Goal: Transaction & Acquisition: Purchase product/service

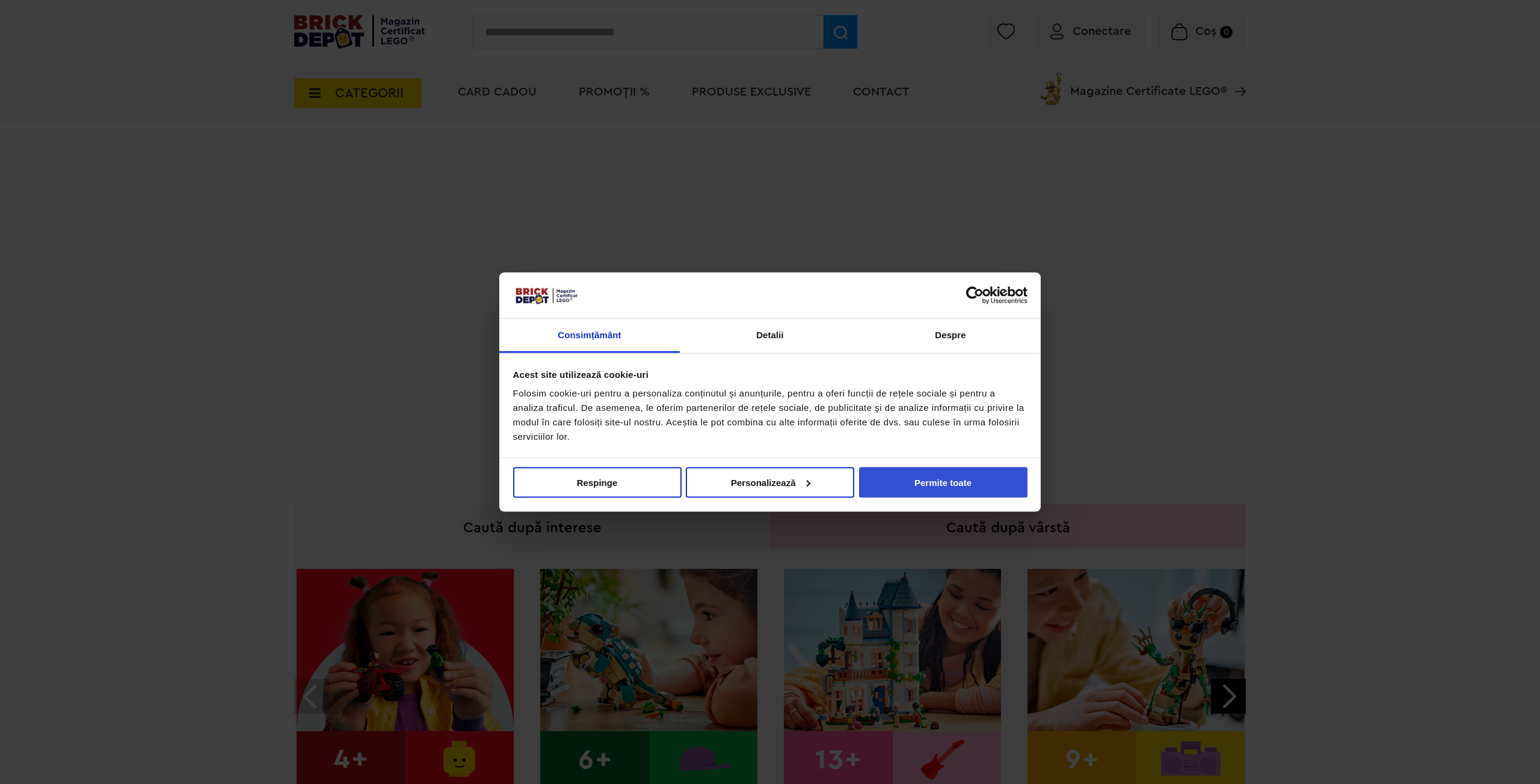
click at [957, 493] on button "Permite toate" at bounding box center [943, 482] width 168 height 31
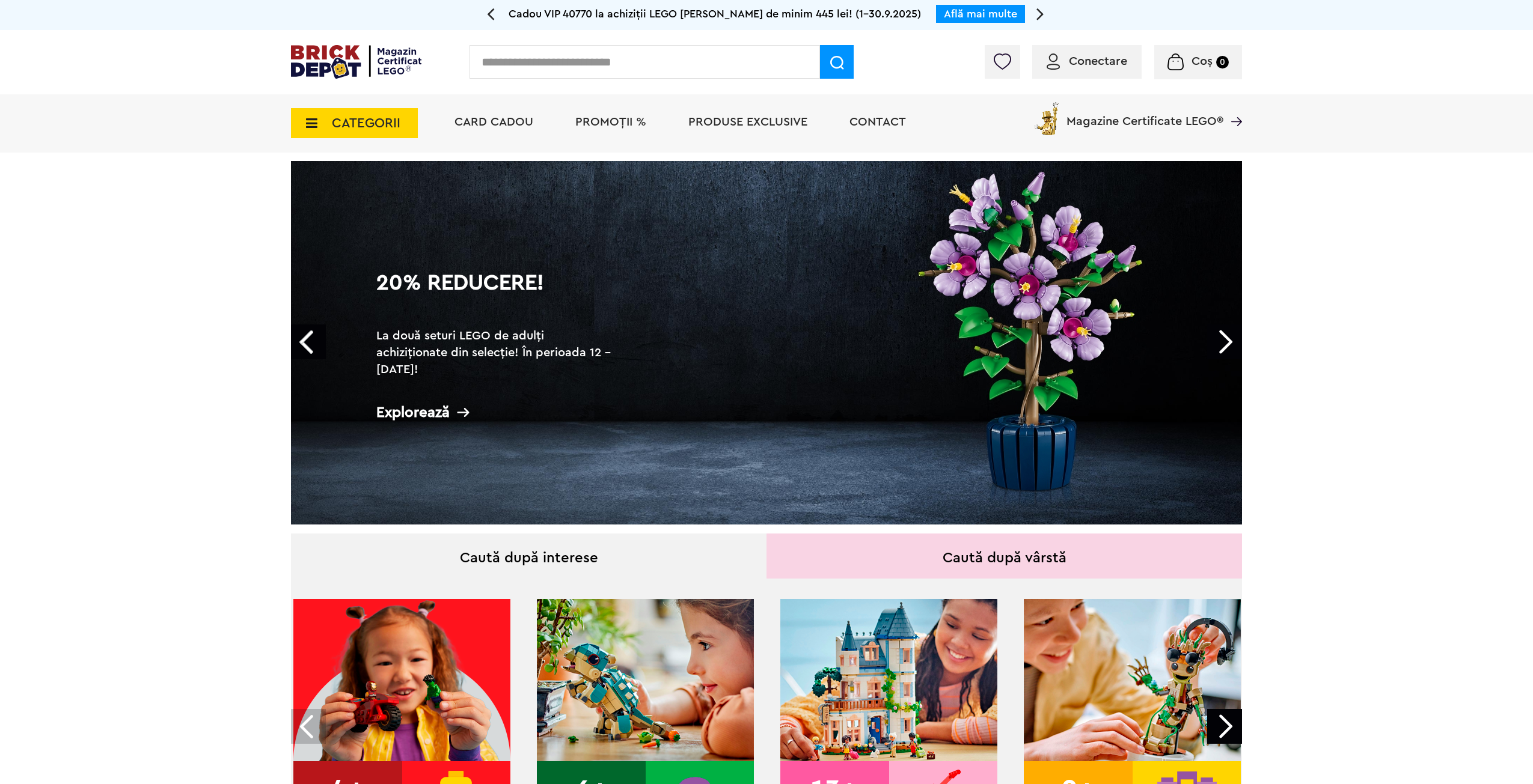
click at [332, 126] on span "CATEGORII" at bounding box center [366, 123] width 69 height 14
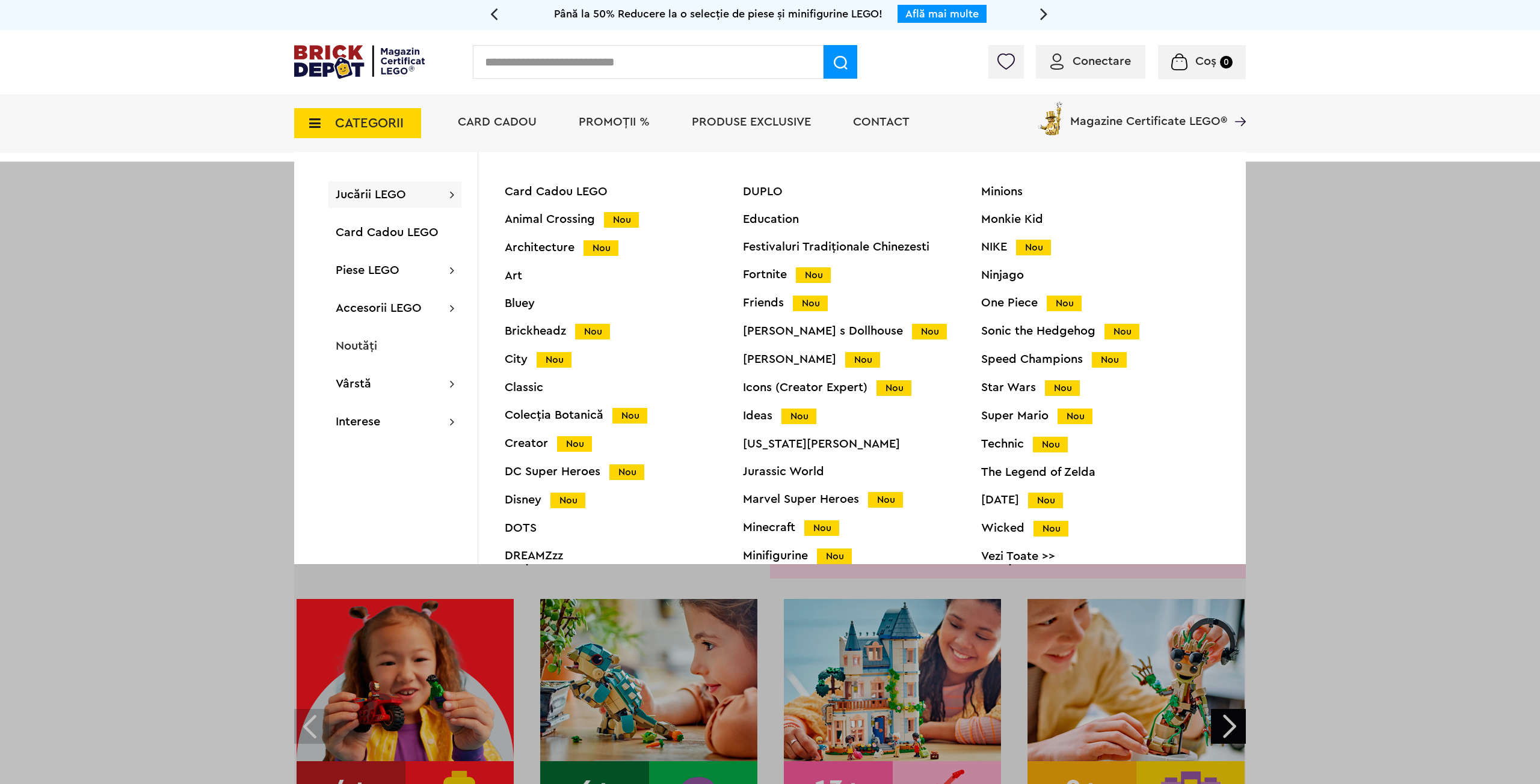
click at [537, 188] on div "Card Cadou LEGO" at bounding box center [624, 191] width 239 height 12
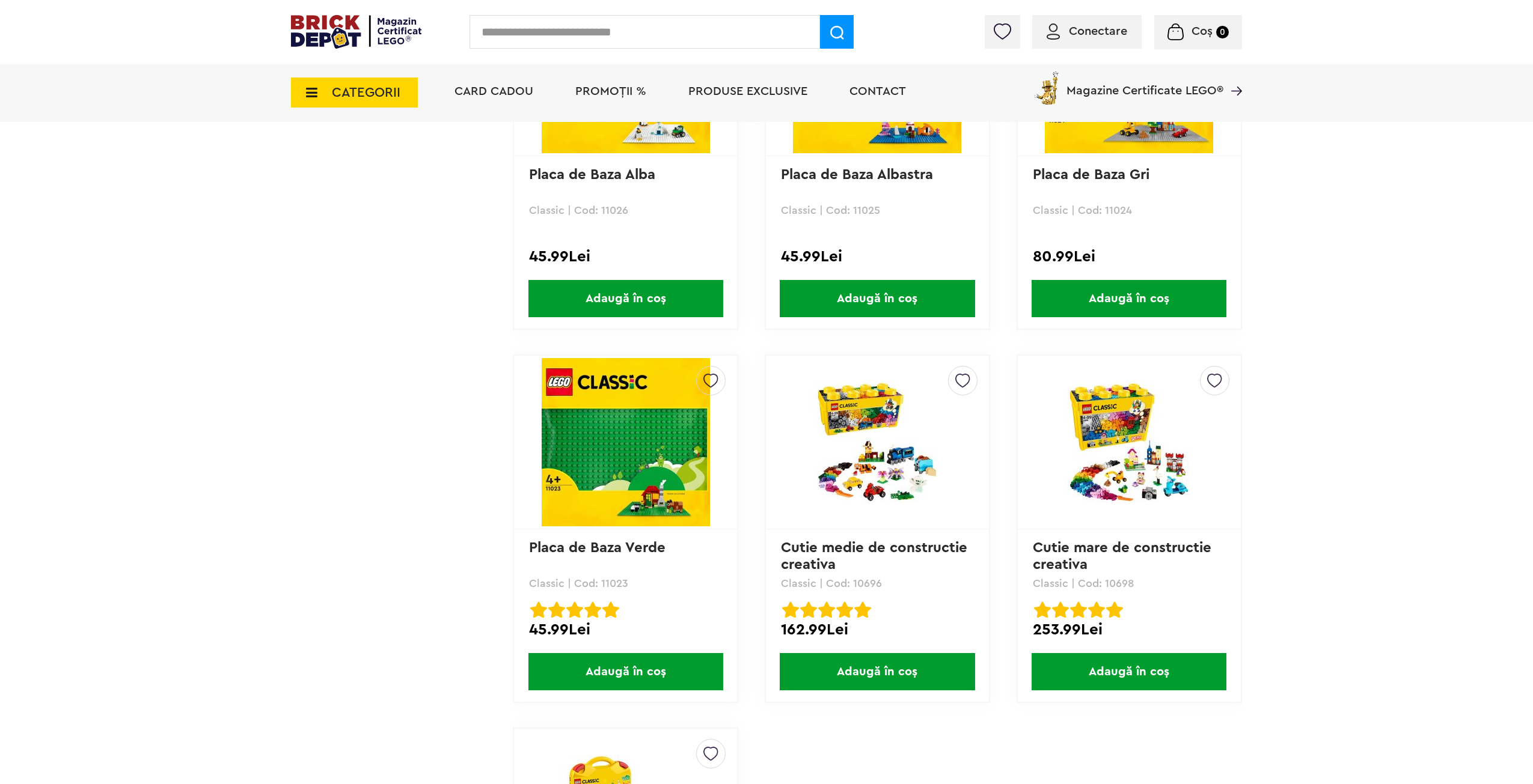
scroll to position [1924, 0]
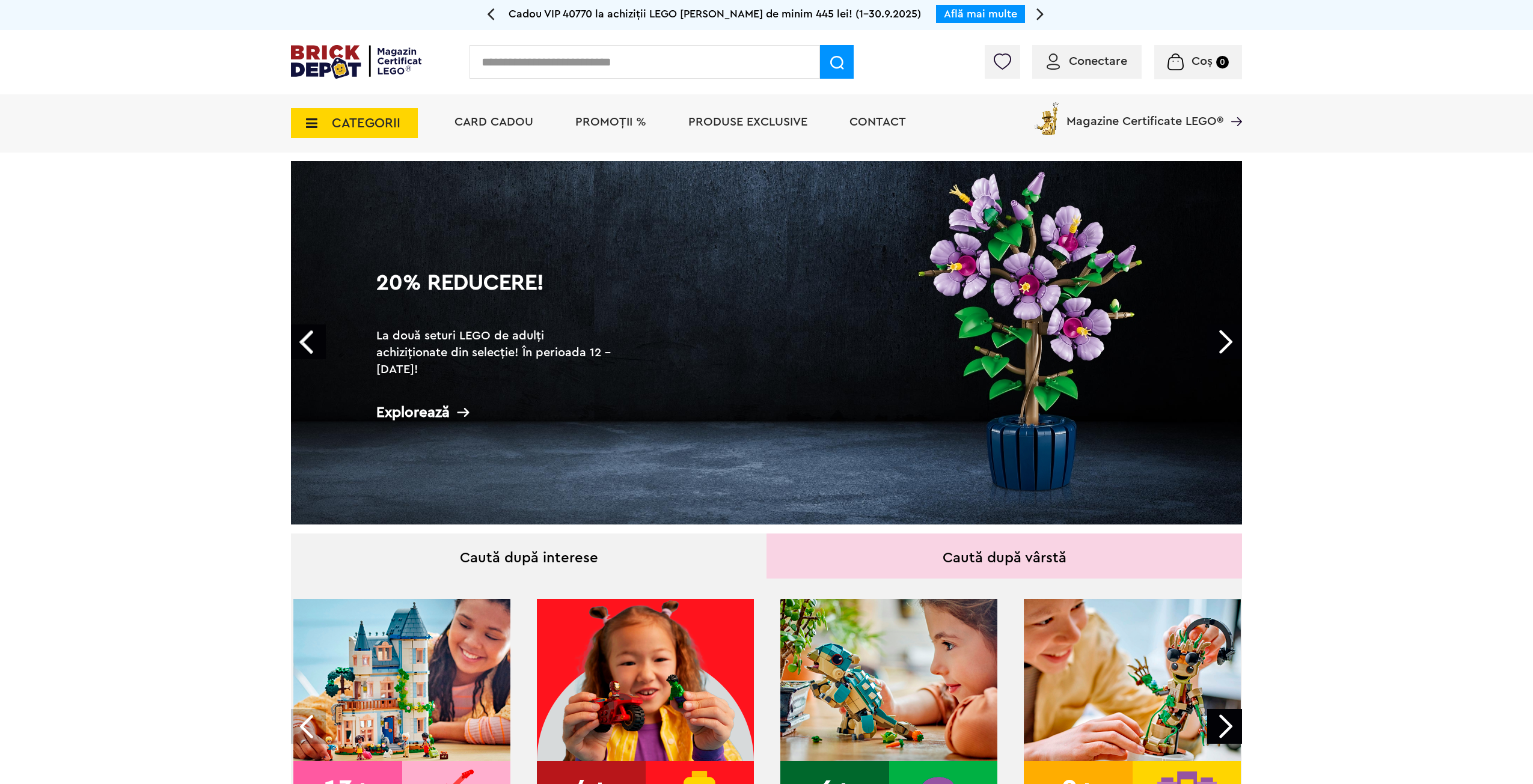
click at [350, 117] on span "CATEGORII" at bounding box center [366, 123] width 69 height 14
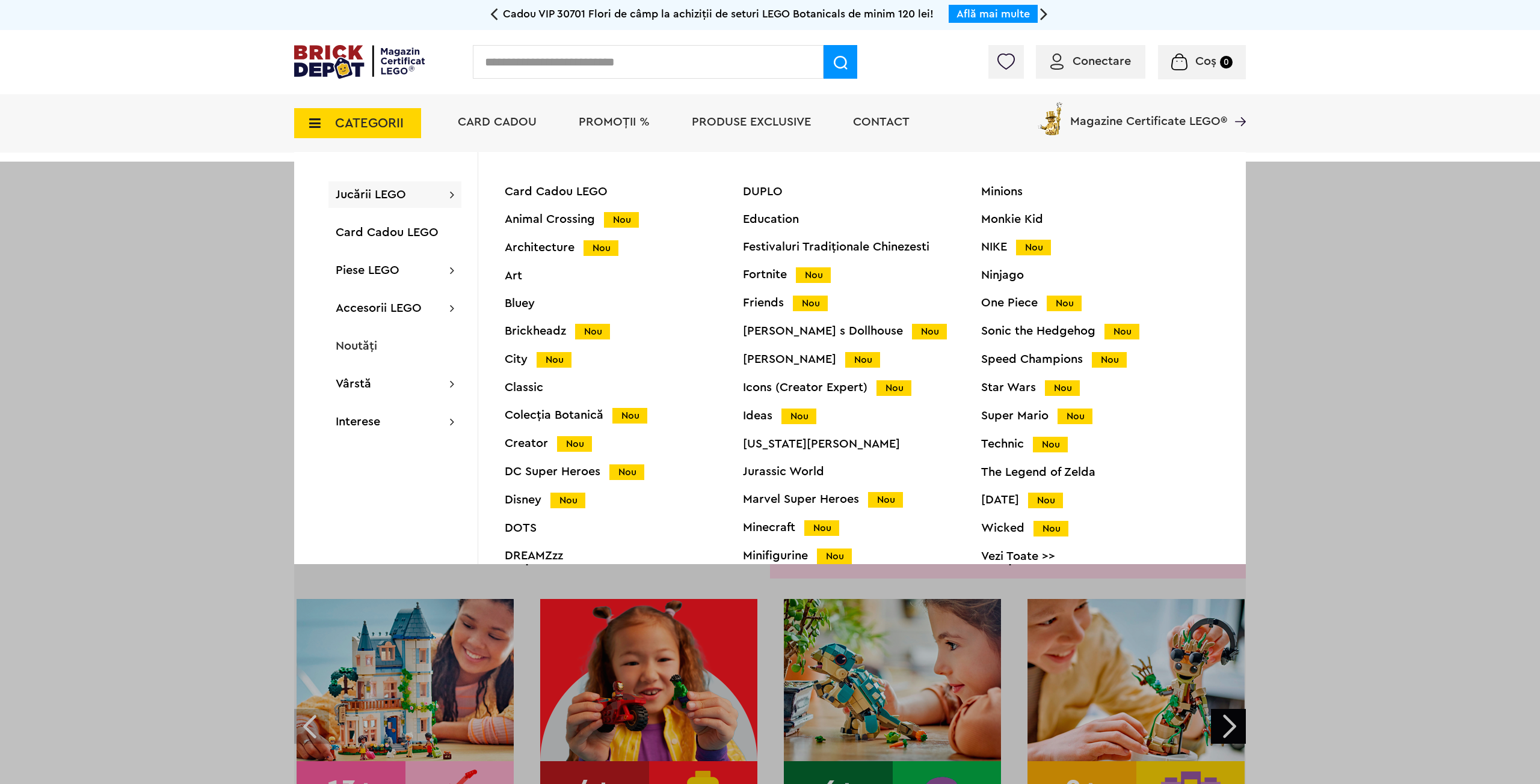
drag, startPoint x: 513, startPoint y: 272, endPoint x: 534, endPoint y: 272, distance: 21.0
click at [513, 272] on div "Art" at bounding box center [624, 275] width 239 height 12
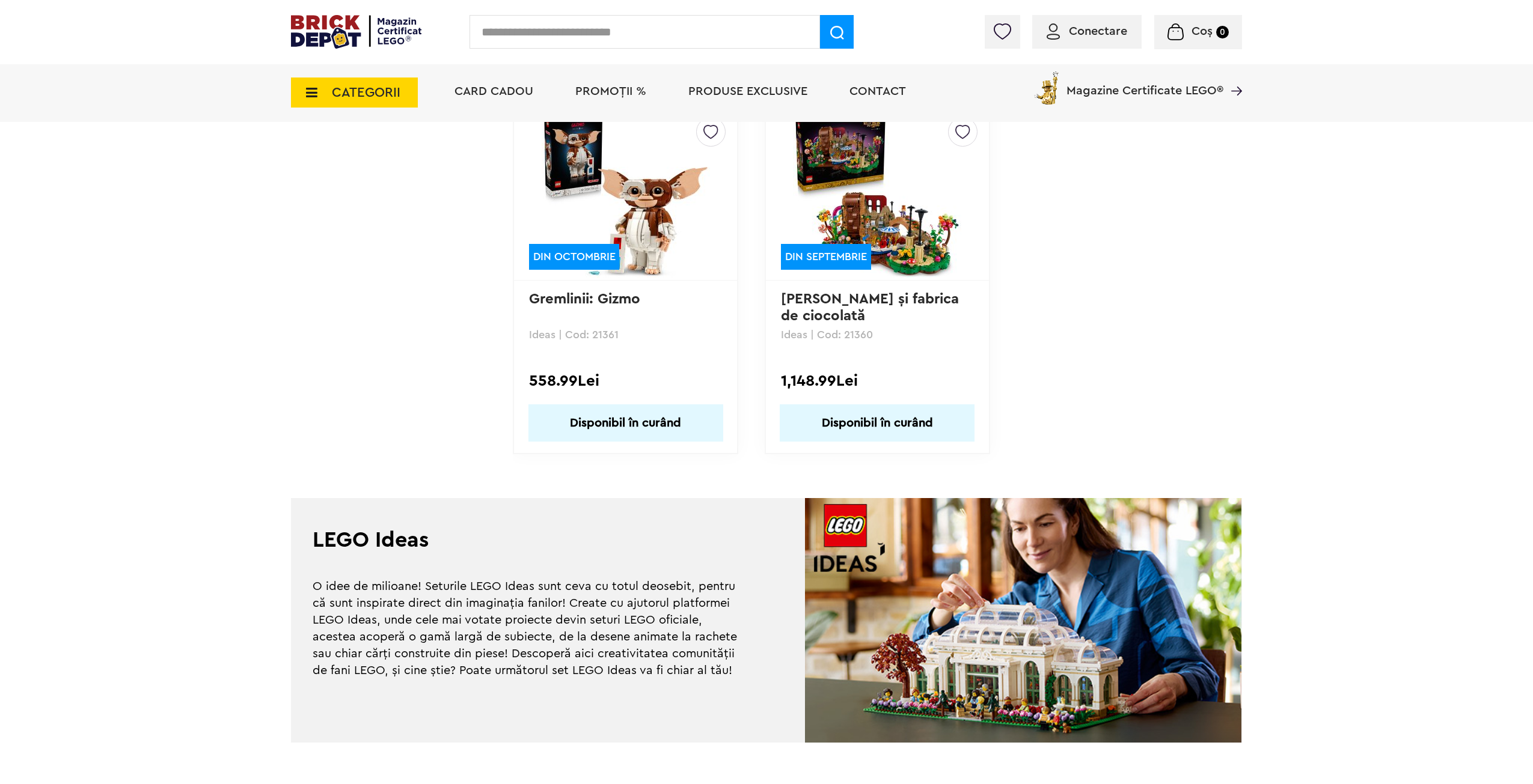
scroll to position [3306, 0]
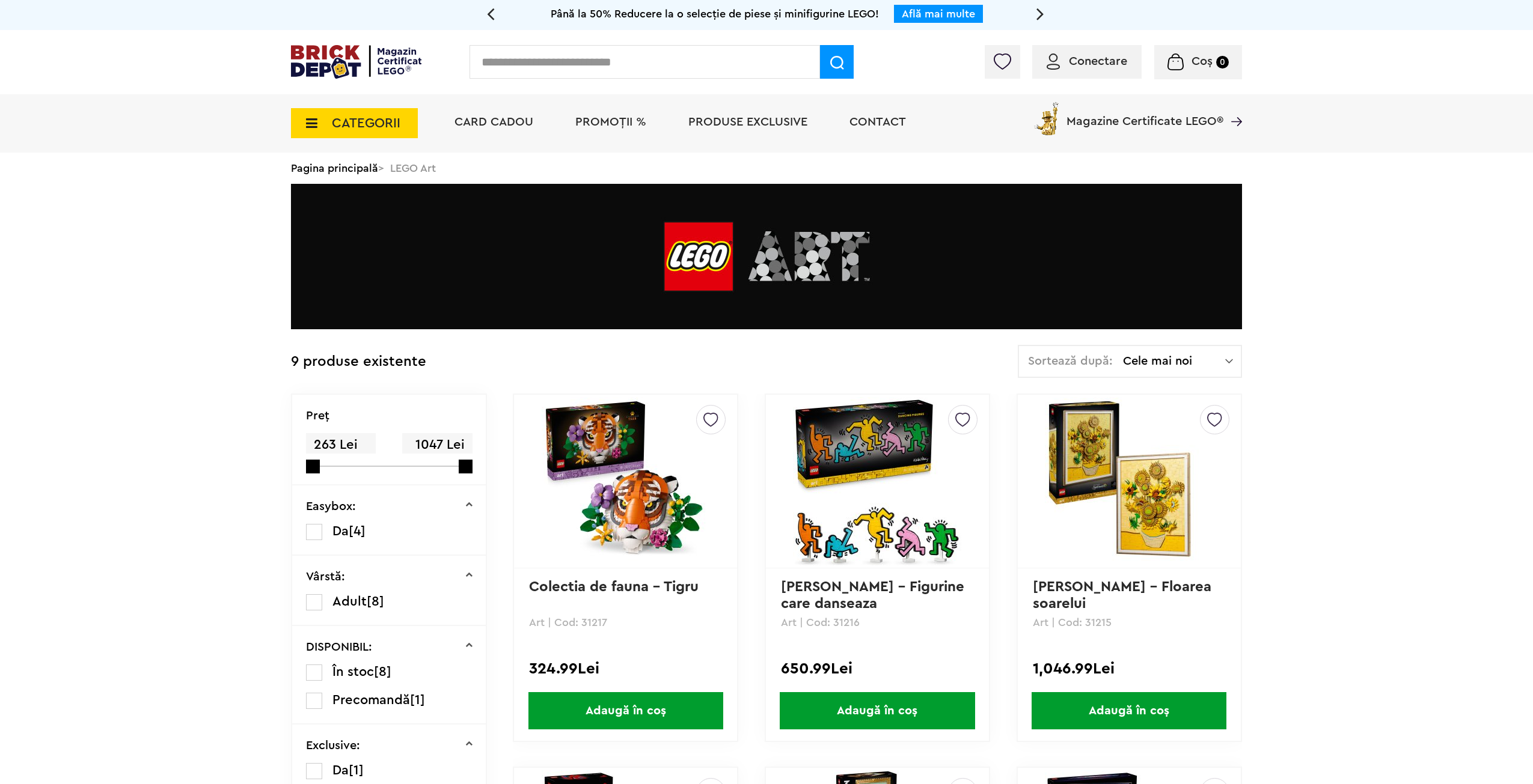
click at [707, 120] on span "Produse exclusive" at bounding box center [748, 121] width 119 height 12
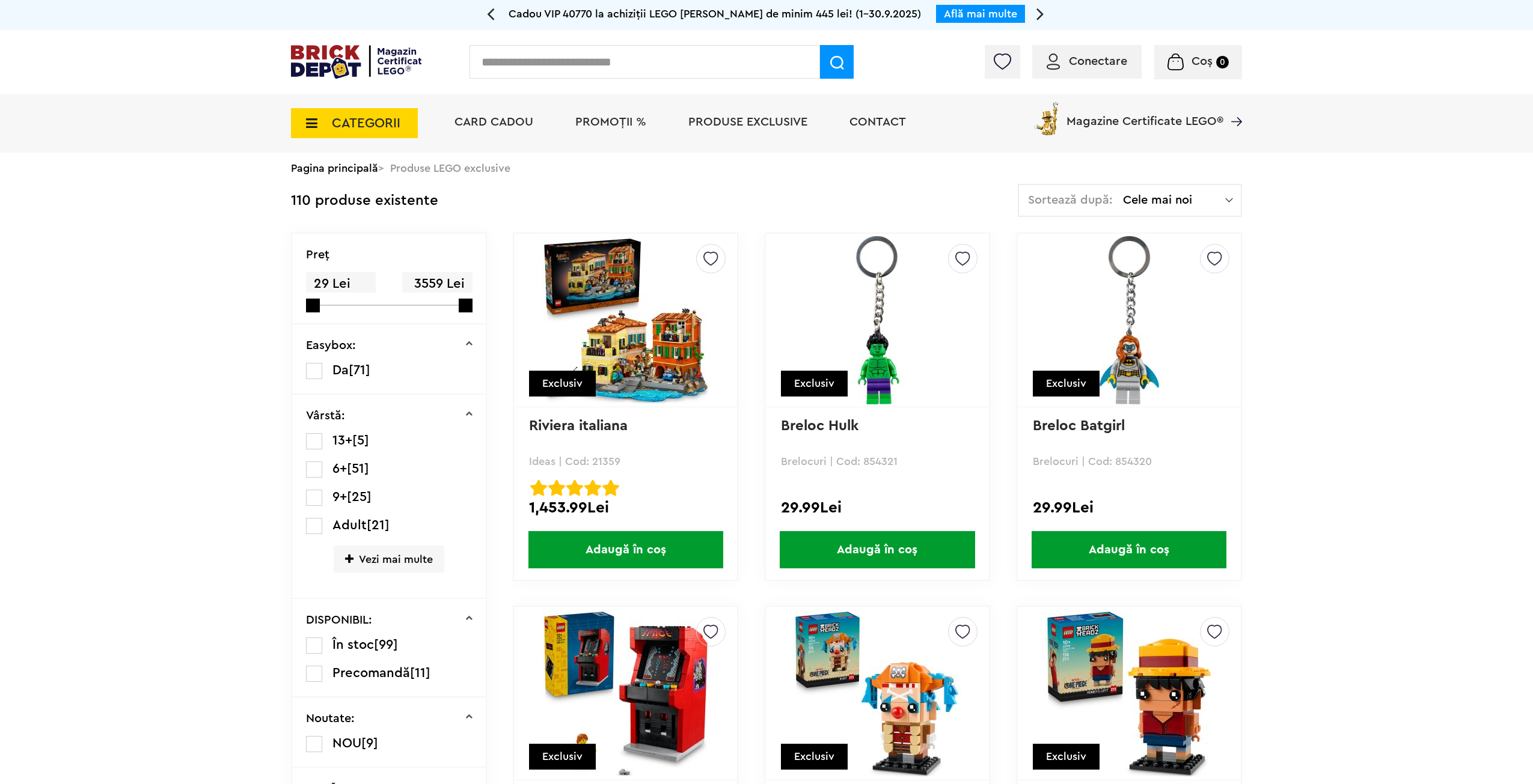
click at [369, 124] on span "CATEGORII" at bounding box center [366, 123] width 69 height 14
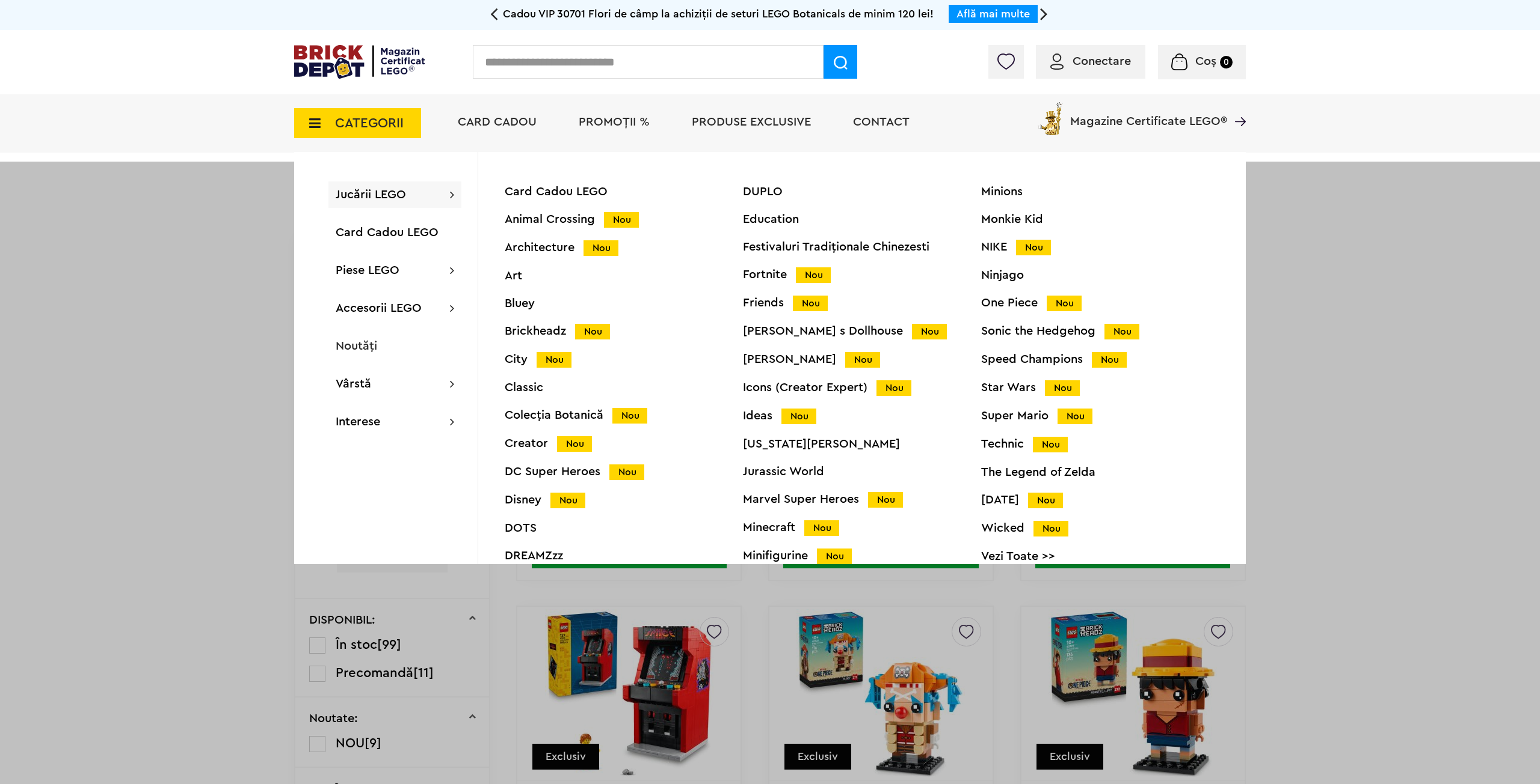
click at [520, 277] on div "Art" at bounding box center [624, 275] width 239 height 12
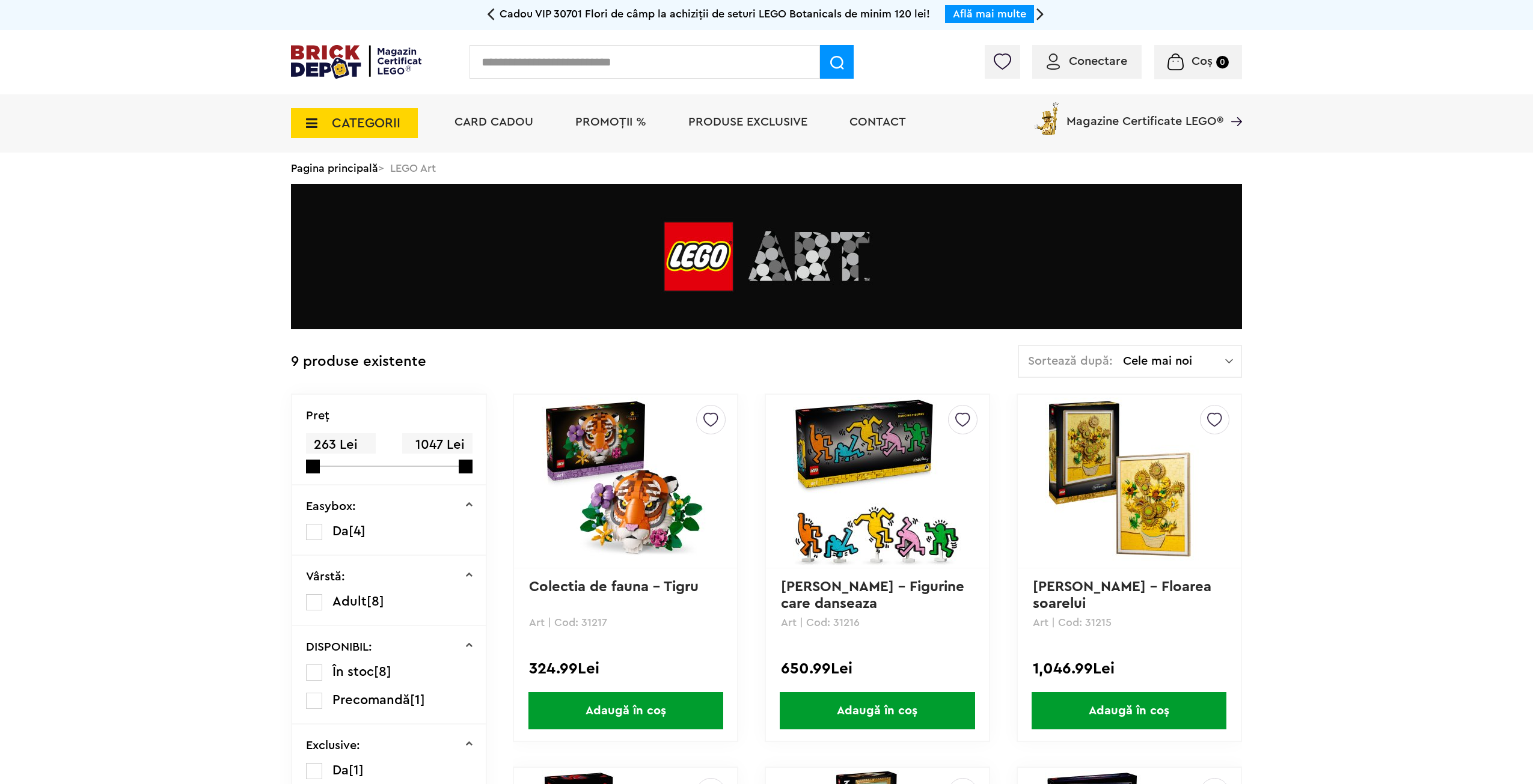
click at [331, 117] on span "CATEGORII" at bounding box center [354, 123] width 126 height 30
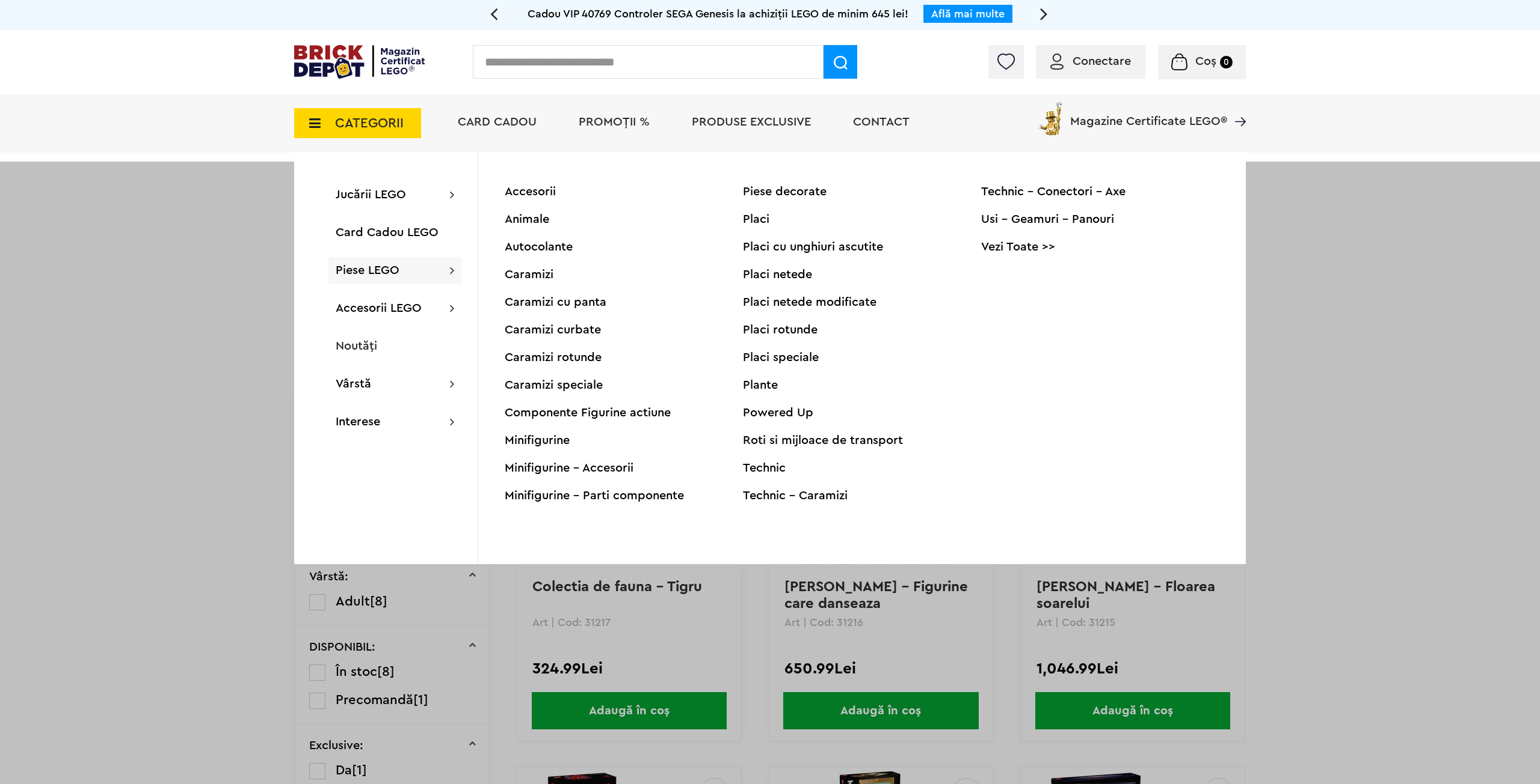
click at [762, 221] on div "Placi" at bounding box center [862, 219] width 239 height 12
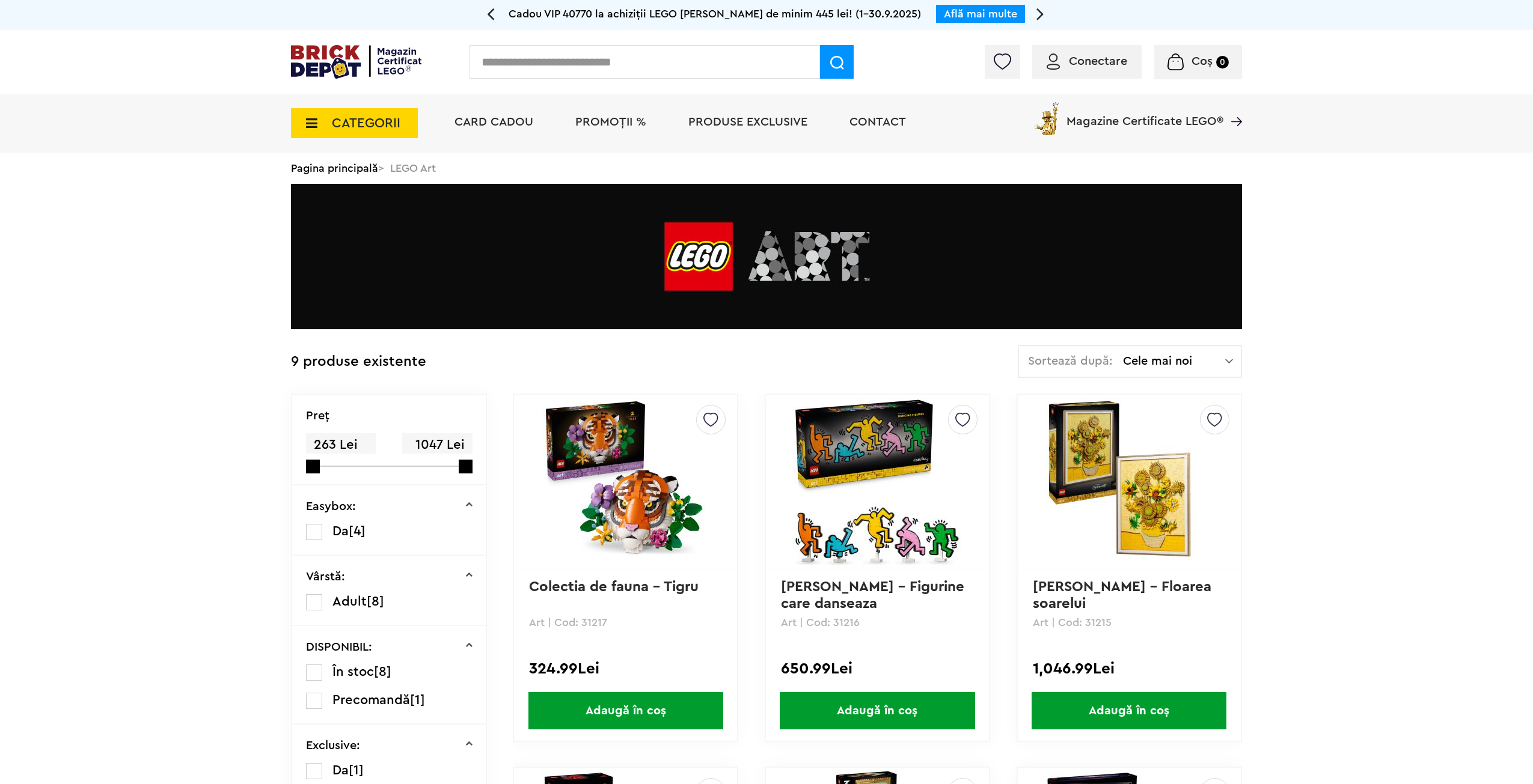
click at [319, 120] on span "CATEGORII" at bounding box center [354, 123] width 126 height 30
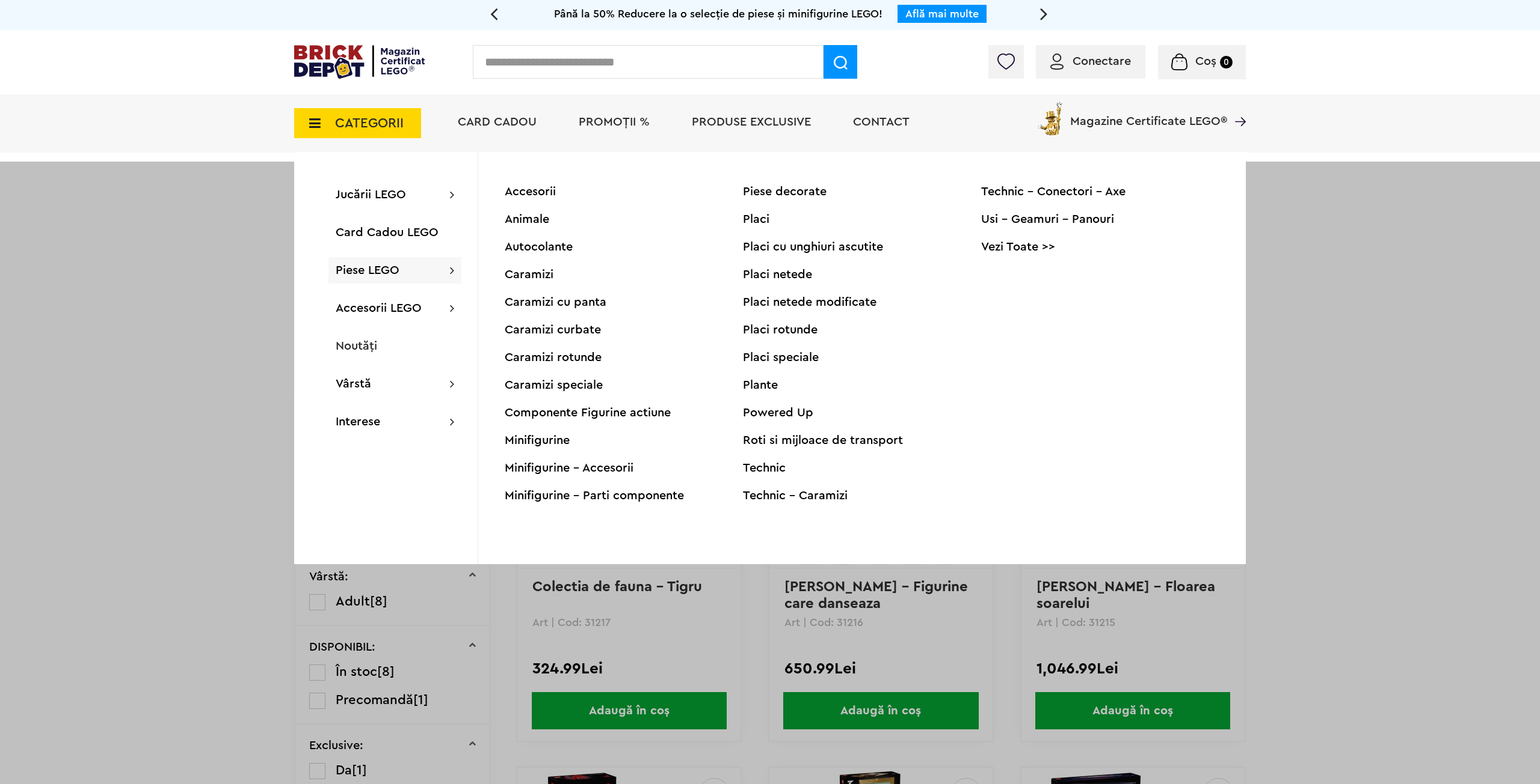
drag, startPoint x: 552, startPoint y: 327, endPoint x: 566, endPoint y: 333, distance: 15.2
click at [566, 333] on div "Caramizi curbate" at bounding box center [624, 330] width 239 height 12
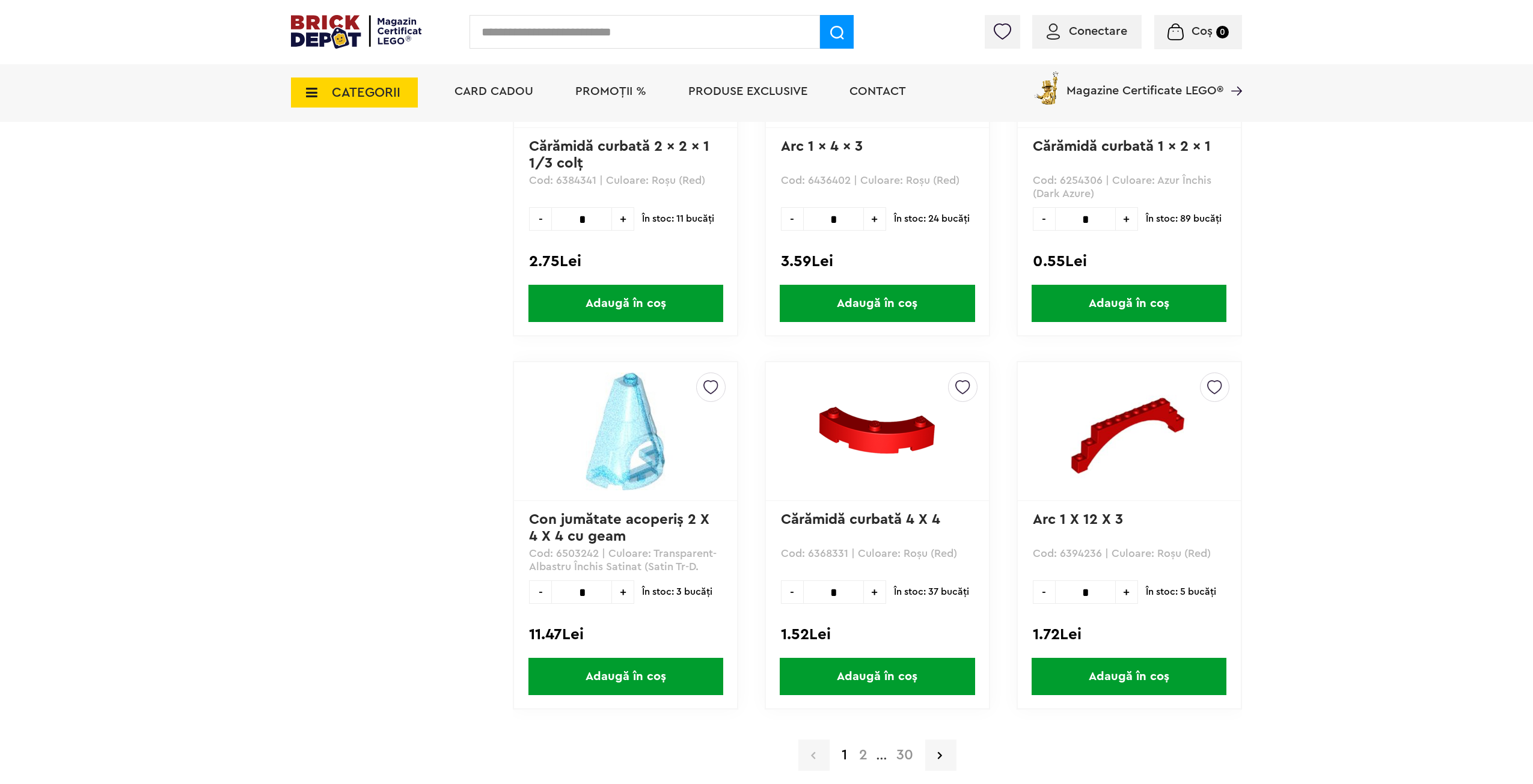
scroll to position [3281, 0]
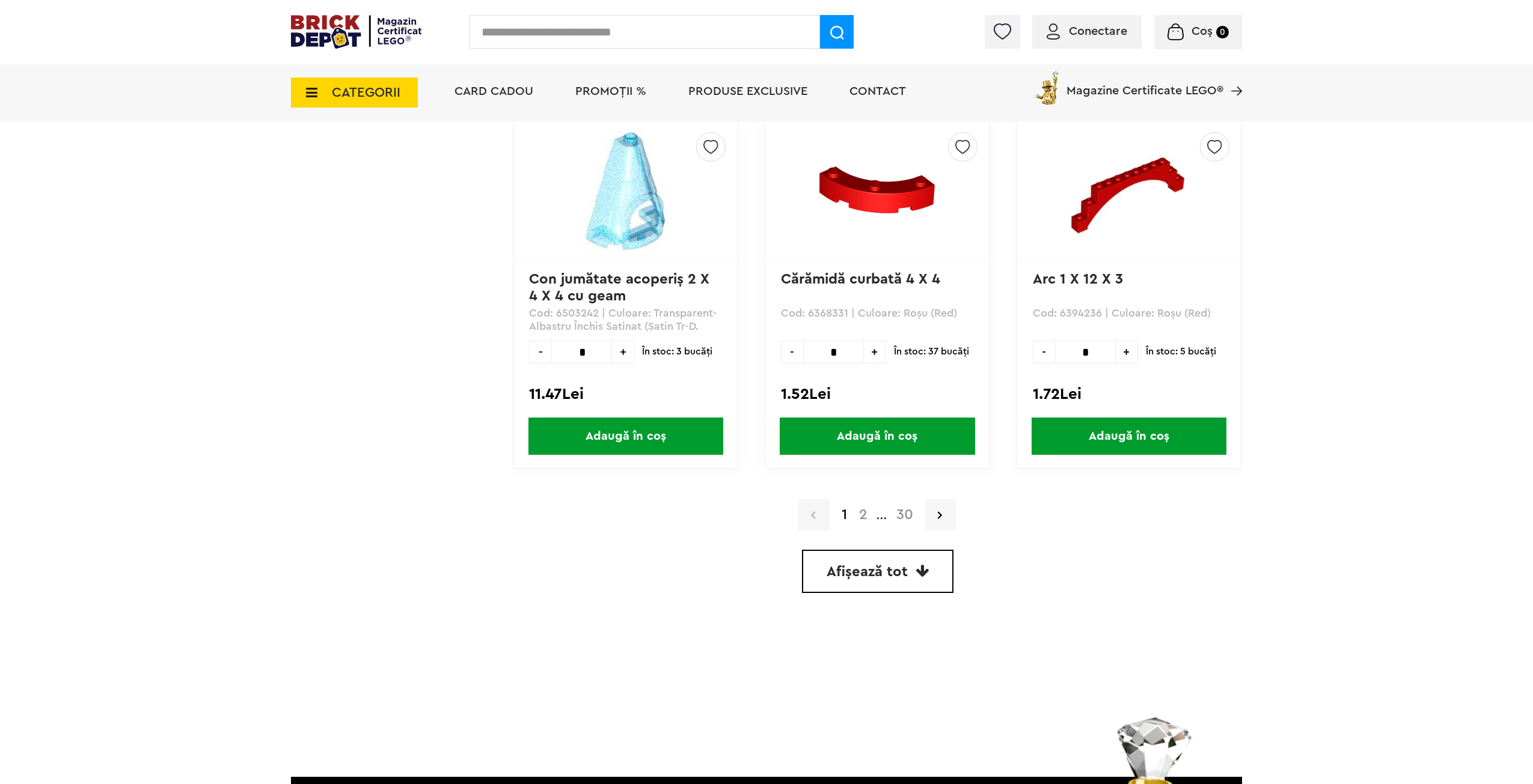
click at [903, 512] on link "30" at bounding box center [905, 515] width 29 height 14
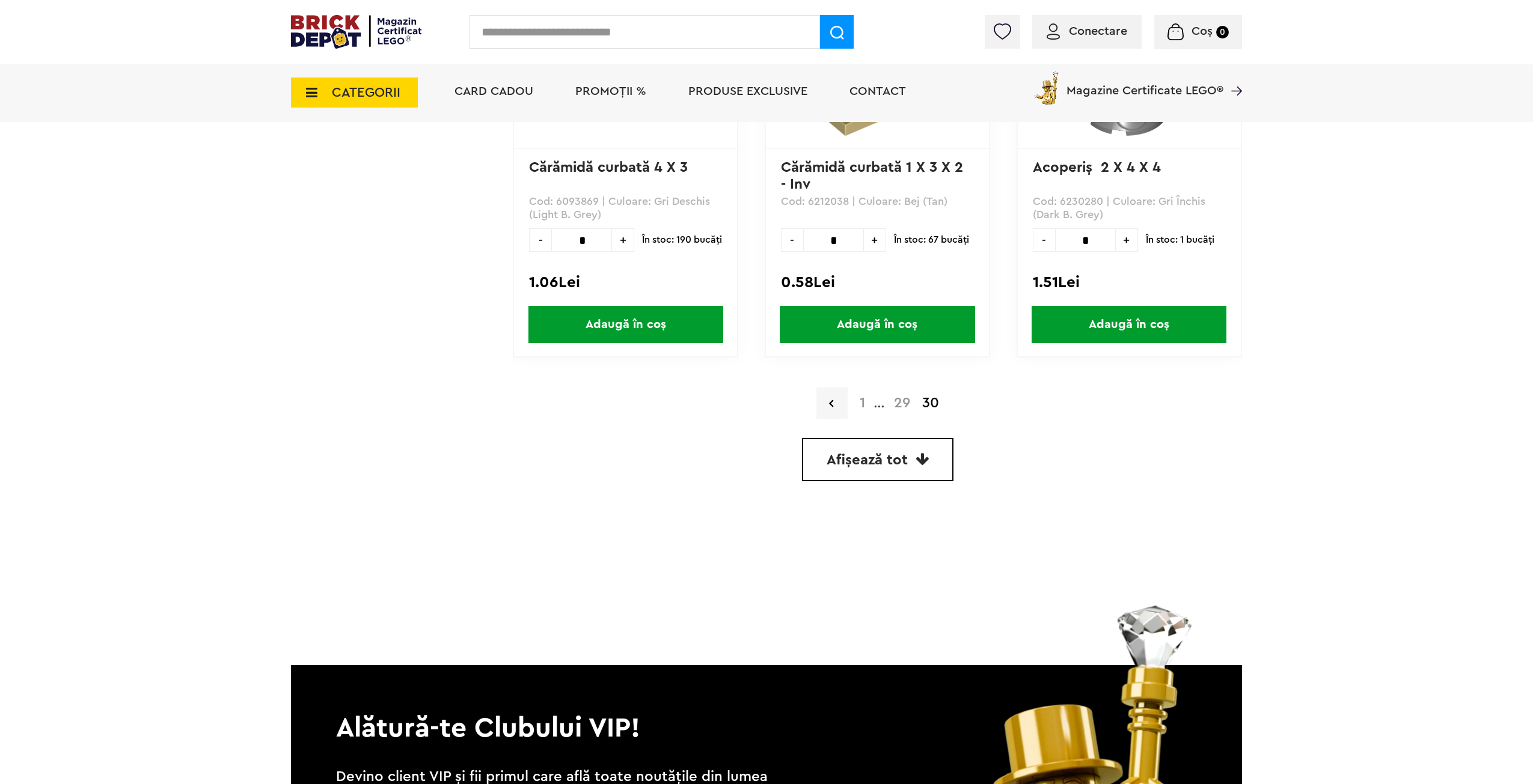
scroll to position [901, 0]
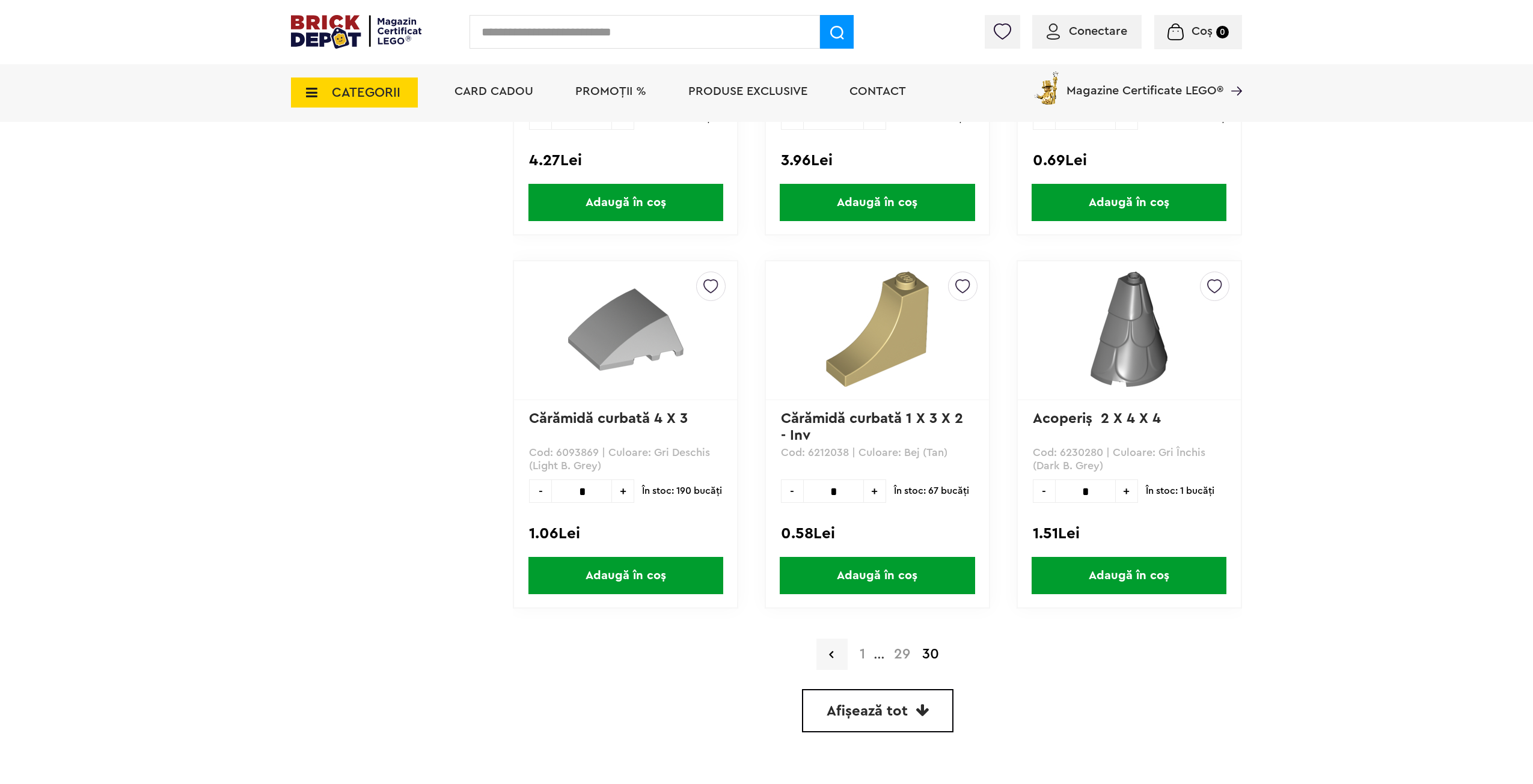
click at [904, 651] on link "29" at bounding box center [902, 655] width 28 height 14
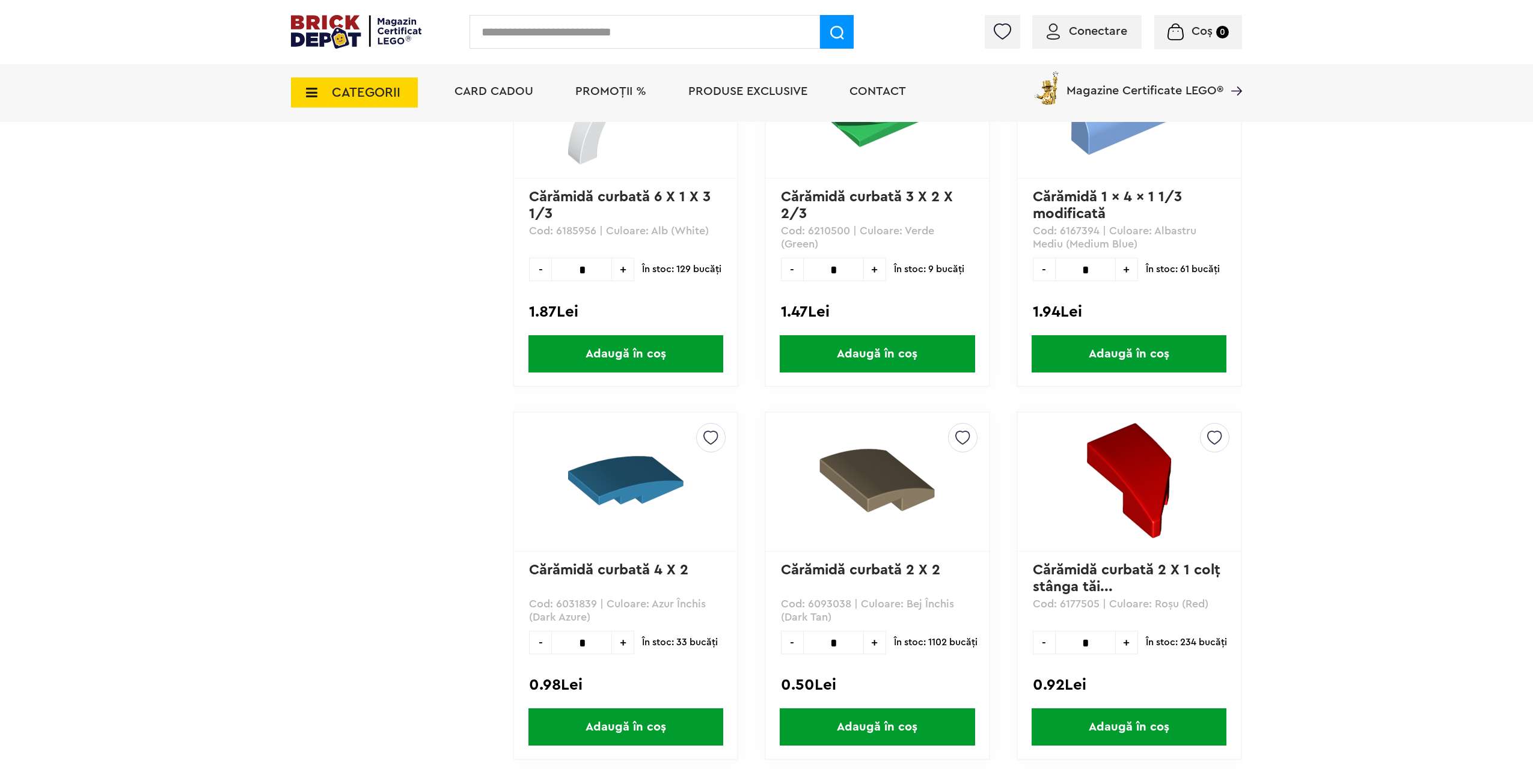
scroll to position [3246, 0]
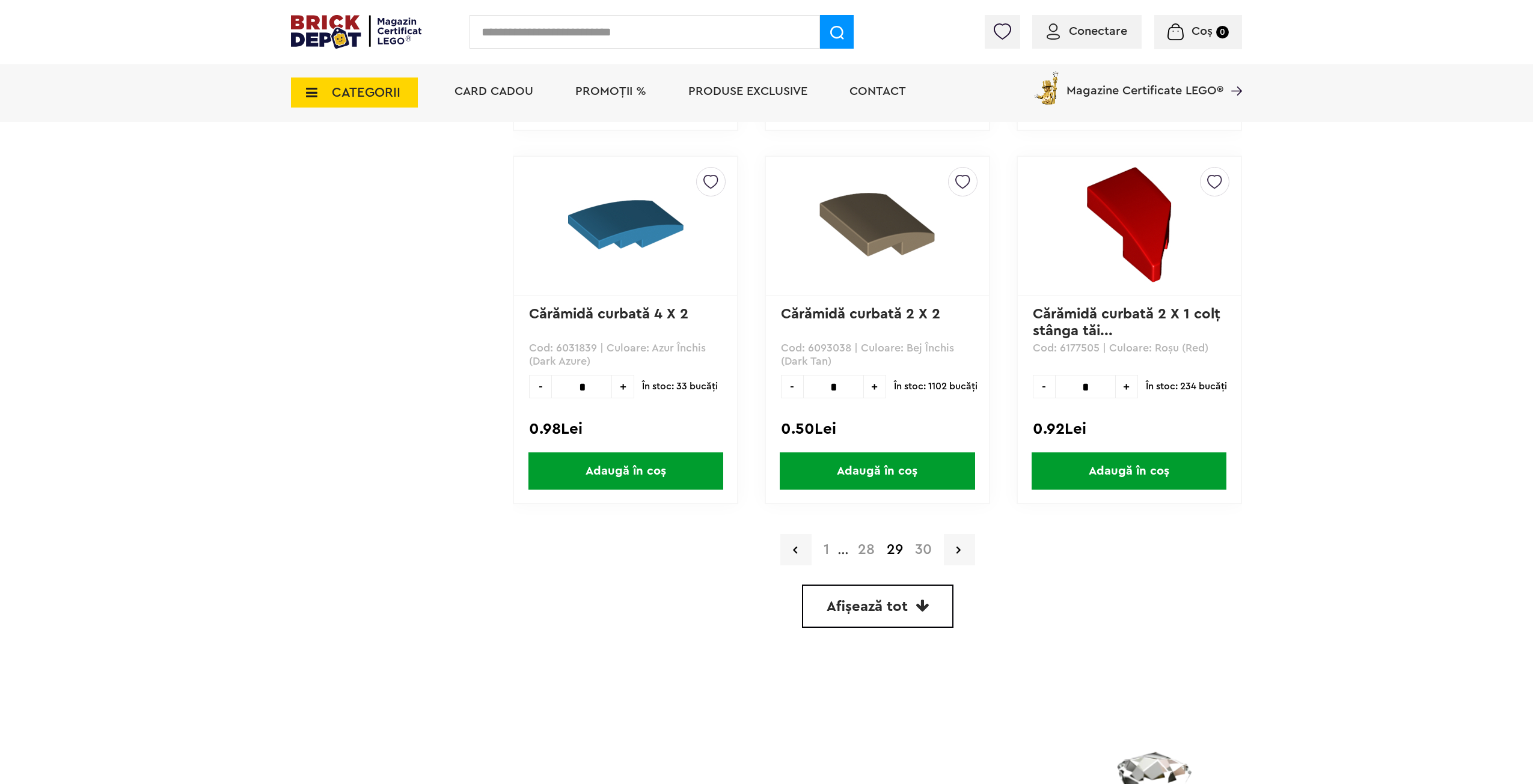
click at [869, 606] on span "Afișează tot" at bounding box center [867, 607] width 81 height 14
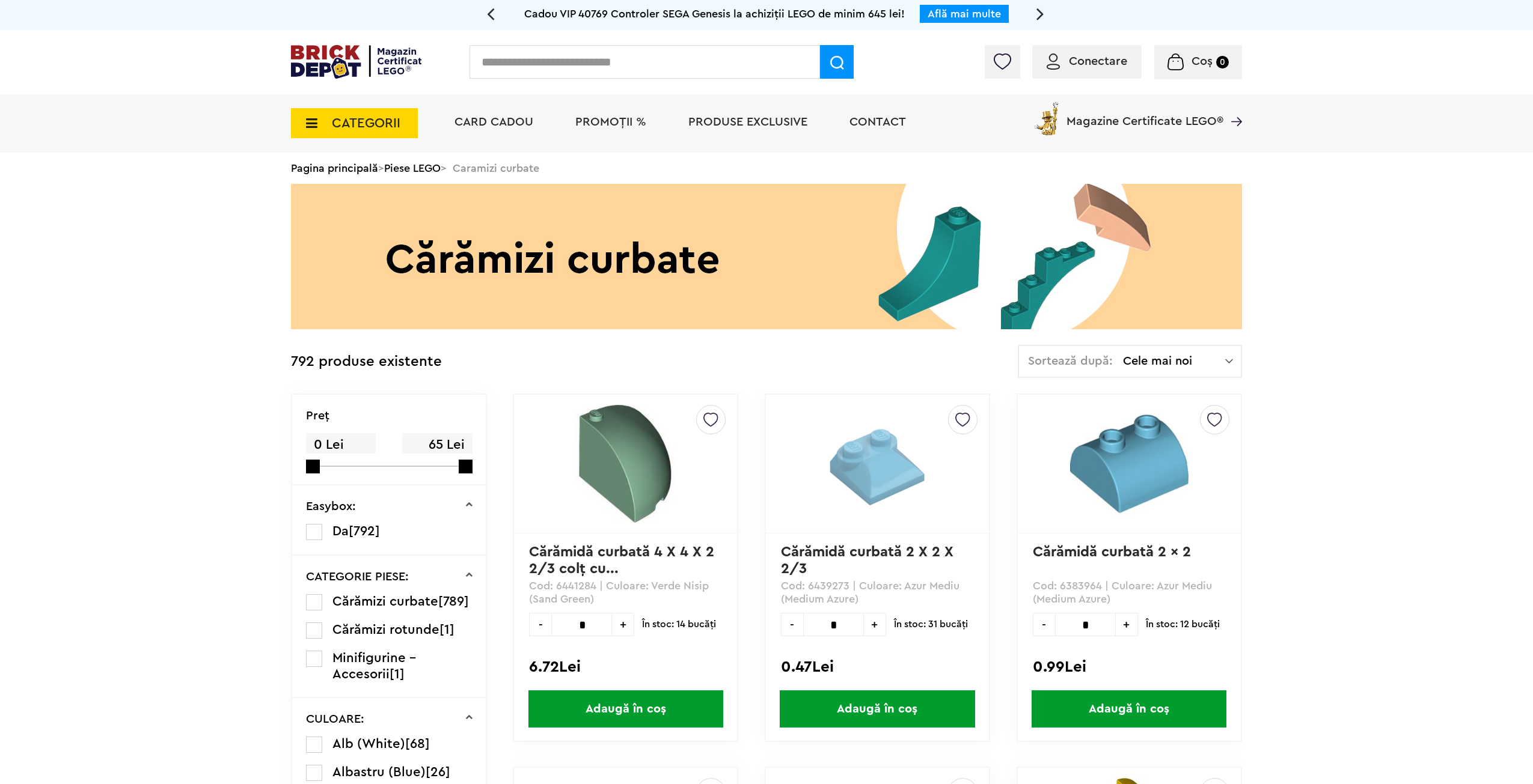
click at [429, 170] on link "Piese LEGO" at bounding box center [412, 168] width 57 height 11
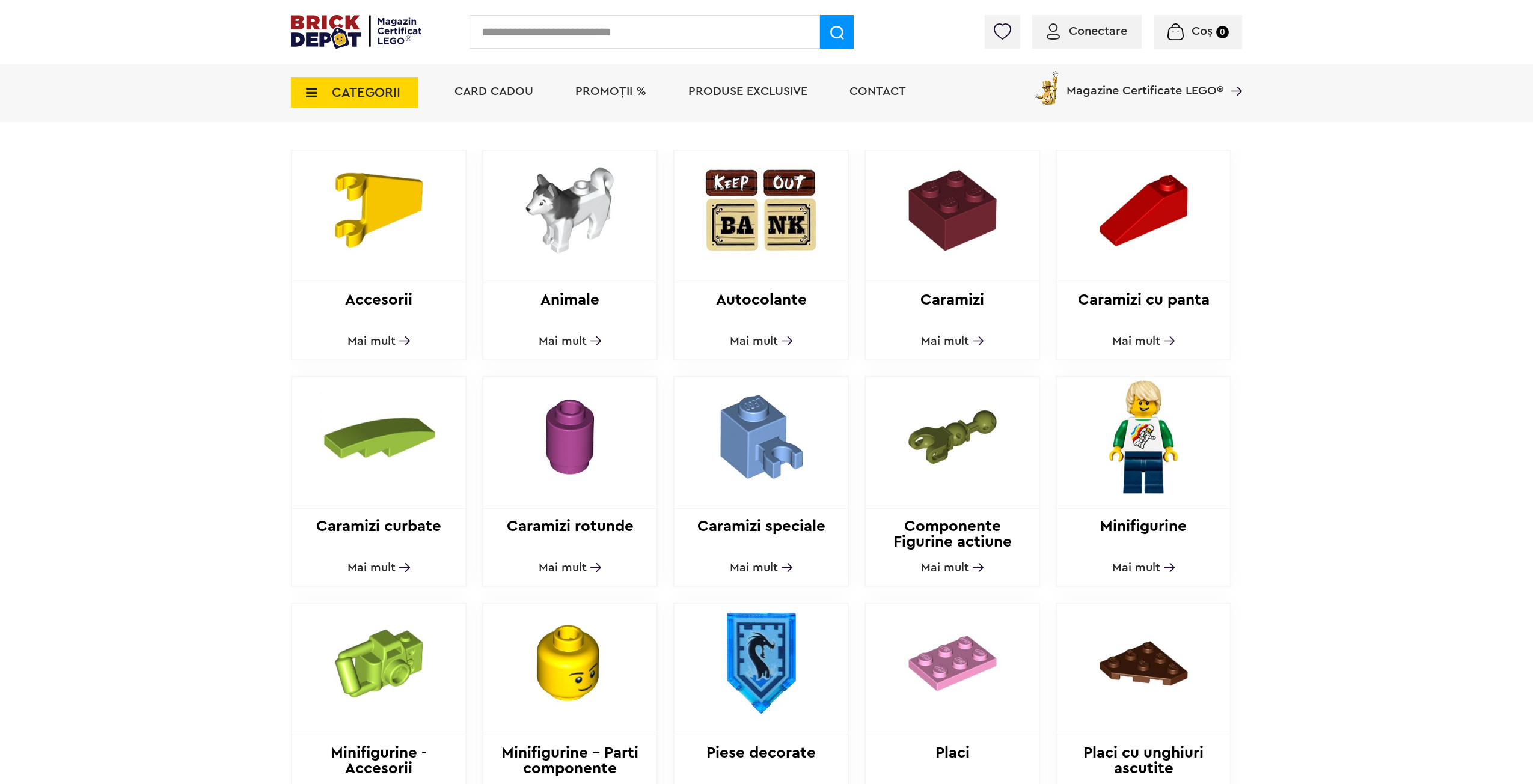
scroll to position [391, 0]
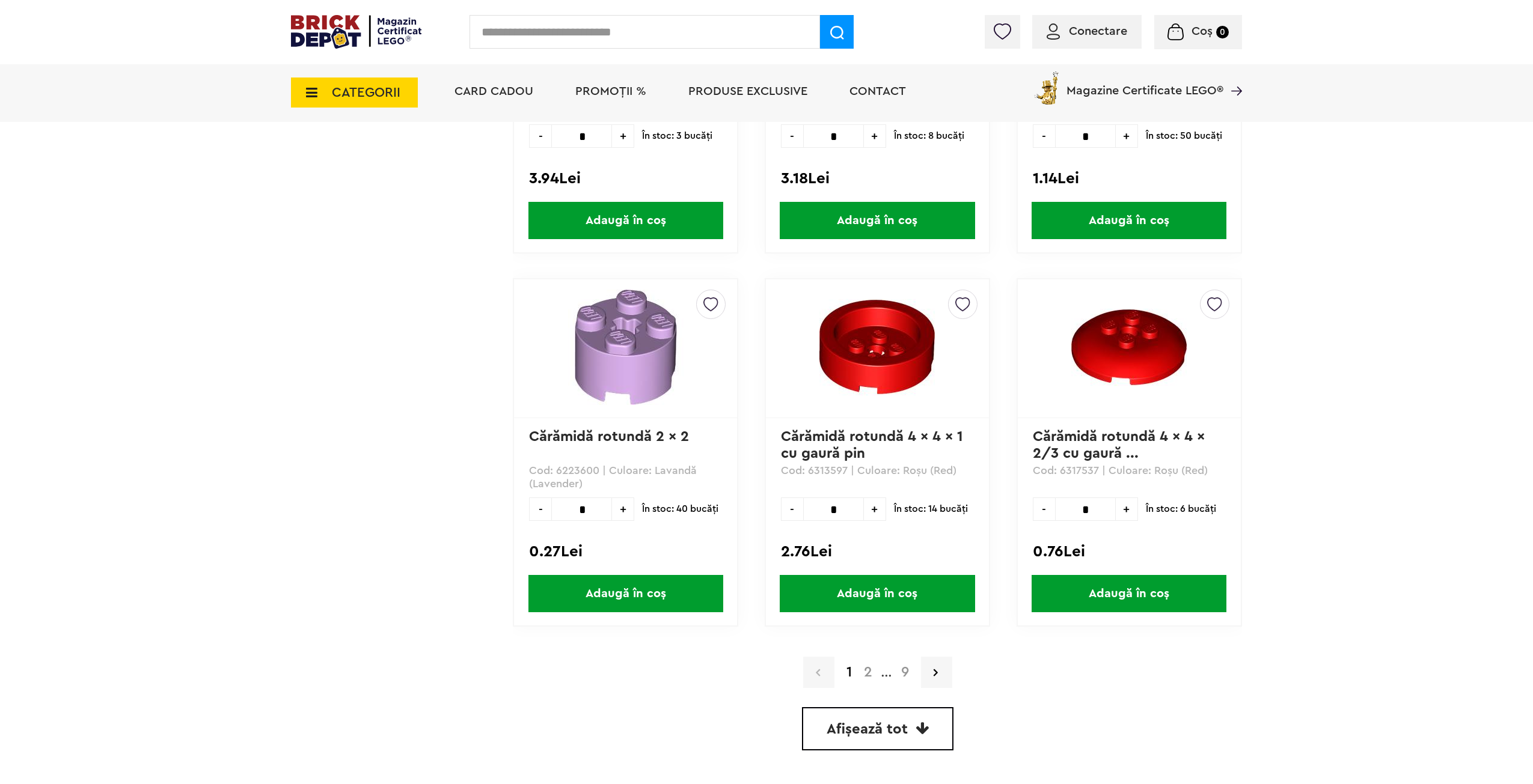
scroll to position [3126, 0]
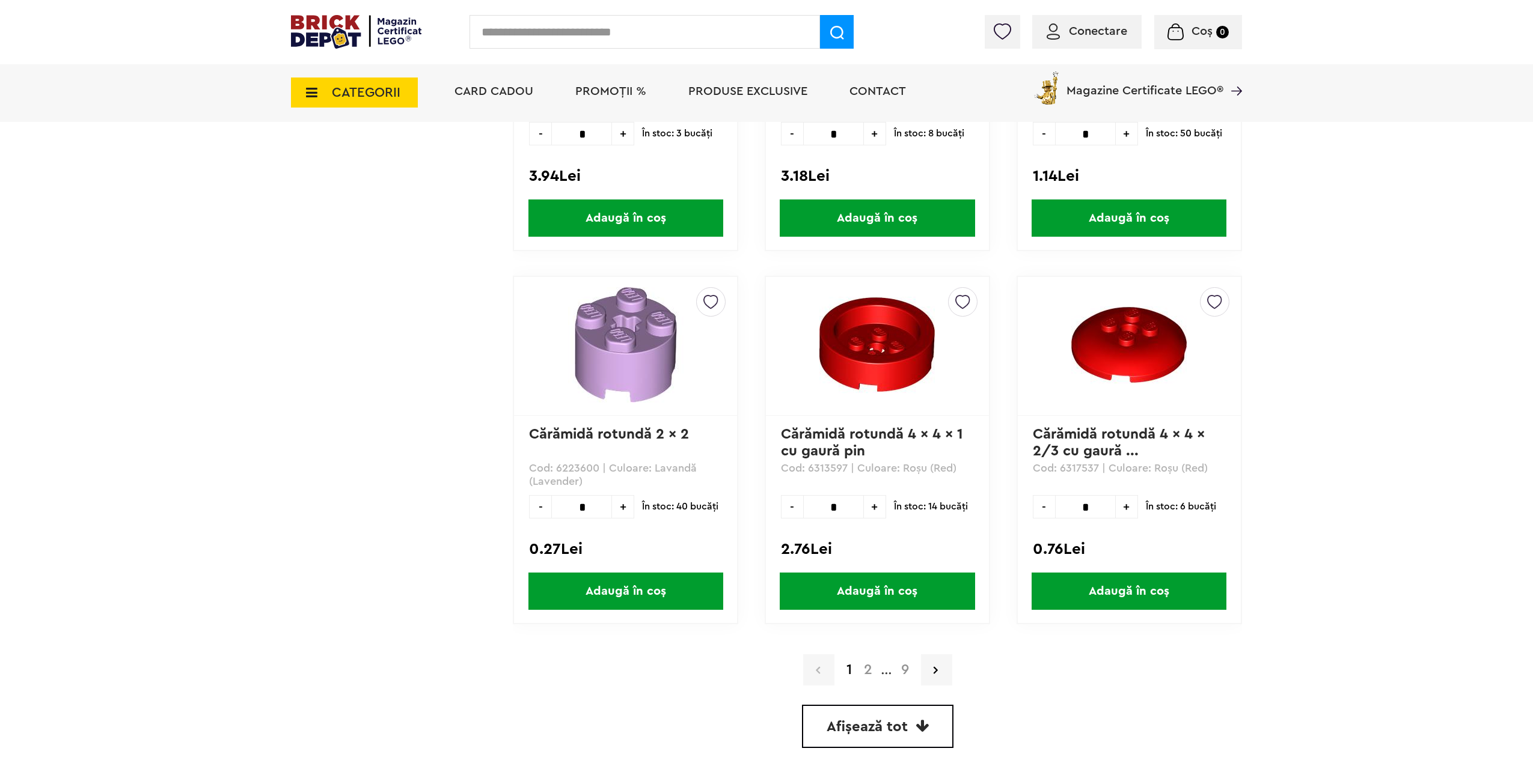
click at [894, 723] on span "Afișează tot" at bounding box center [867, 727] width 81 height 14
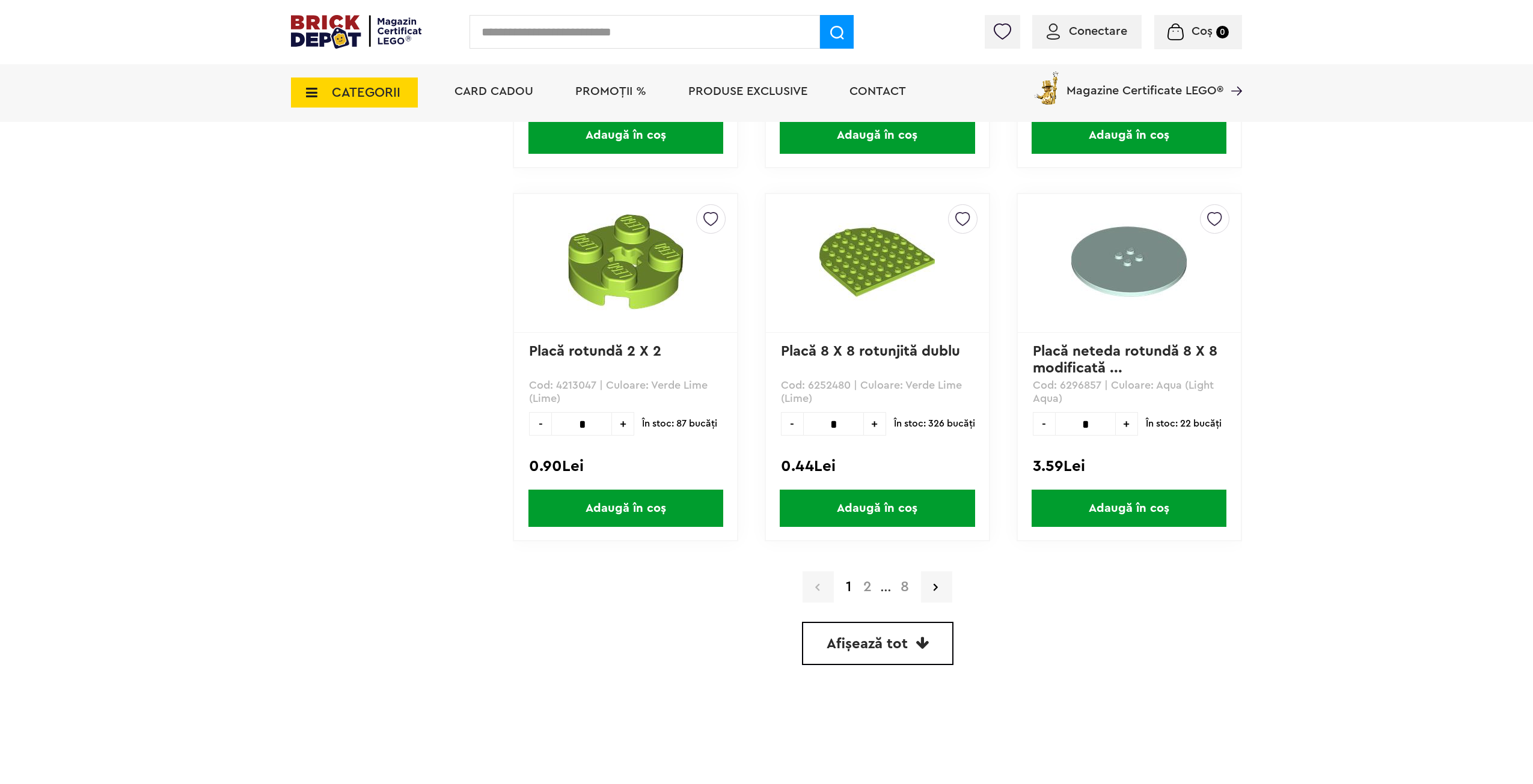
scroll to position [3186, 0]
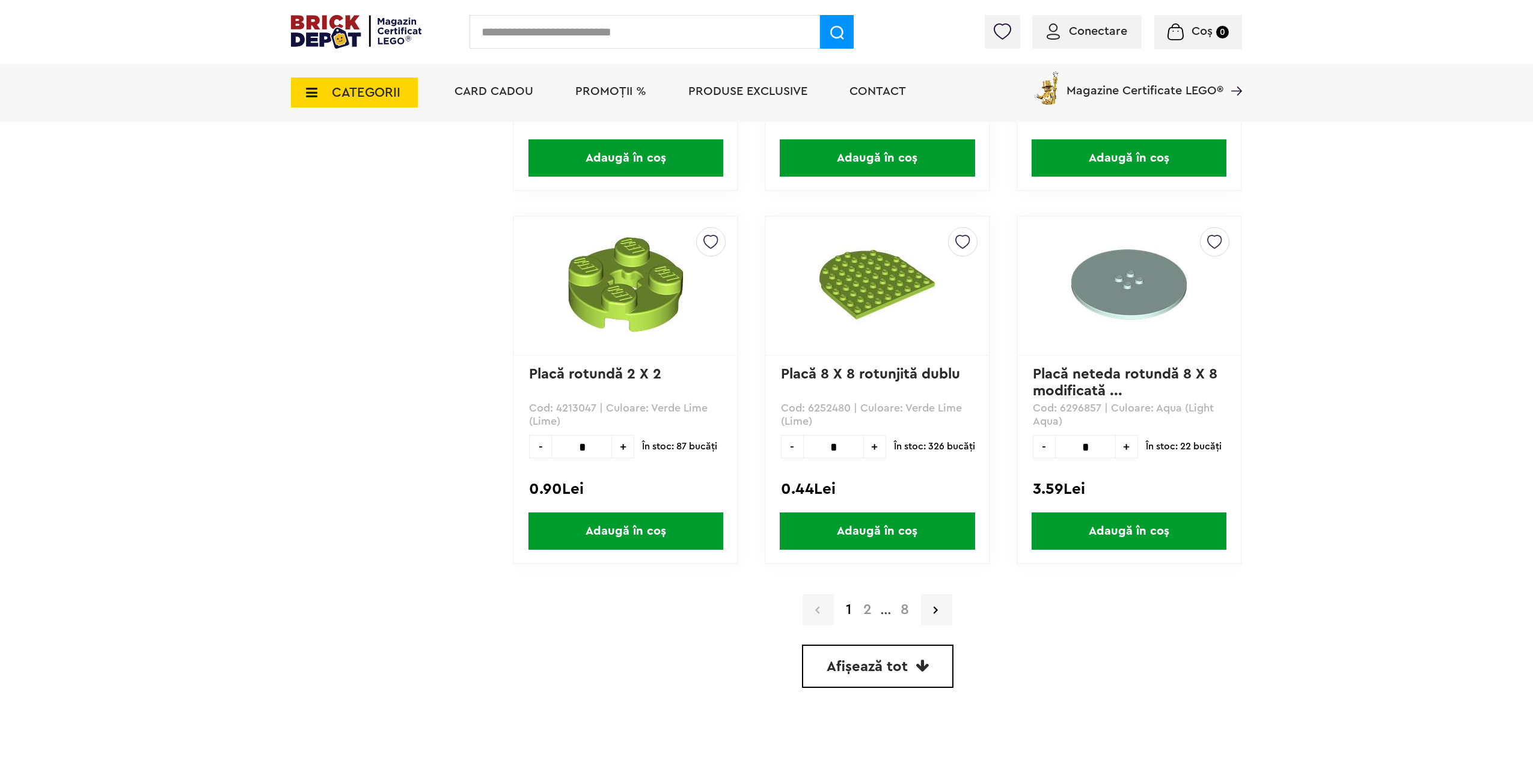
click at [876, 674] on span "Afișează tot" at bounding box center [867, 667] width 81 height 14
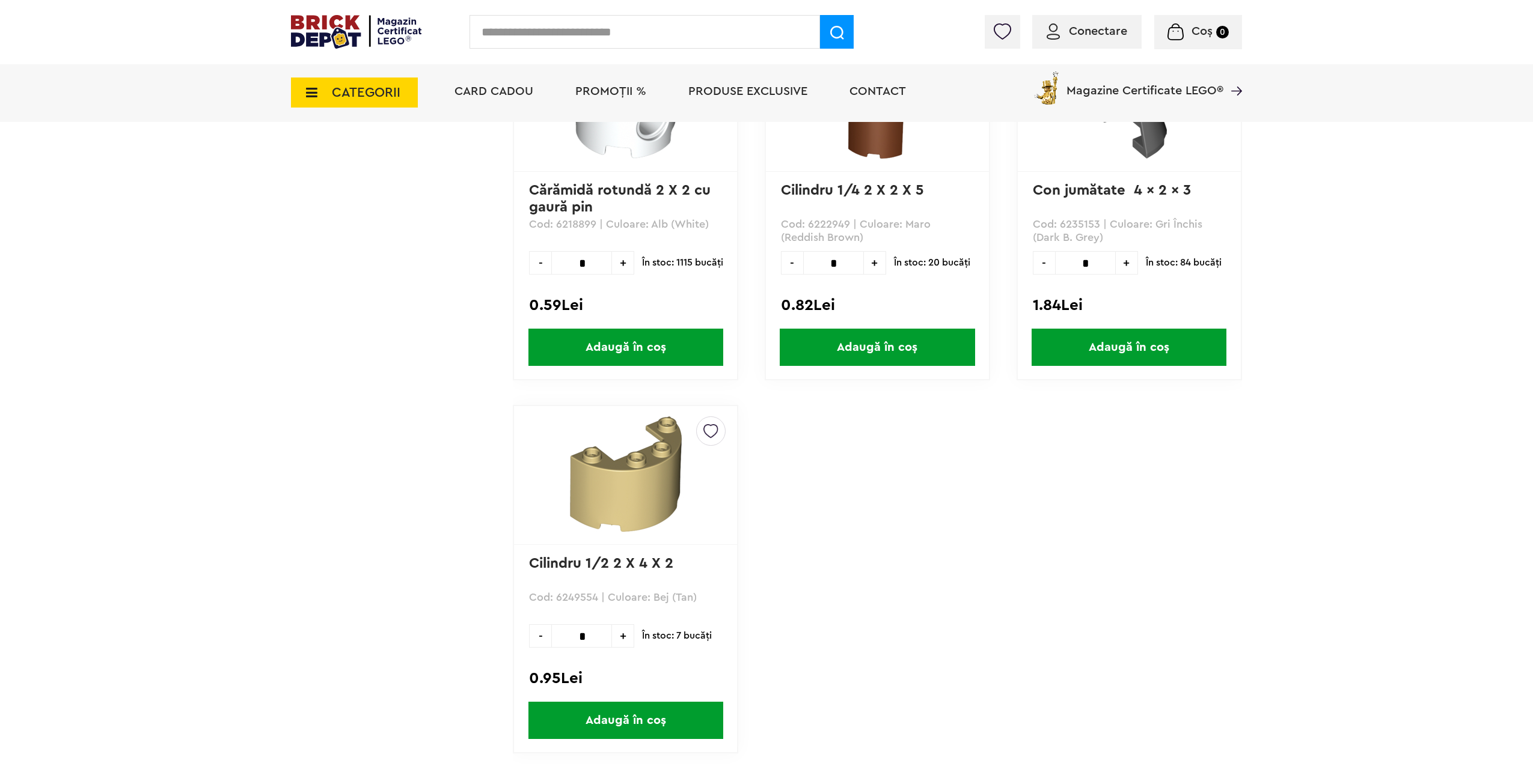
scroll to position [29101, 0]
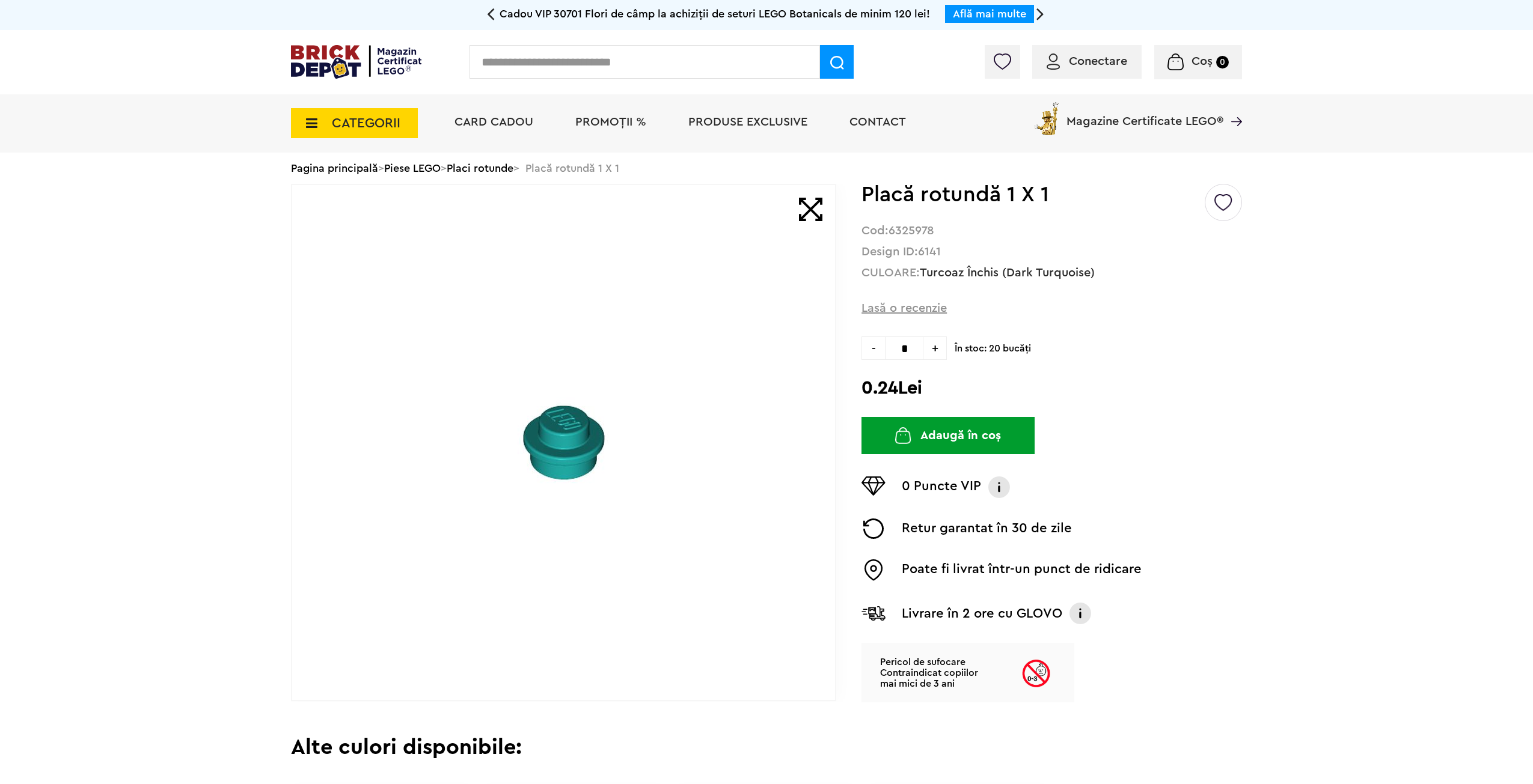
click at [900, 345] on input "*" at bounding box center [904, 349] width 39 height 23
type input "***"
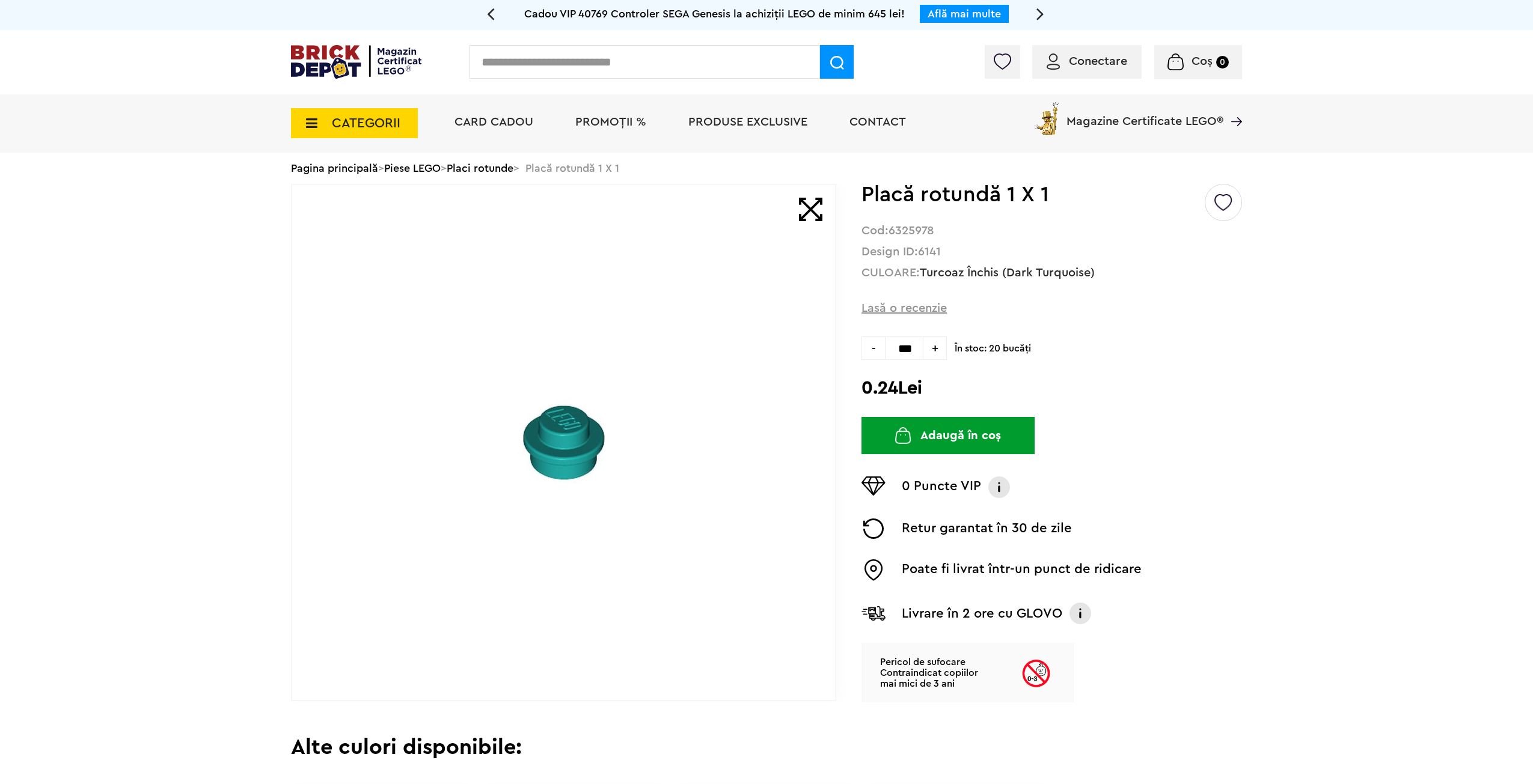
type input "***"
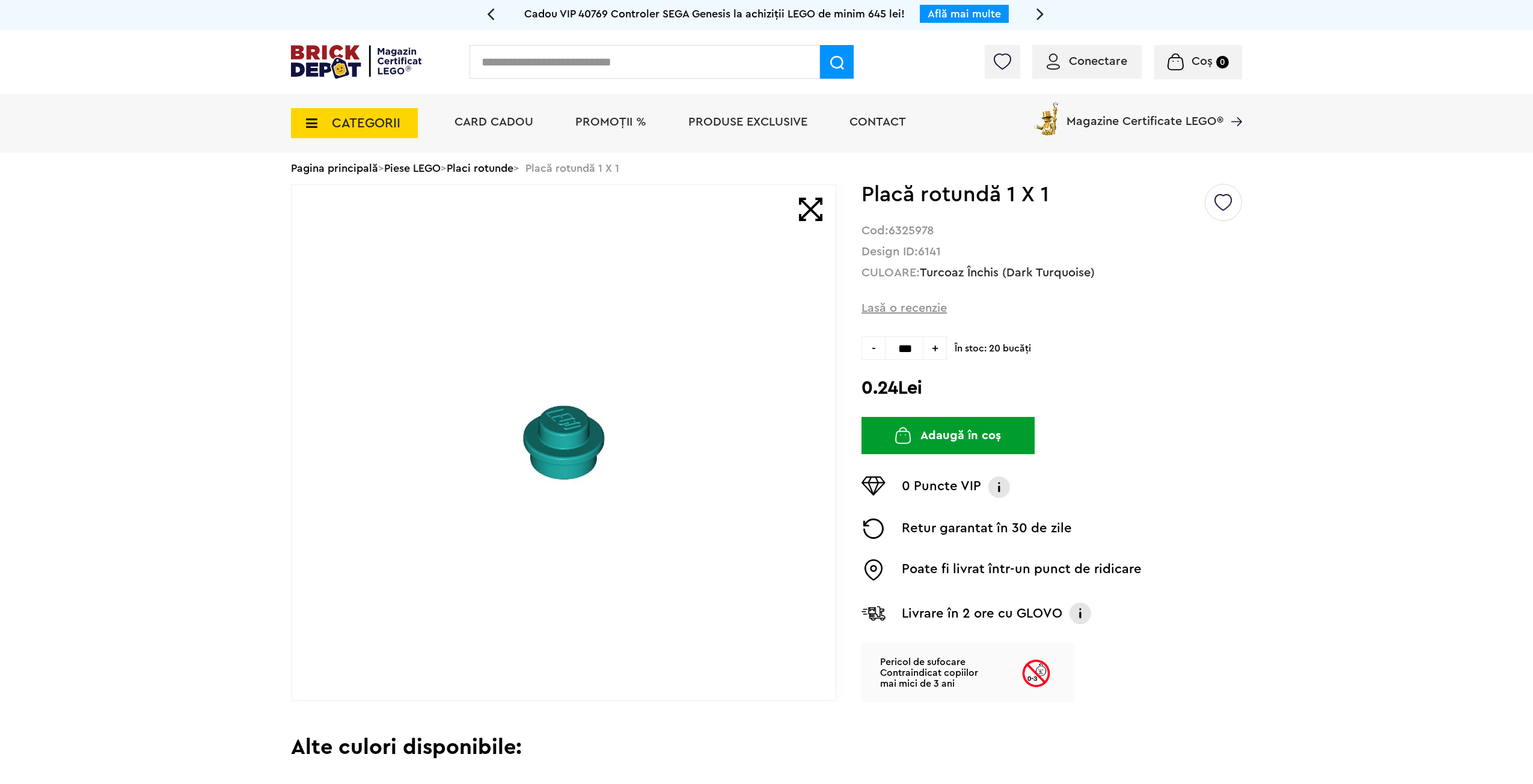
scroll to position [0, 0]
click at [977, 432] on button "Adaugă în coș" at bounding box center [949, 435] width 173 height 37
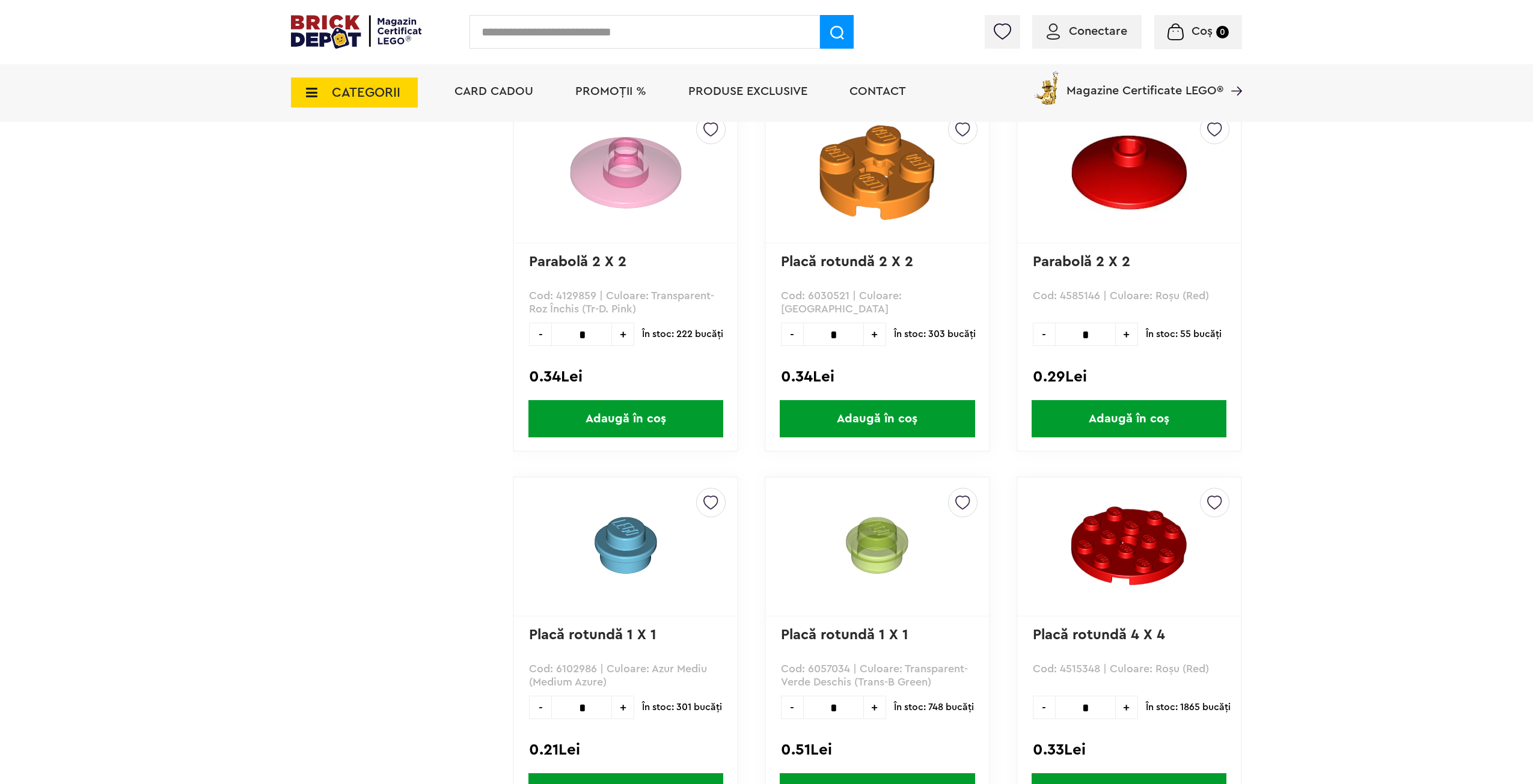
scroll to position [13409, 0]
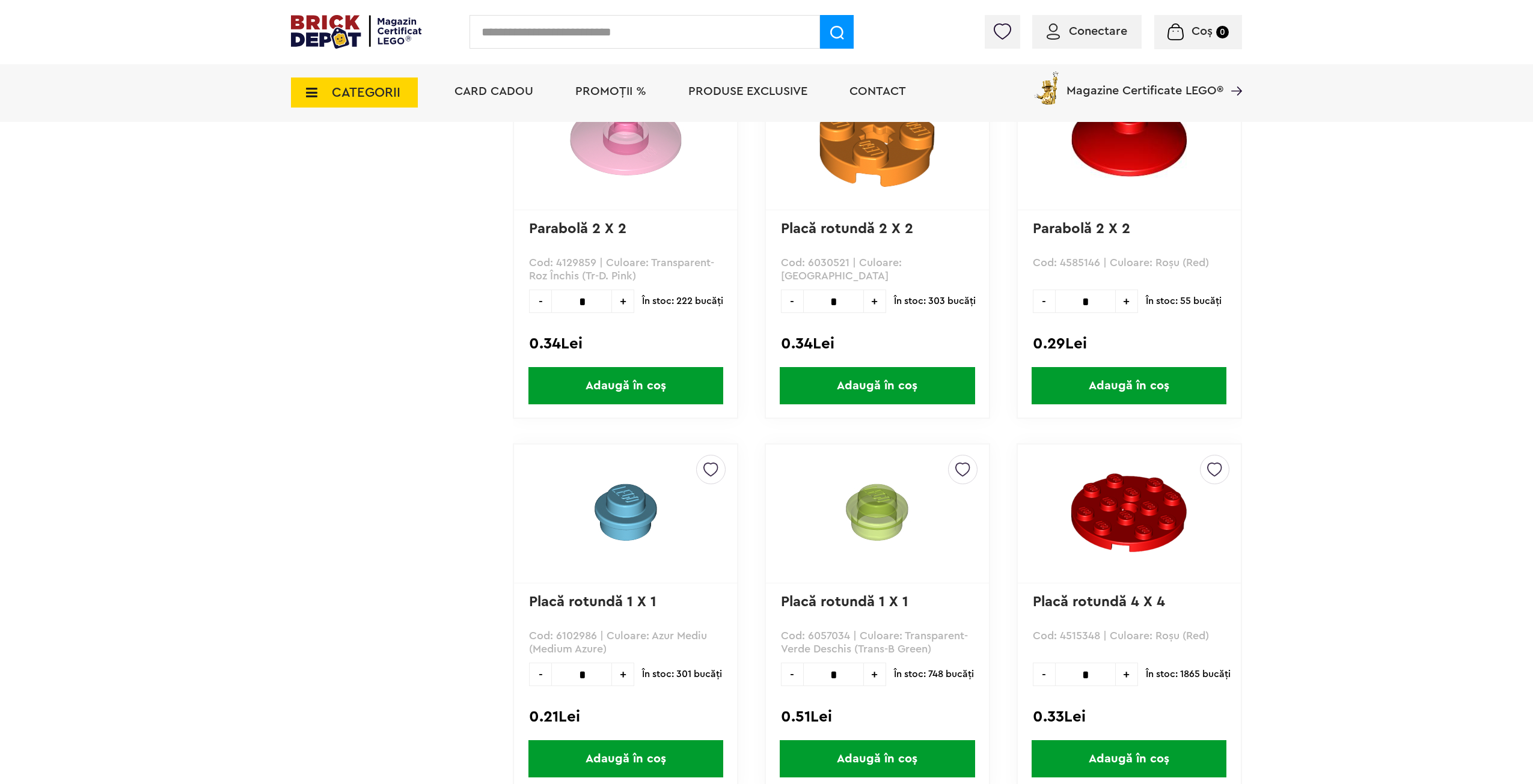
click at [628, 601] on link "Placă rotundă 1 X 1" at bounding box center [593, 602] width 127 height 14
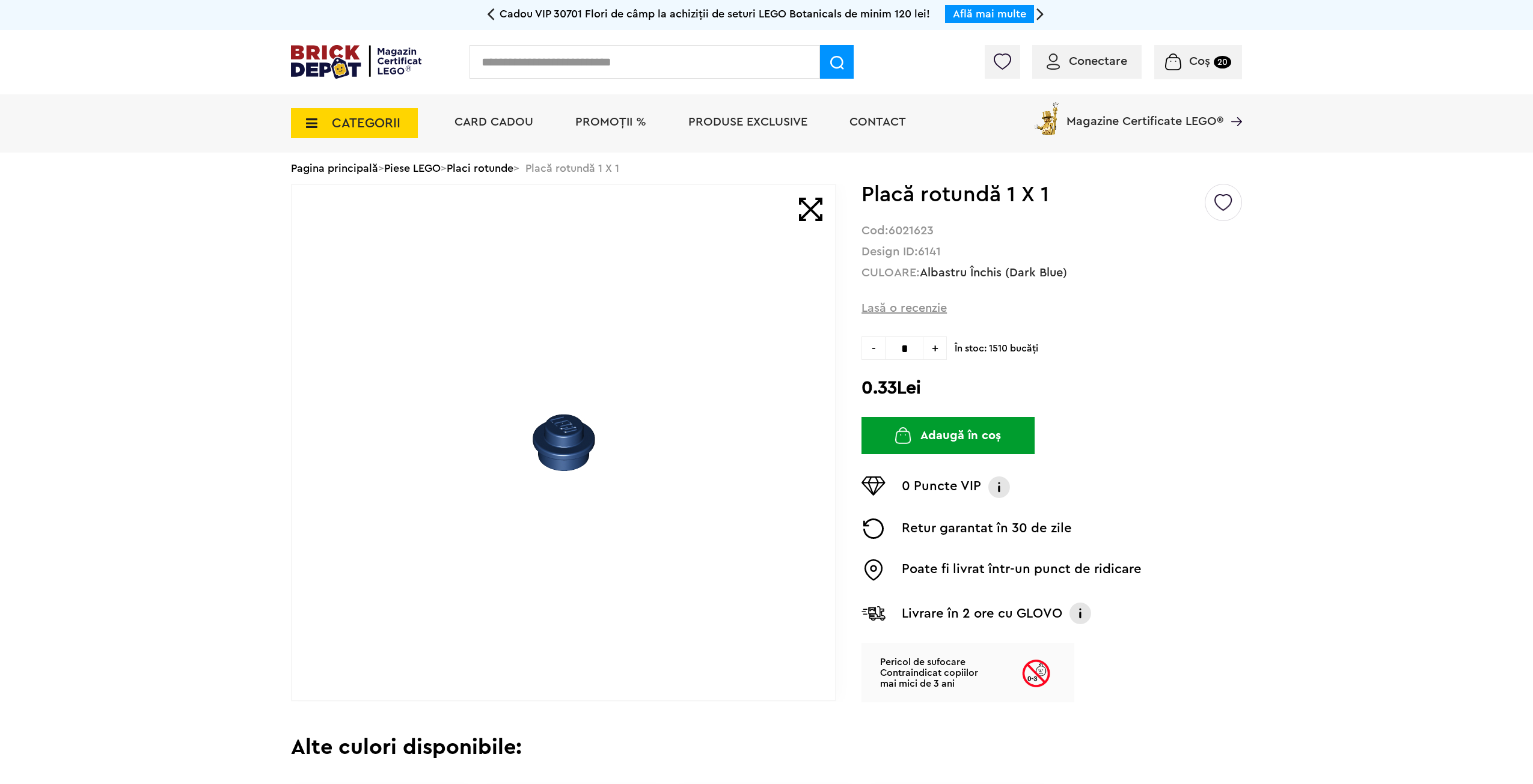
click at [912, 342] on input "*" at bounding box center [904, 349] width 39 height 23
type input "***"
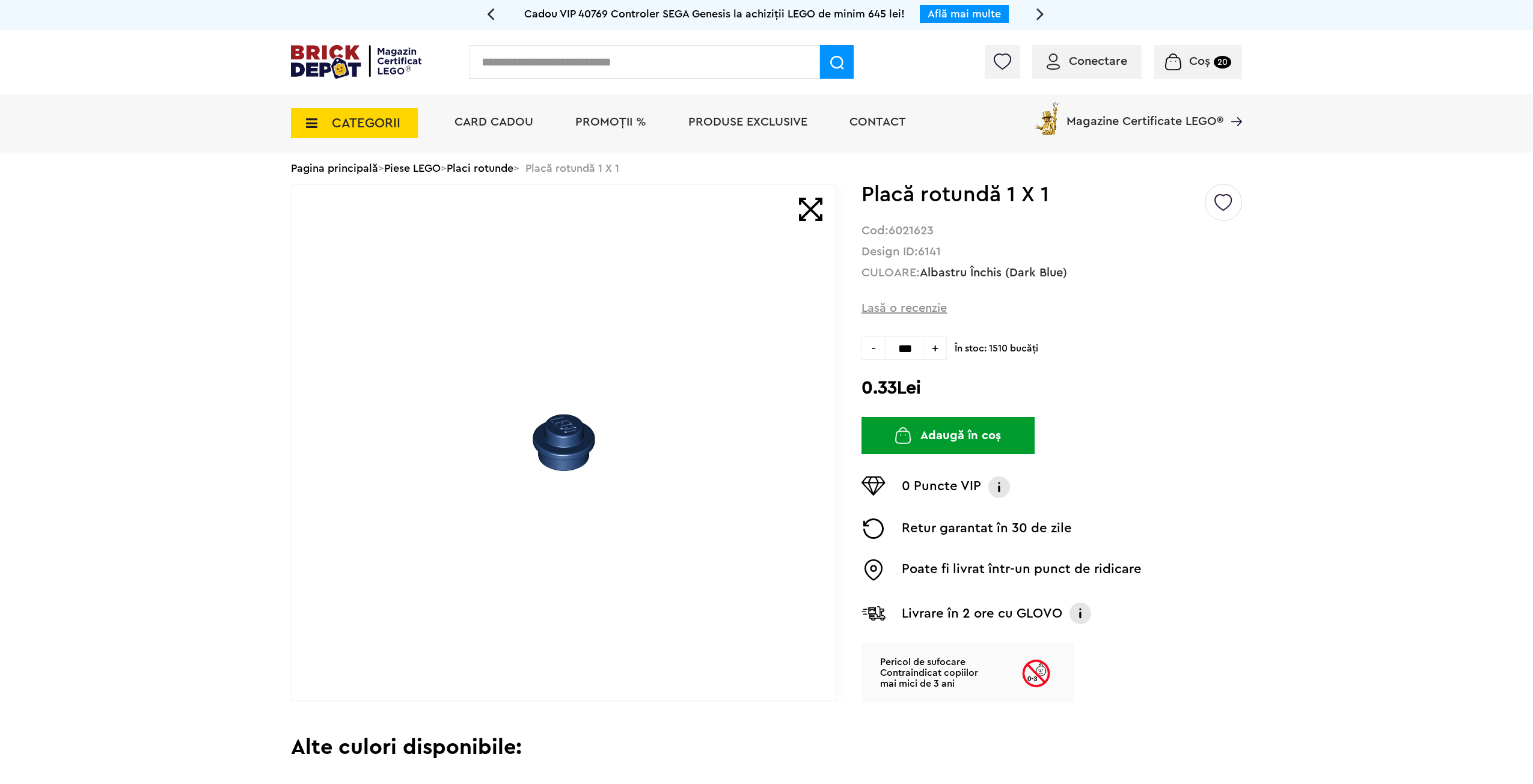
type input "***"
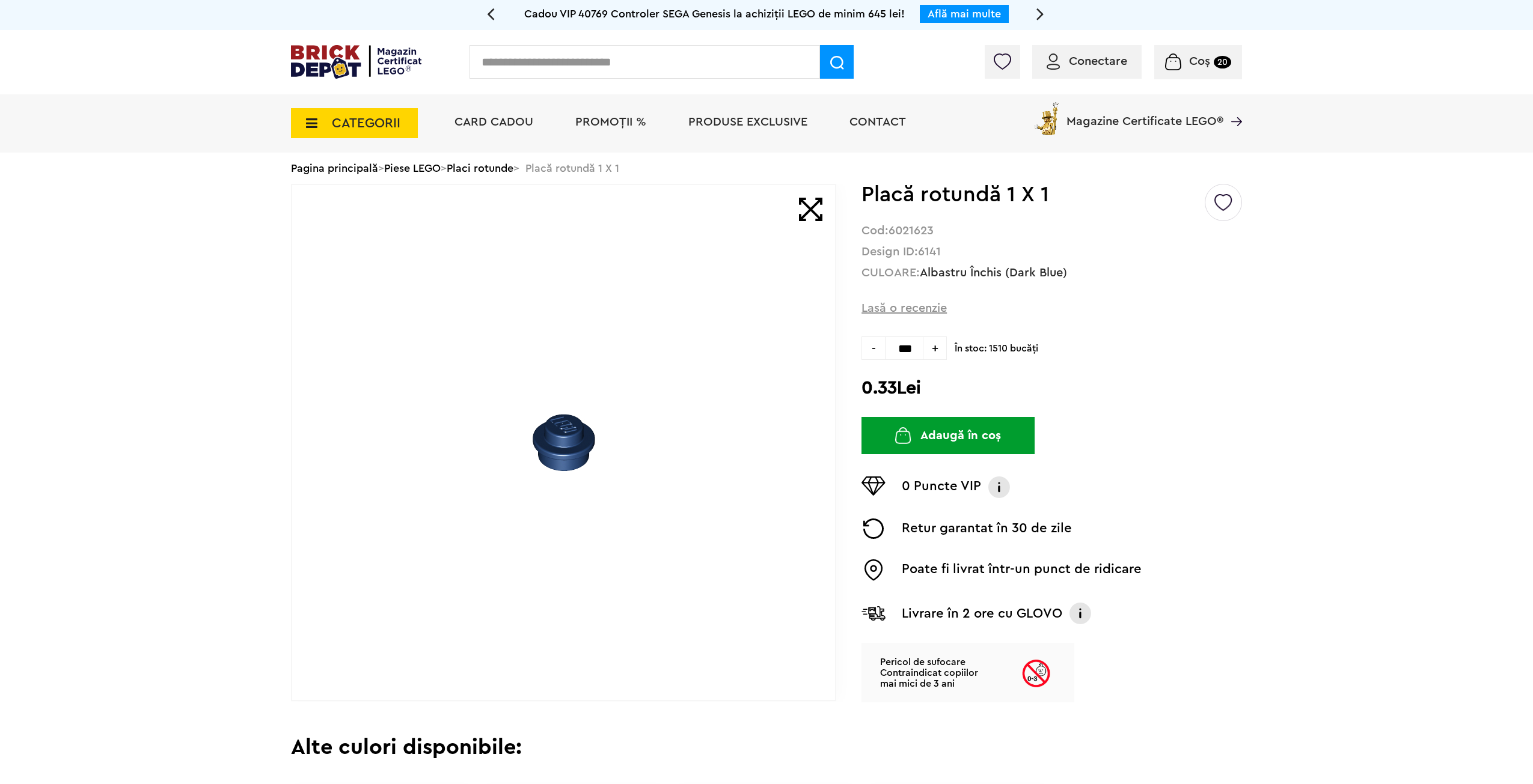
scroll to position [0, 0]
click at [1155, 411] on div "Creează o listă nouă Placă rotundă 1 X 1 Cod: 6021623 Design ID: 6141 CULOARE: …" at bounding box center [1052, 443] width 380 height 518
click at [967, 441] on button "Adaugă în coș" at bounding box center [949, 435] width 173 height 37
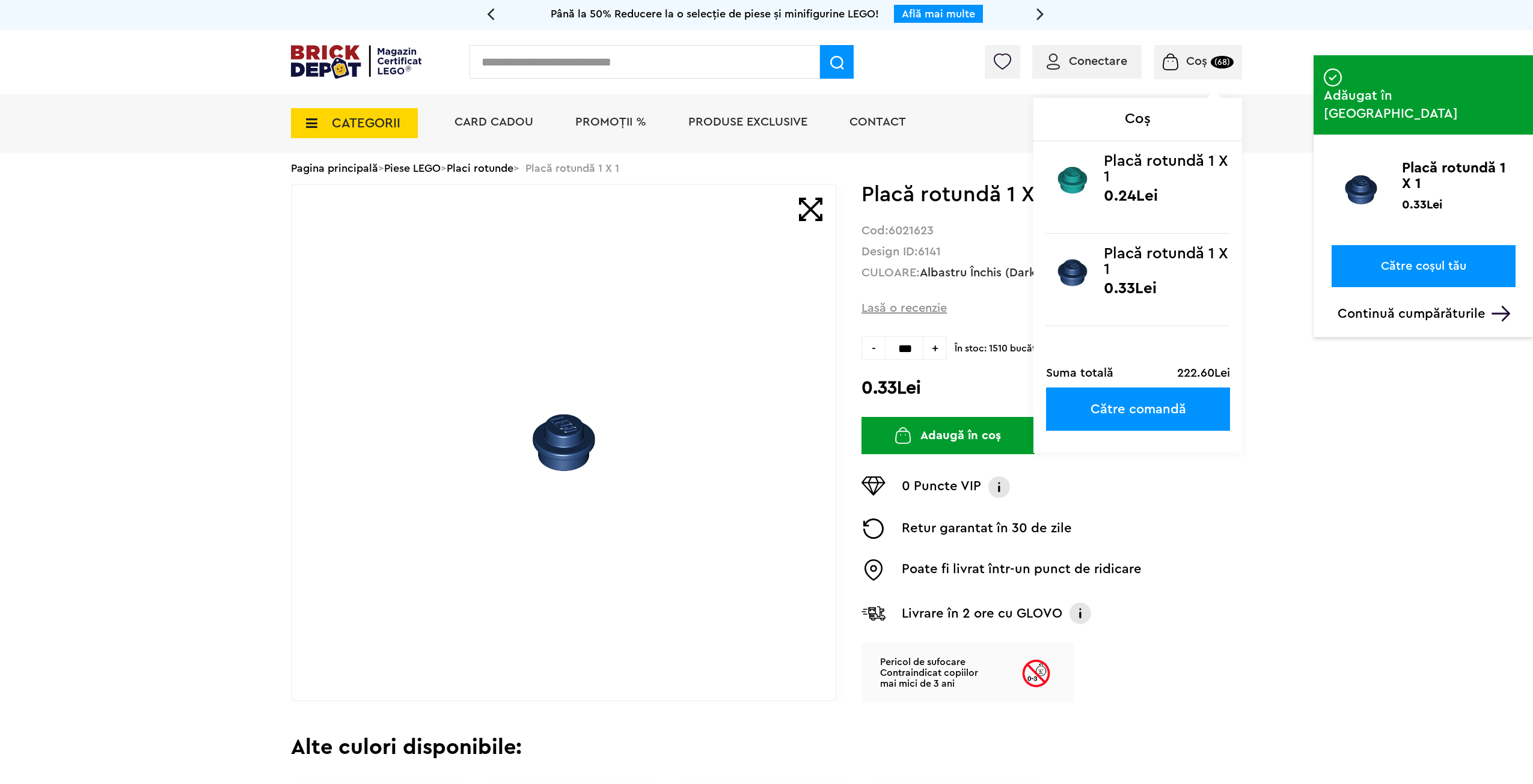
click at [1202, 55] on span "Coș" at bounding box center [1196, 61] width 21 height 12
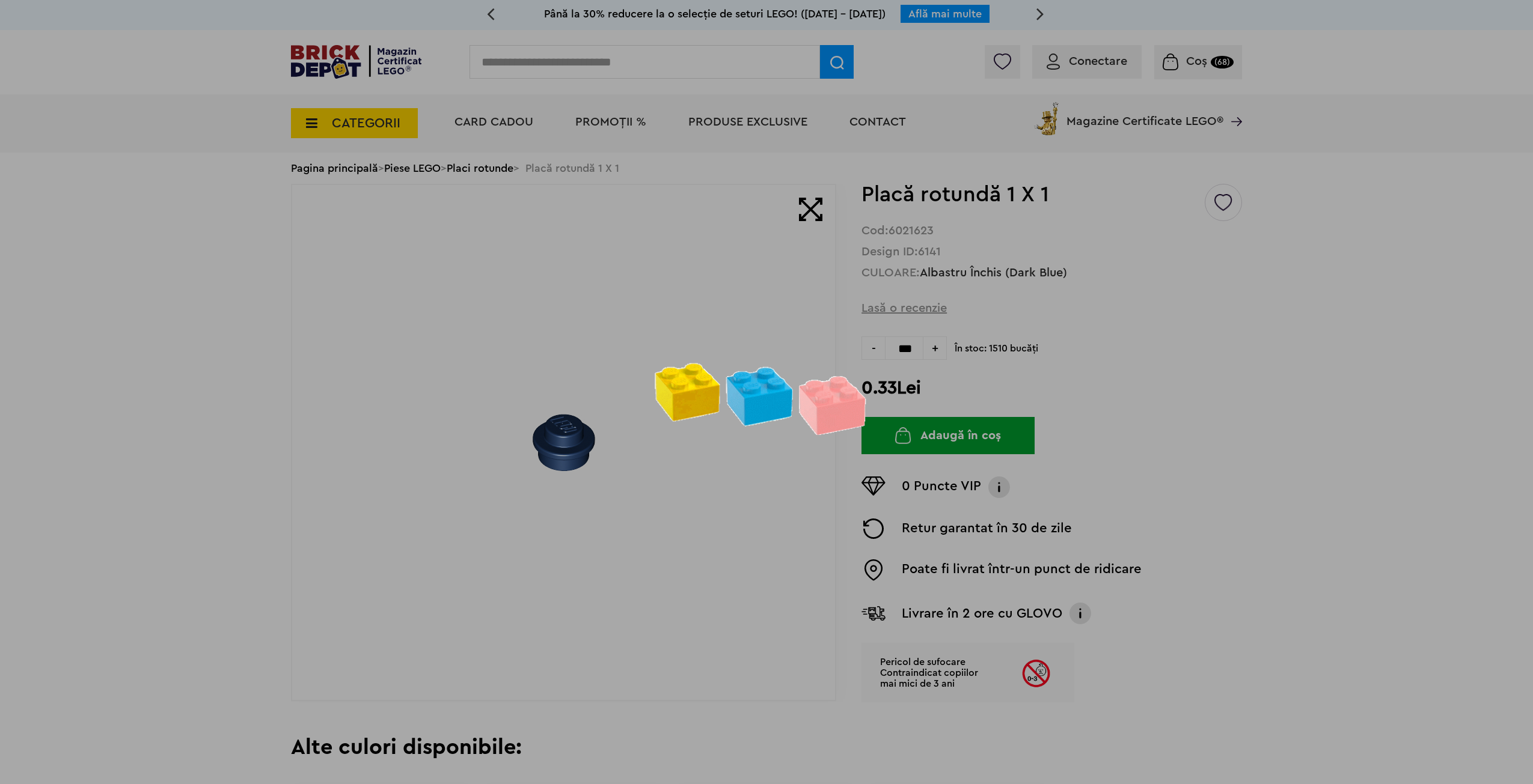
click at [1200, 56] on div at bounding box center [766, 392] width 1533 height 784
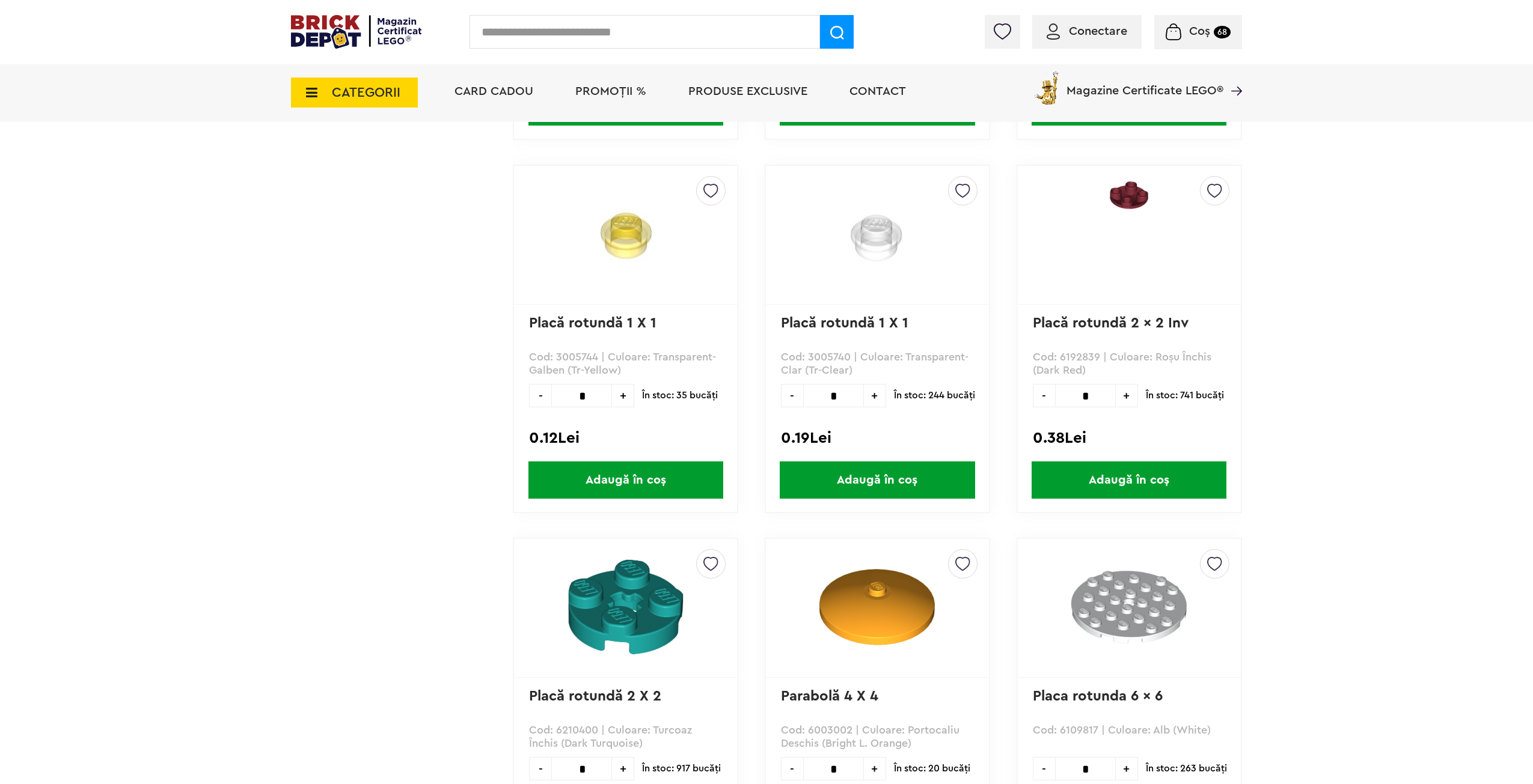
scroll to position [23006, 0]
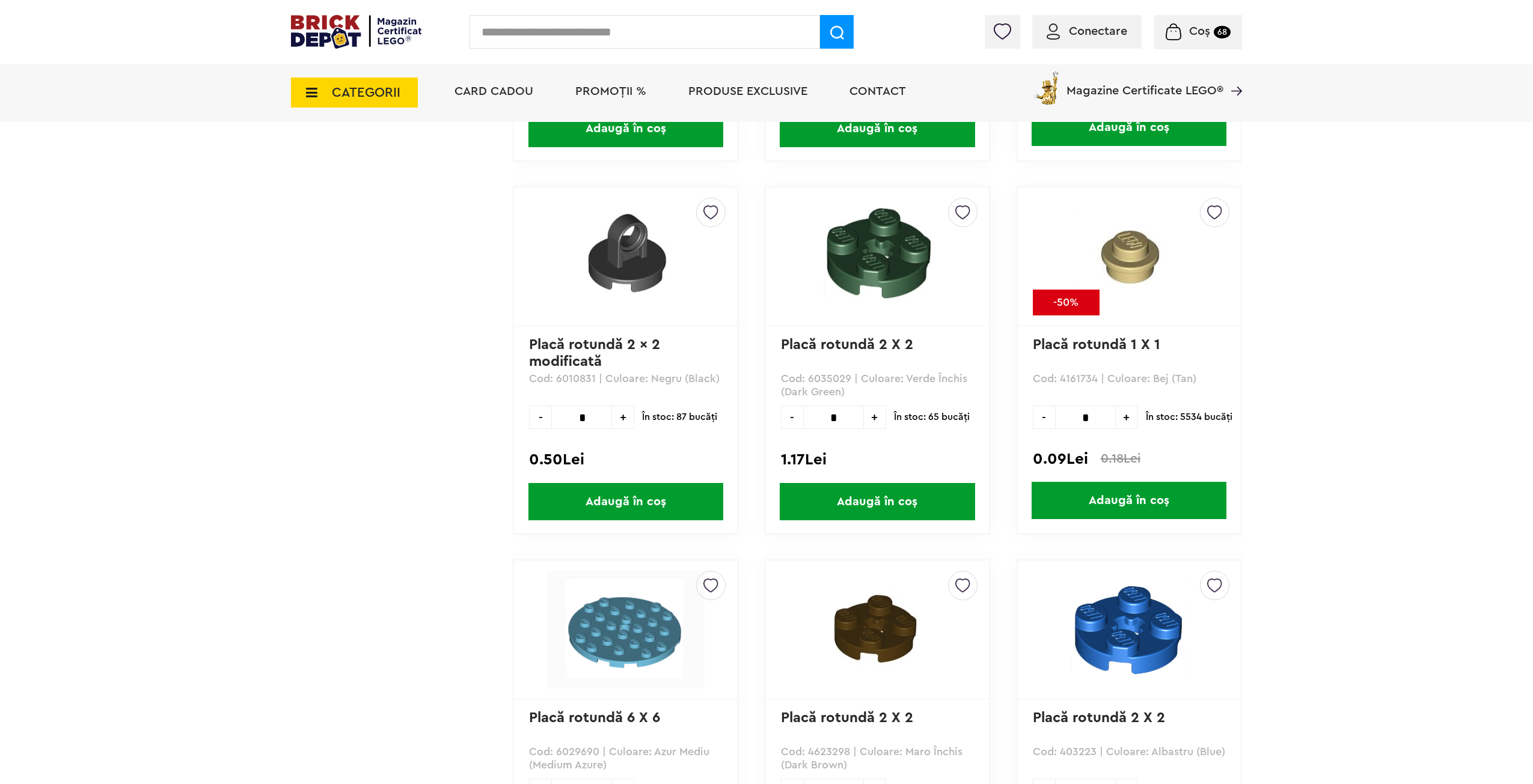
scroll to position [14787, 0]
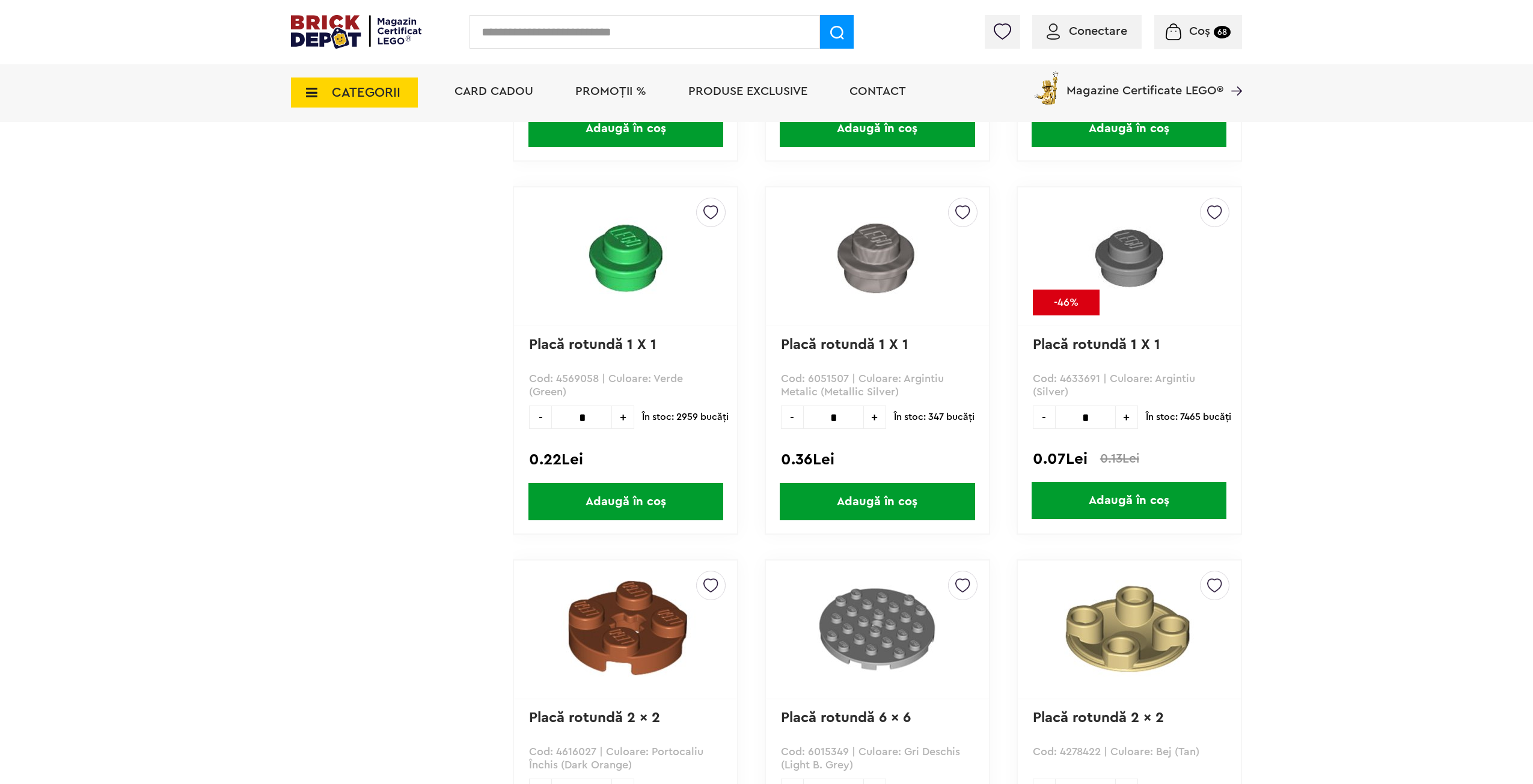
click at [584, 420] on input "*" at bounding box center [581, 417] width 61 height 23
click at [582, 417] on input "*" at bounding box center [581, 417] width 61 height 23
type input "**"
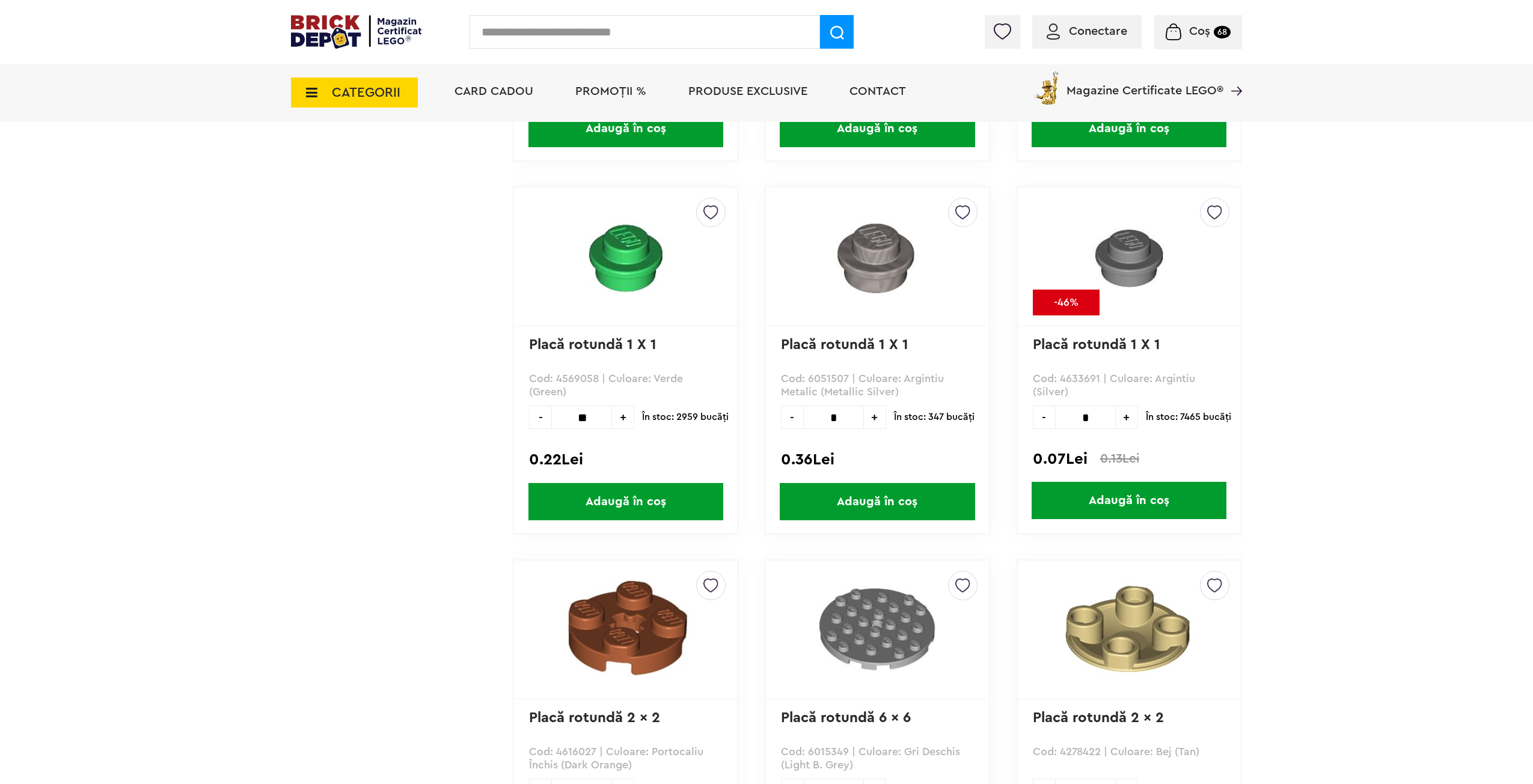
click at [631, 495] on span "Adaugă în coș" at bounding box center [626, 501] width 195 height 37
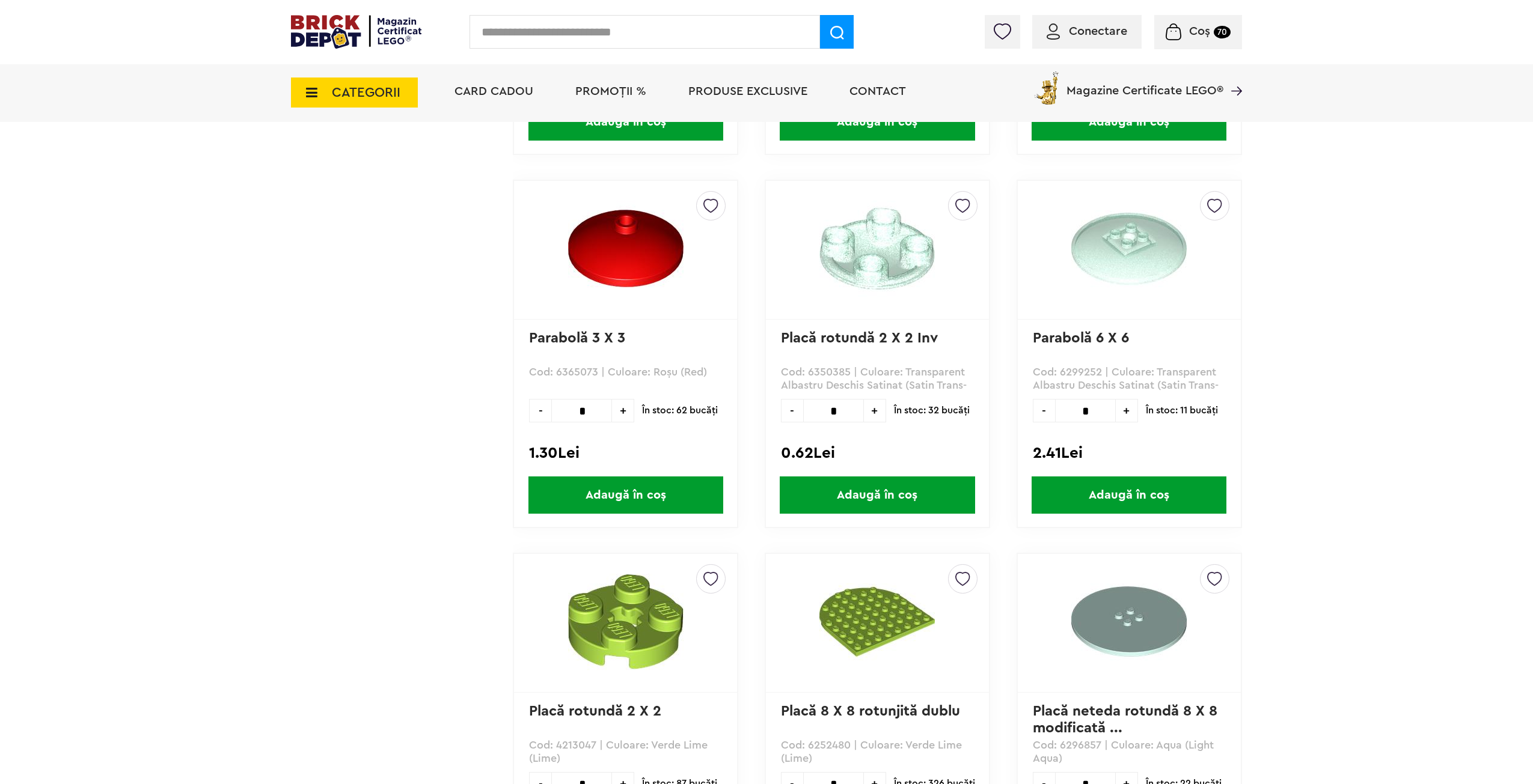
scroll to position [5829, 0]
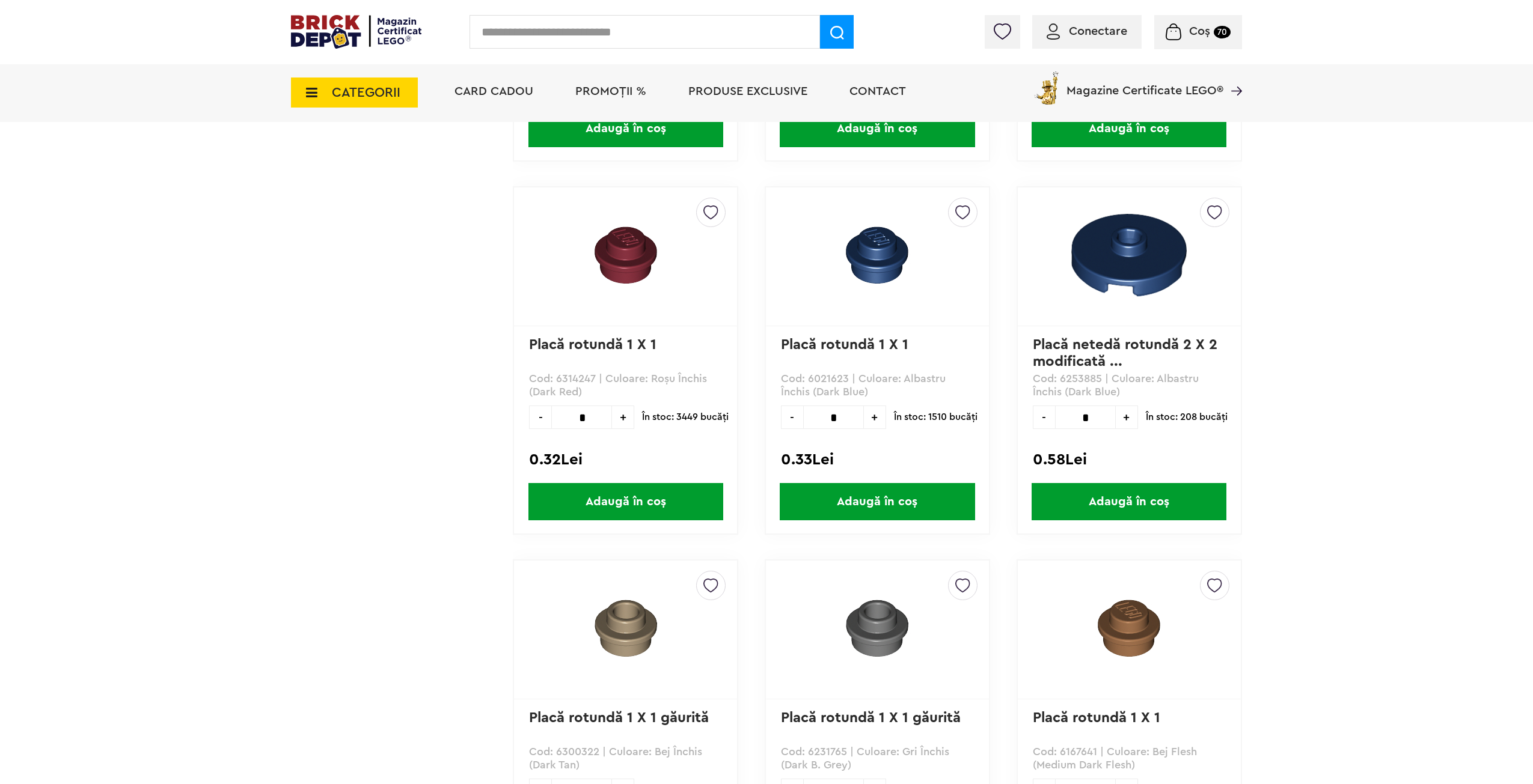
click at [830, 413] on input "*" at bounding box center [833, 417] width 61 height 23
type input "***"
click at [883, 511] on span "Adaugă în coș" at bounding box center [877, 501] width 195 height 37
click at [650, 25] on input "text" at bounding box center [645, 32] width 351 height 33
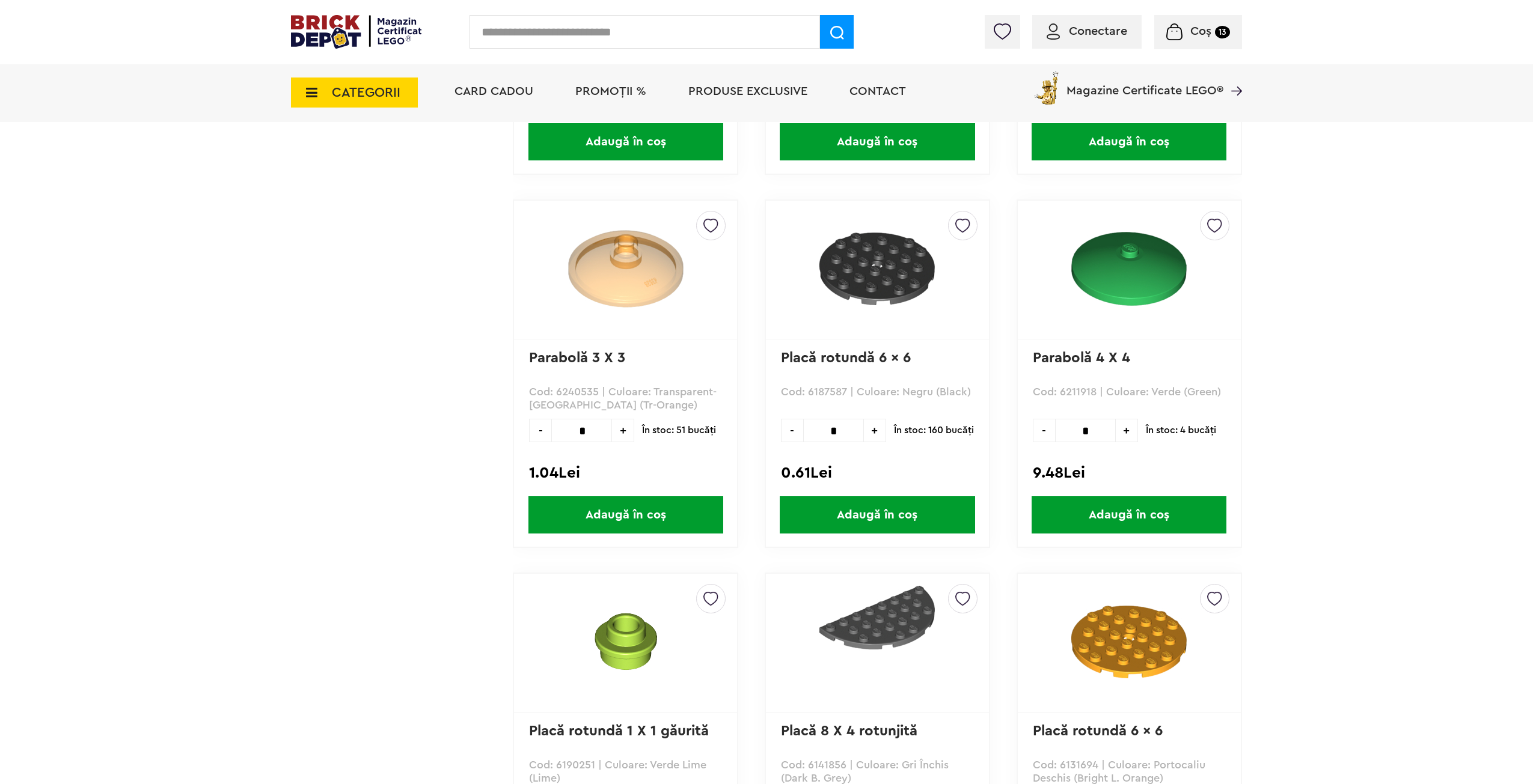
scroll to position [11414, 0]
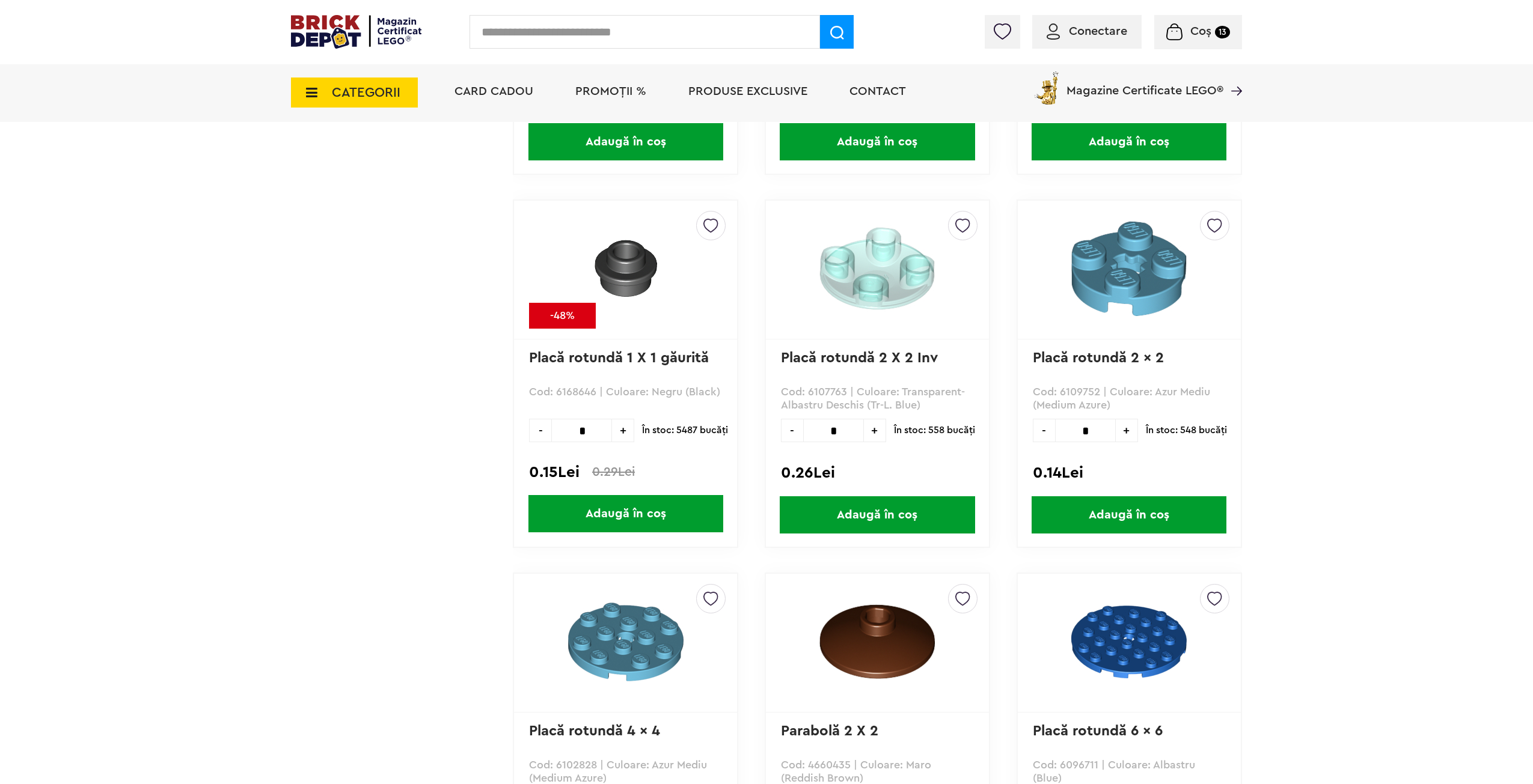
click at [594, 431] on input "*" at bounding box center [581, 431] width 61 height 23
type input "***"
click at [615, 508] on span "Adaugă în coș" at bounding box center [626, 513] width 195 height 37
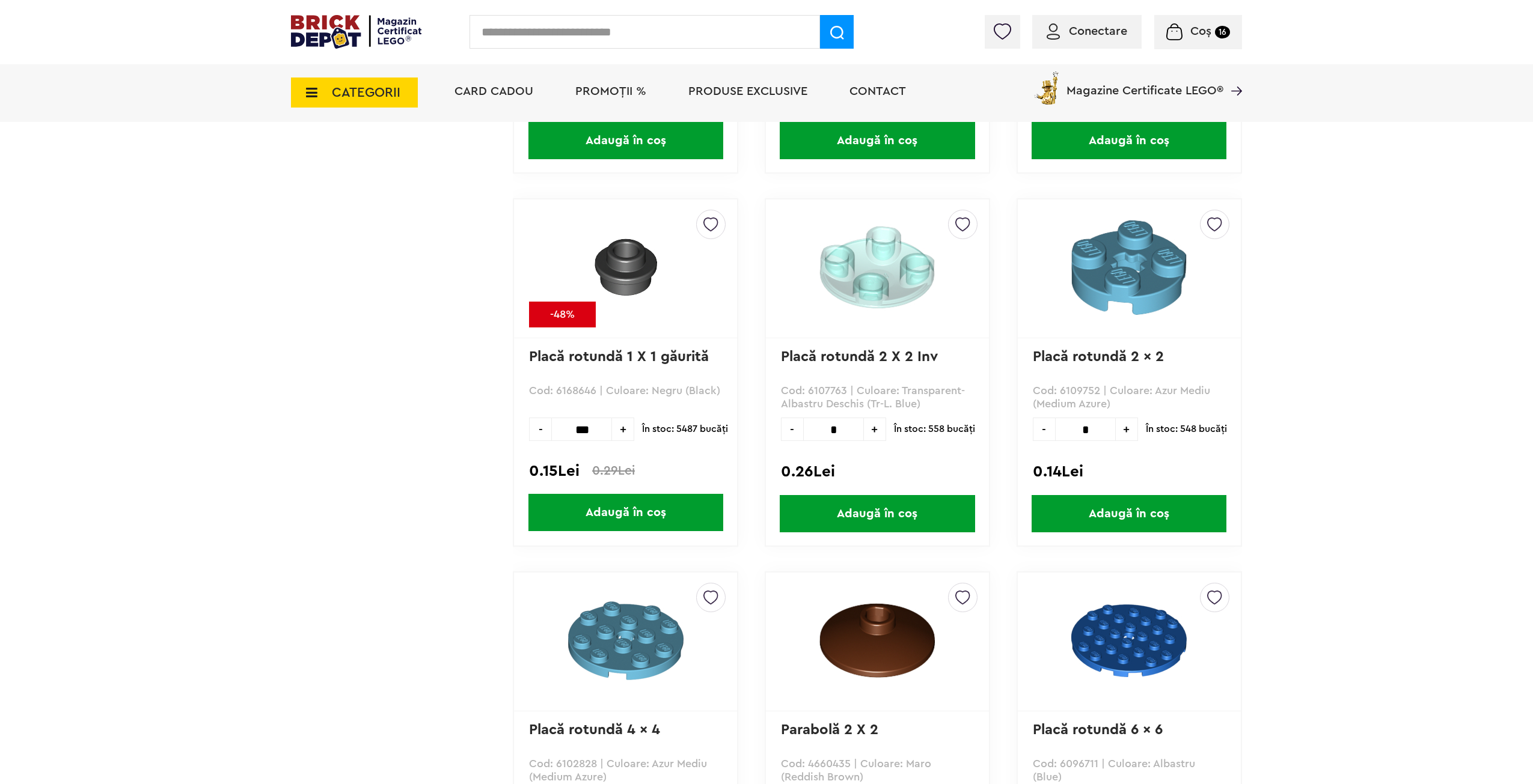
scroll to position [13667, 0]
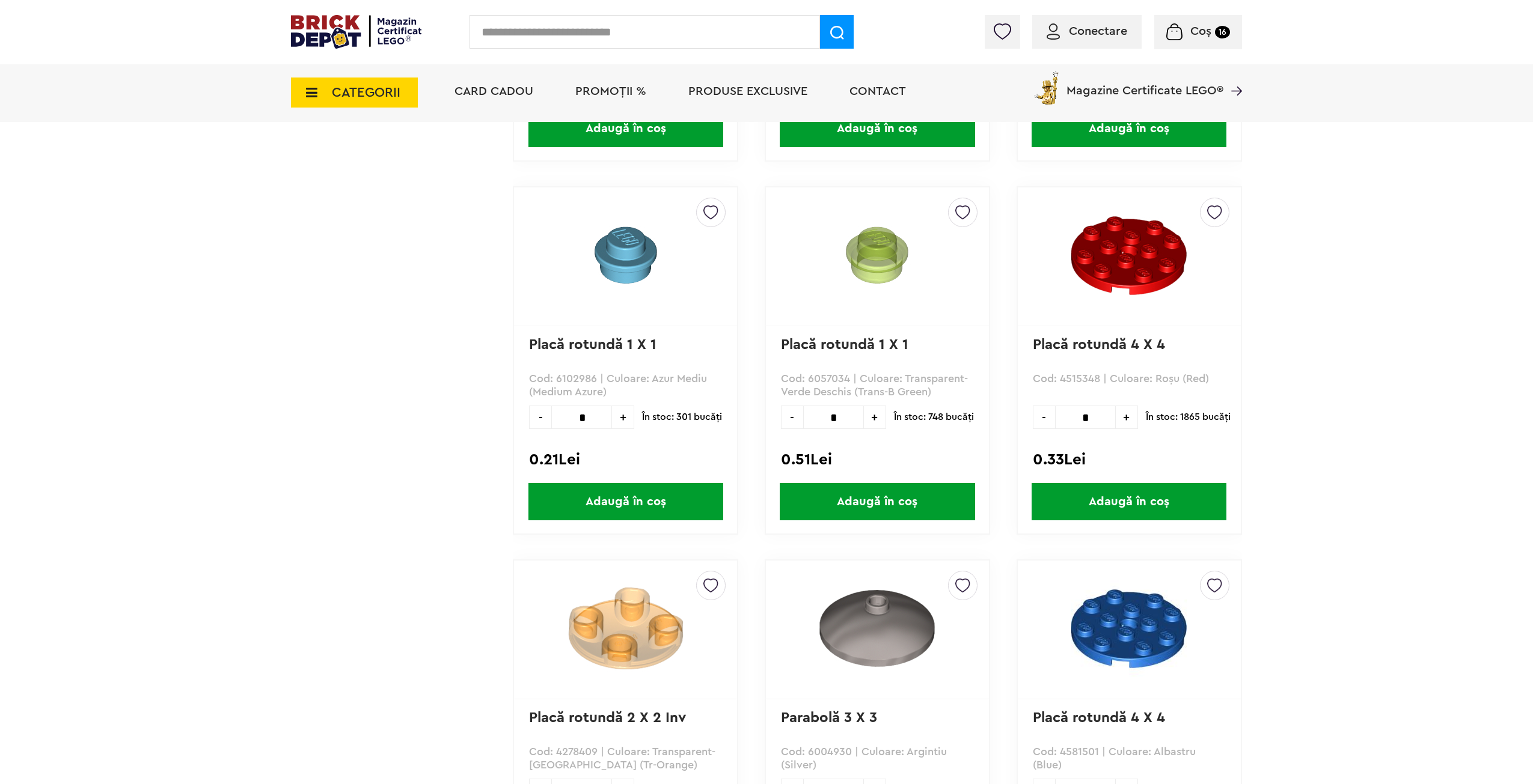
click at [598, 428] on input "*" at bounding box center [581, 417] width 61 height 23
click at [598, 424] on input "*" at bounding box center [581, 417] width 61 height 23
click at [594, 422] on input "*" at bounding box center [581, 417] width 61 height 23
drag, startPoint x: 587, startPoint y: 422, endPoint x: 569, endPoint y: 421, distance: 18.0
click at [569, 421] on input "*" at bounding box center [581, 417] width 61 height 23
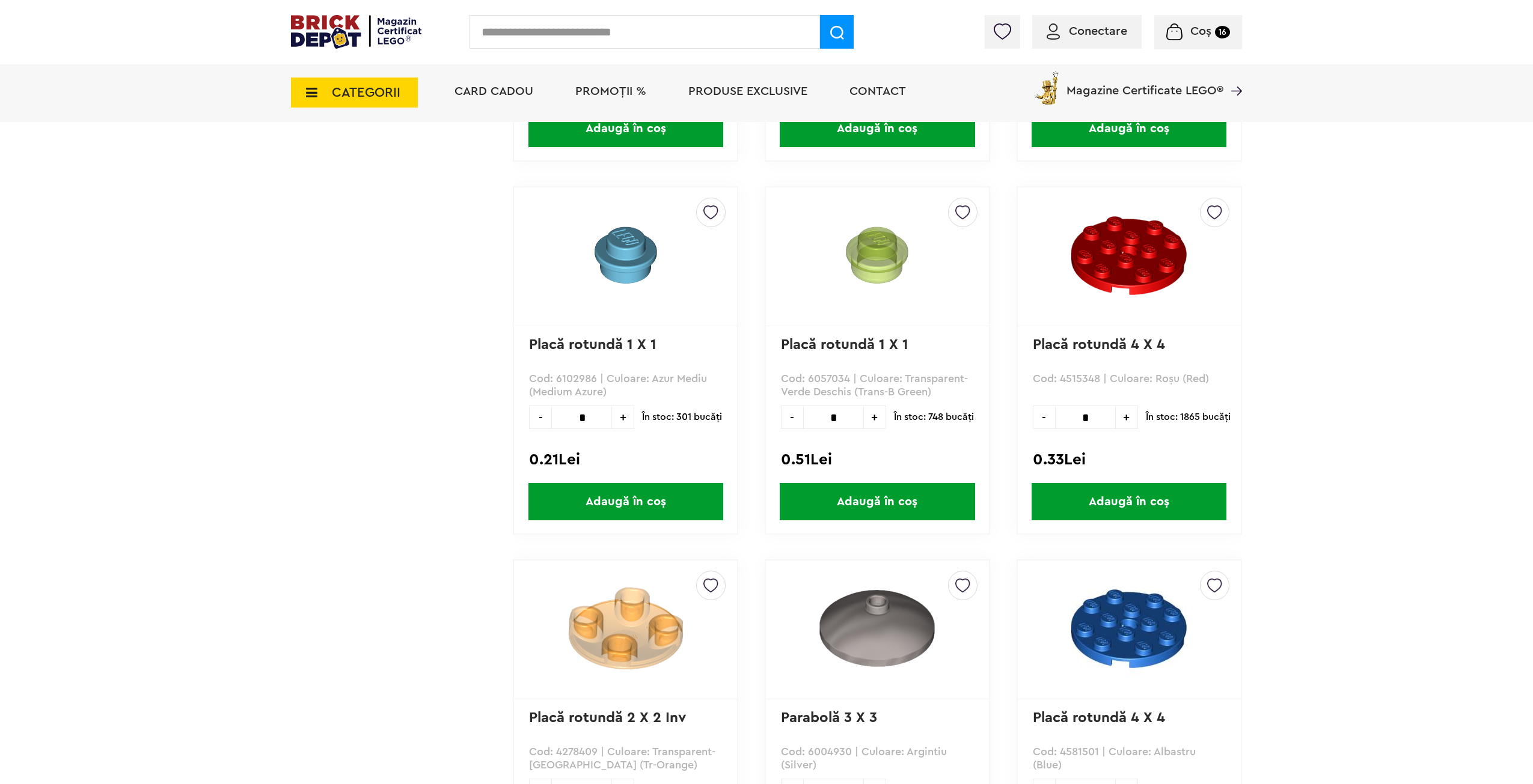
type input "*"
click at [628, 499] on span "Adaugă în coș" at bounding box center [626, 501] width 195 height 37
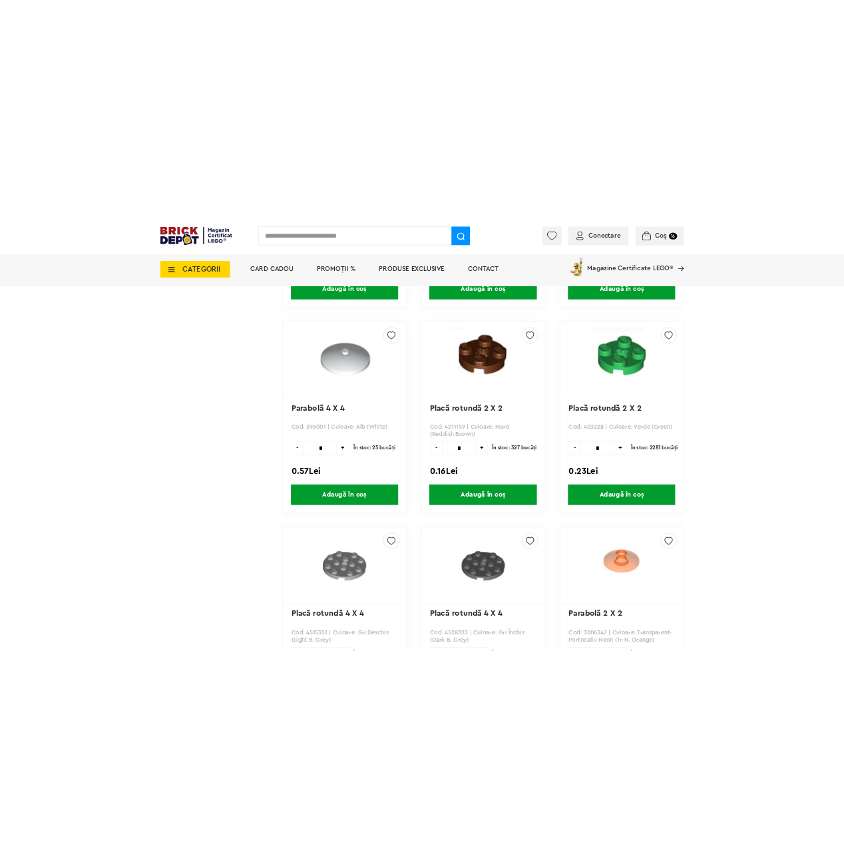
scroll to position [18851, 0]
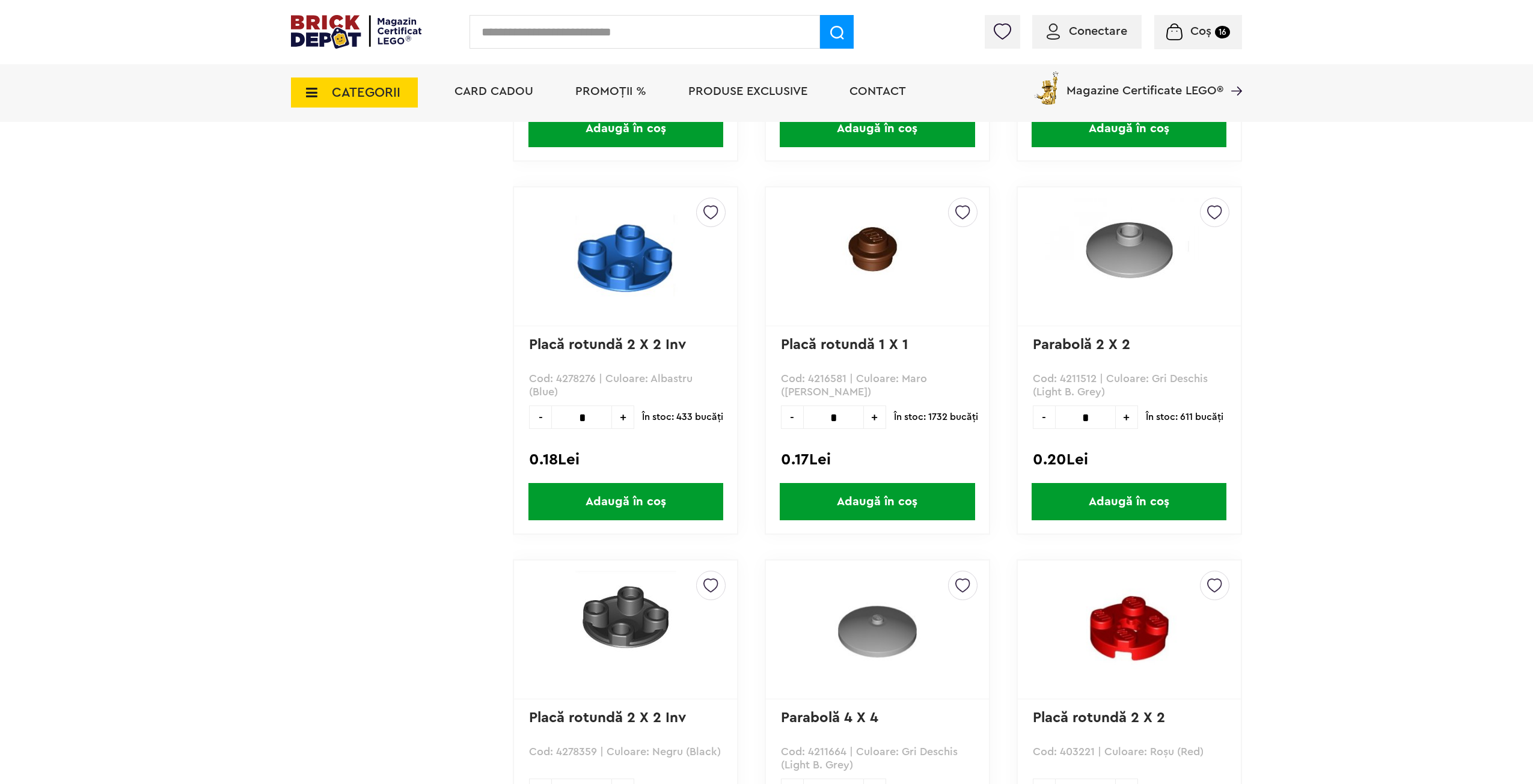
click at [833, 413] on input "*" at bounding box center [833, 417] width 61 height 23
type input "***"
click at [865, 499] on span "Adaugă în coș" at bounding box center [877, 501] width 195 height 37
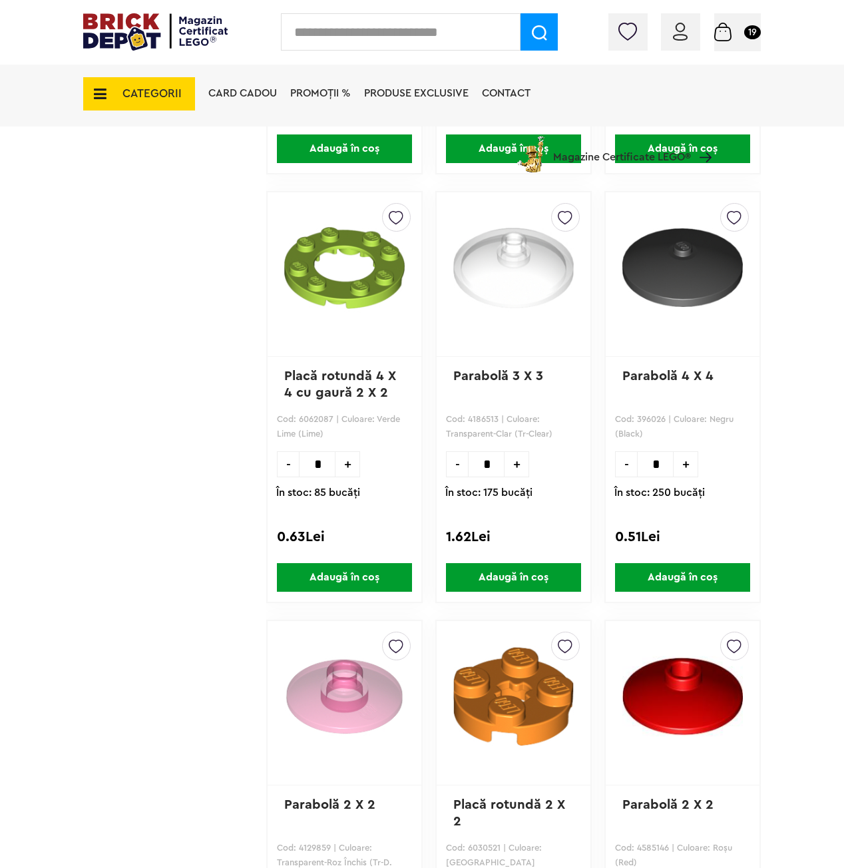
scroll to position [28145, 0]
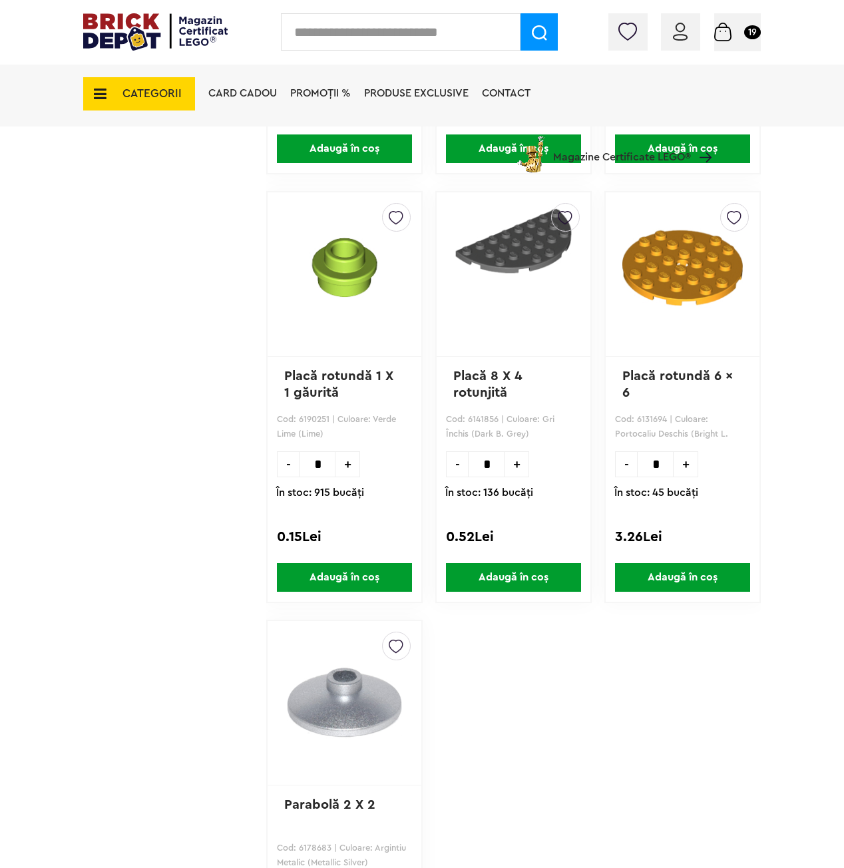
click at [315, 470] on input "*" at bounding box center [317, 464] width 37 height 26
type input "**"
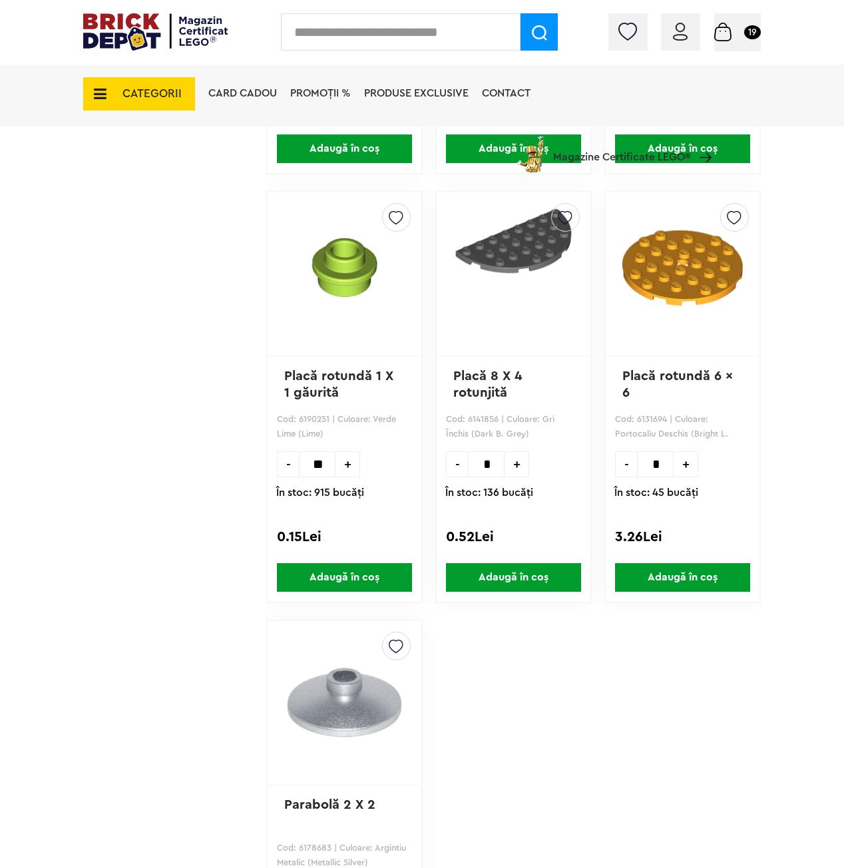
click at [360, 574] on span "Adaugă în coș" at bounding box center [344, 577] width 135 height 29
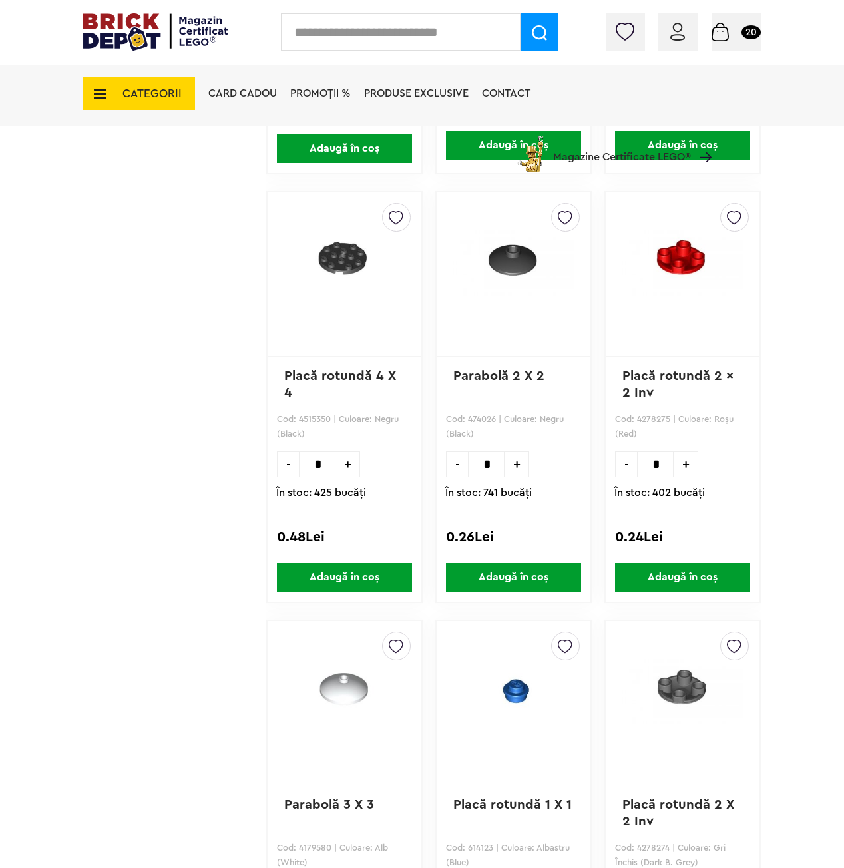
scroll to position [24702, 0]
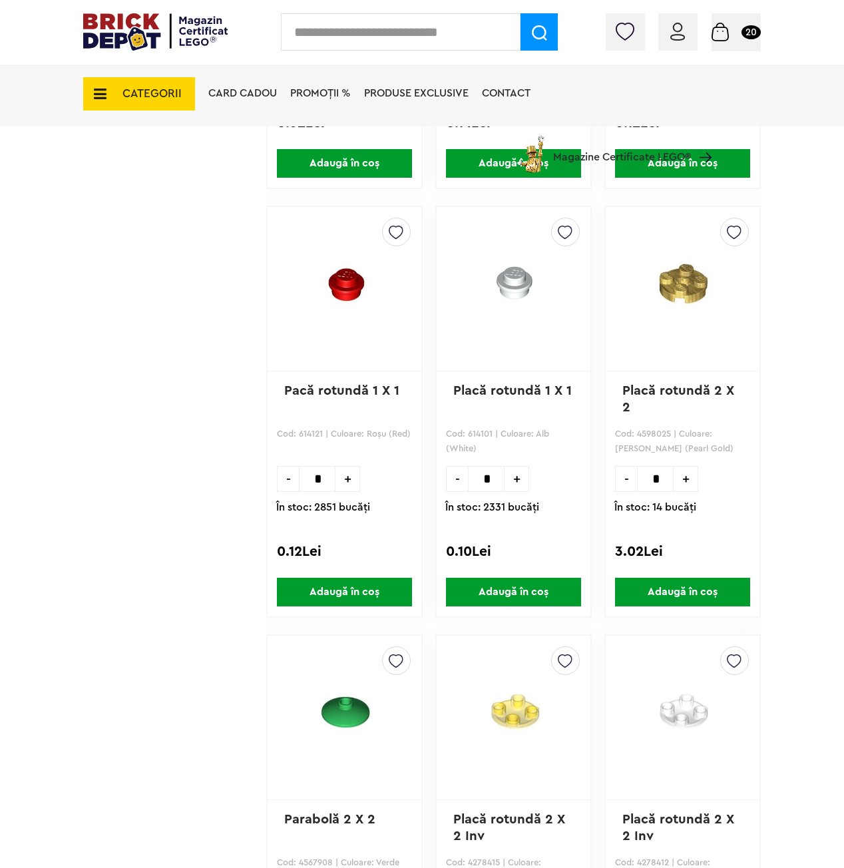
click at [309, 476] on input "*" at bounding box center [317, 479] width 37 height 26
type input "*"
click at [348, 584] on span "Adaugă în coș" at bounding box center [344, 592] width 135 height 29
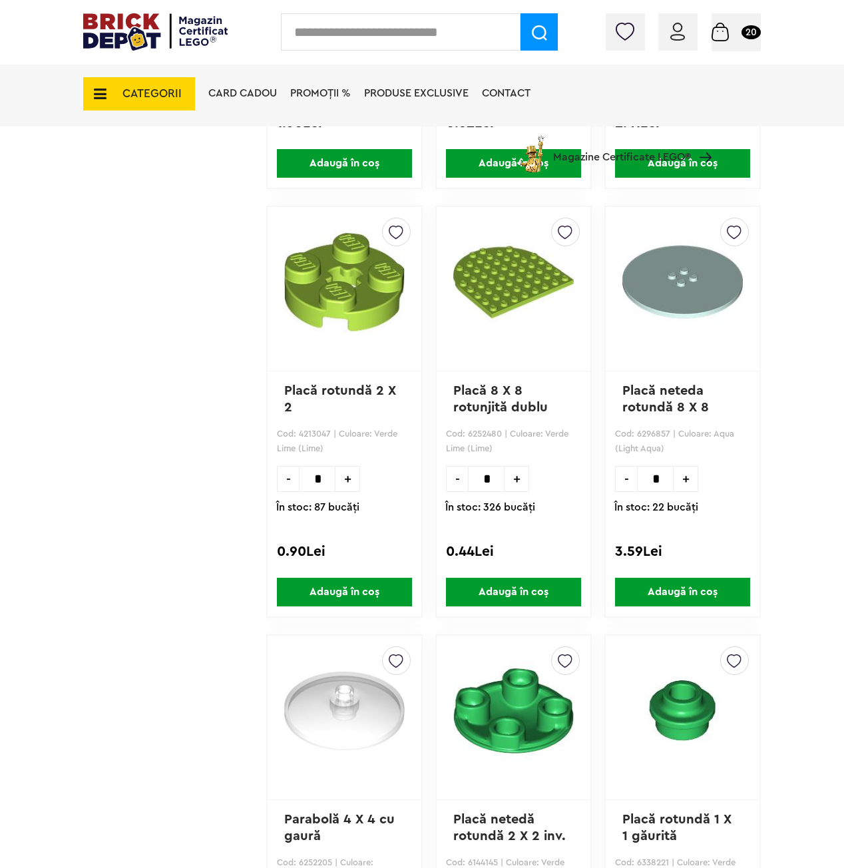
scroll to position [4987, 0]
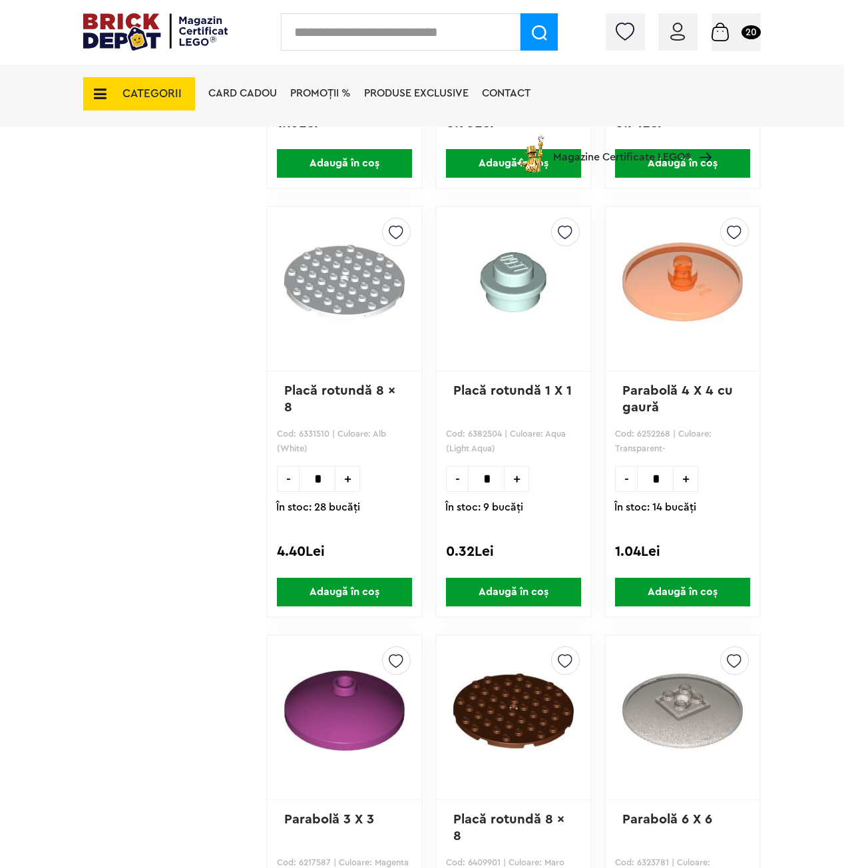
click at [512, 589] on span "Adaugă în coș" at bounding box center [513, 592] width 135 height 29
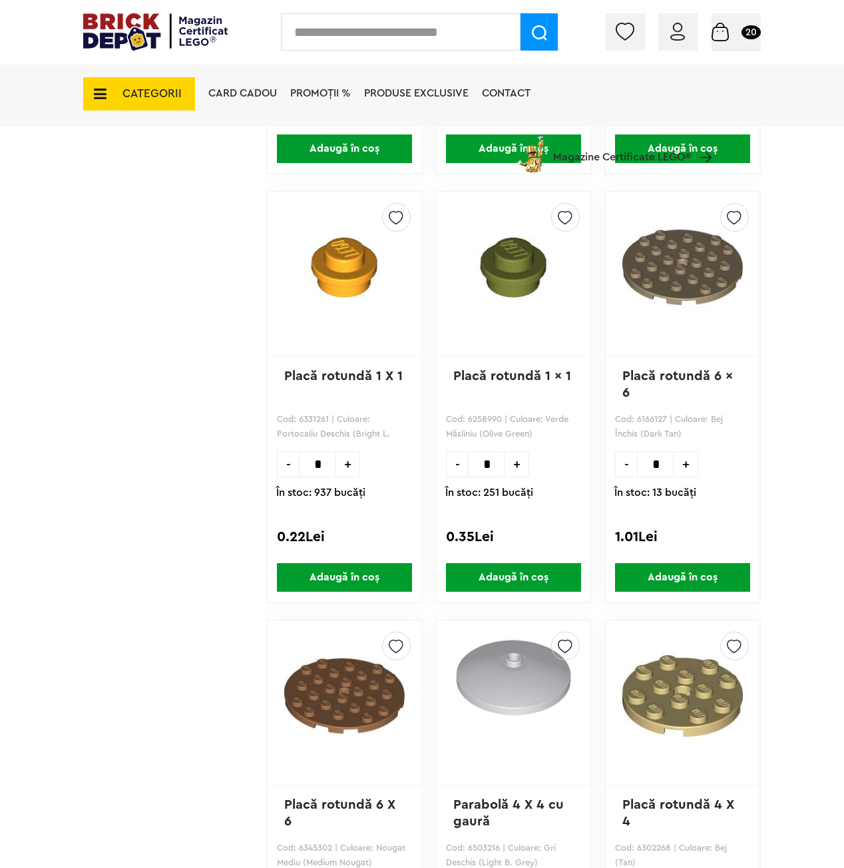
scroll to position [7145, 0]
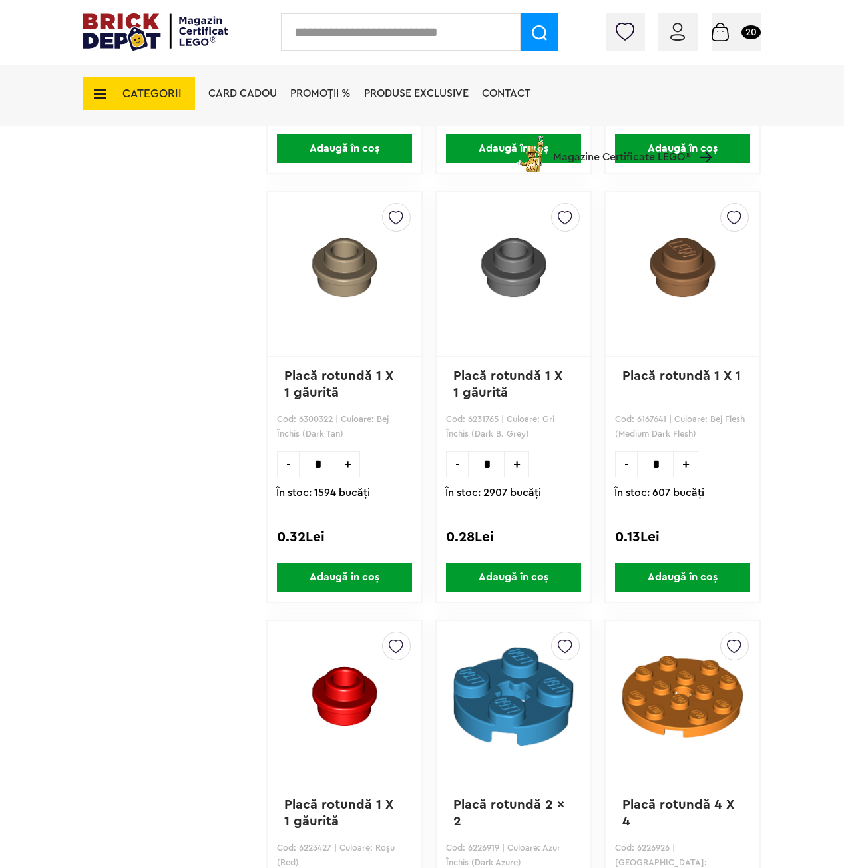
click at [323, 465] on input "*" at bounding box center [317, 464] width 37 height 26
click at [309, 453] on input "***" at bounding box center [317, 464] width 37 height 26
type input "****"
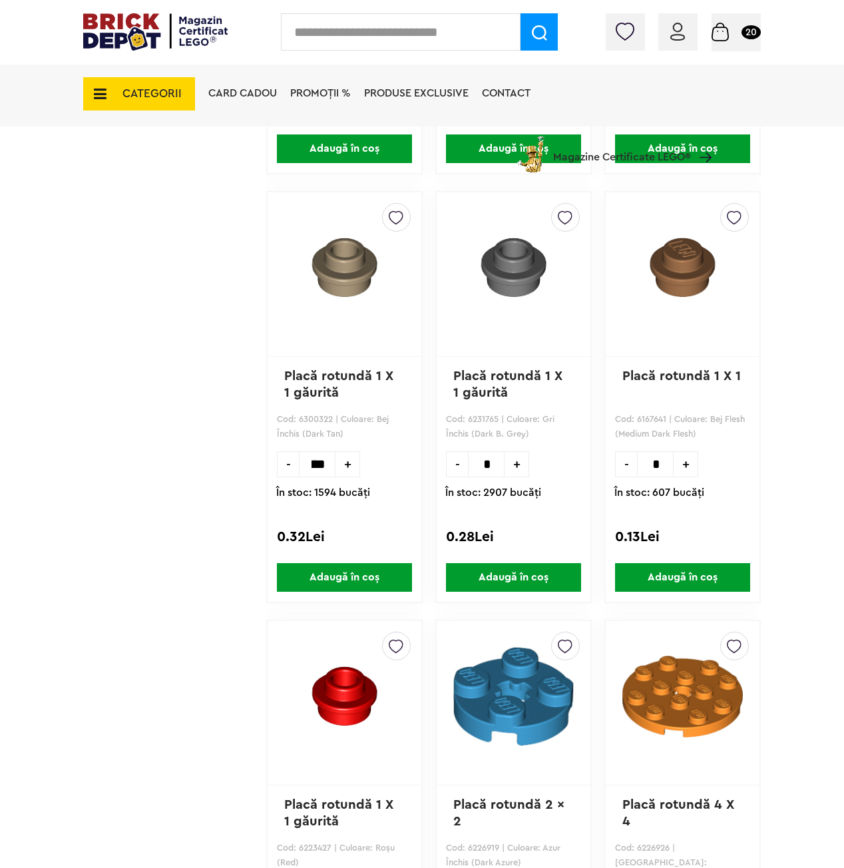
click at [345, 580] on span "Adaugă în coș" at bounding box center [344, 577] width 135 height 29
click at [745, 33] on small "36" at bounding box center [751, 32] width 19 height 14
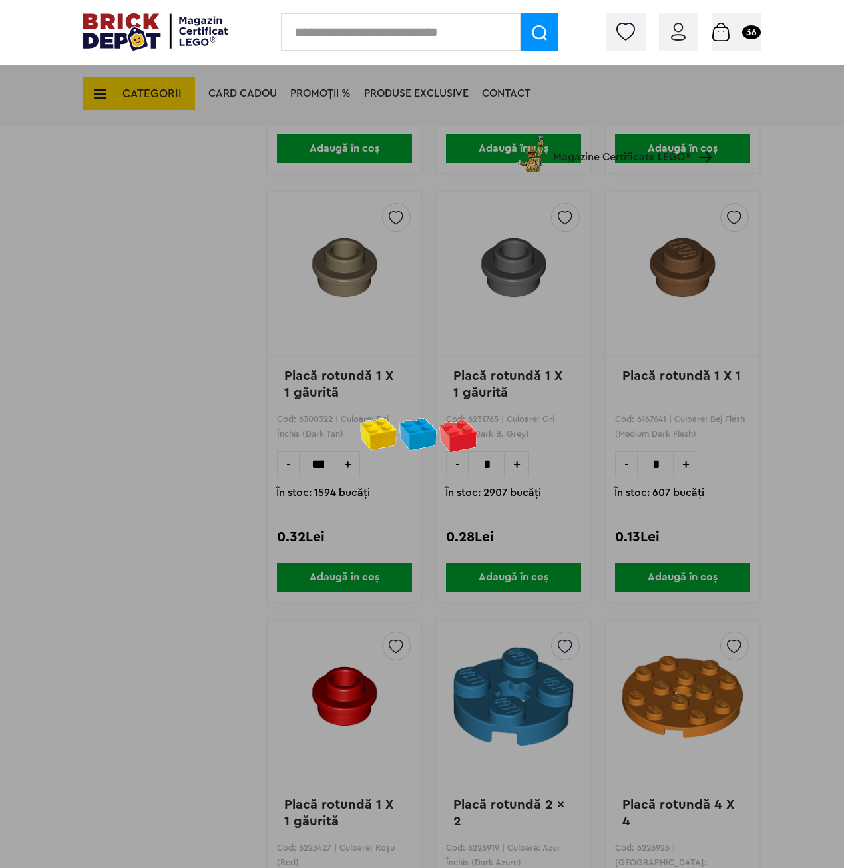
click at [215, 409] on div at bounding box center [422, 434] width 844 height 868
click at [549, 232] on div at bounding box center [422, 434] width 844 height 868
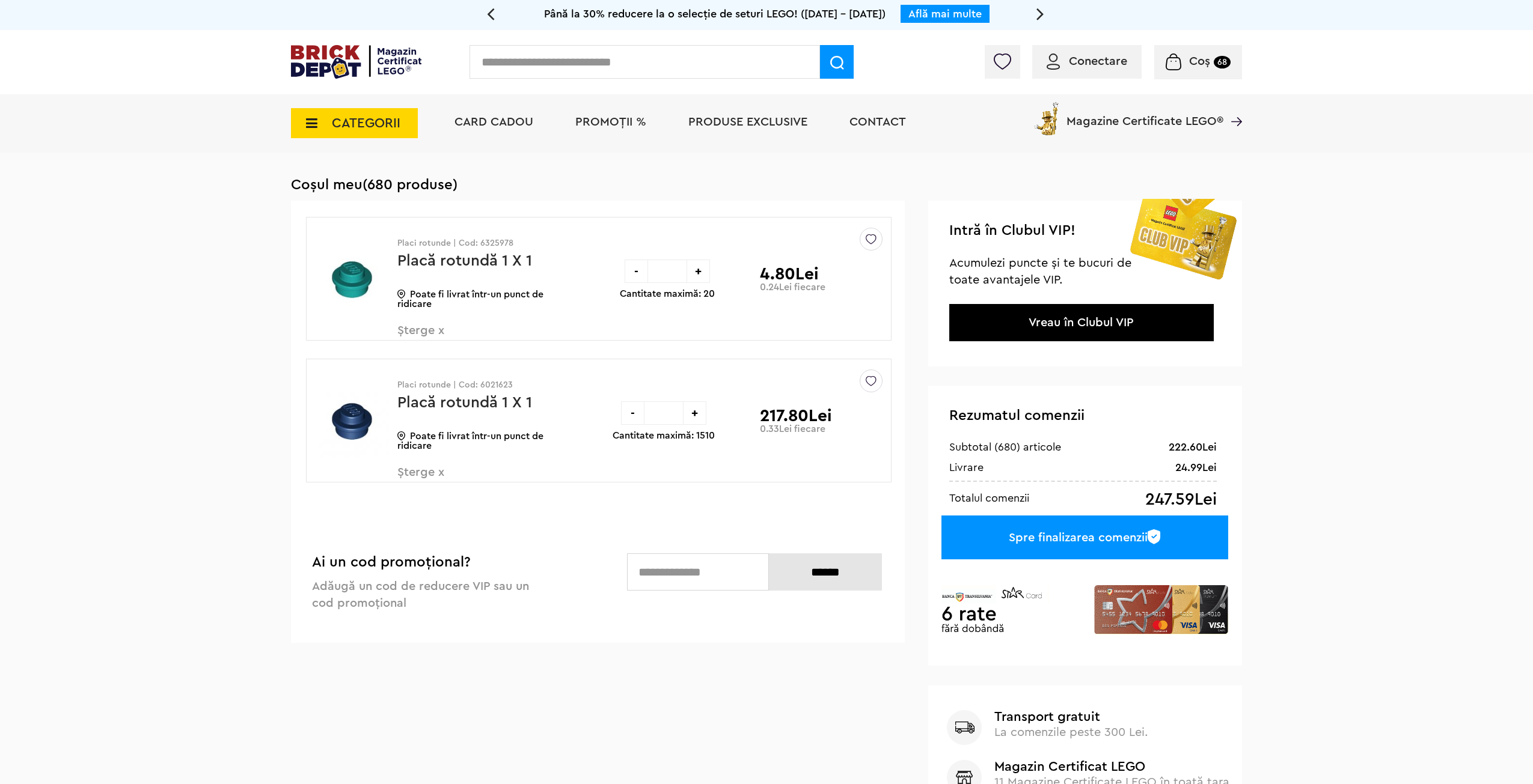
click at [428, 326] on span "Șterge x" at bounding box center [468, 337] width 141 height 26
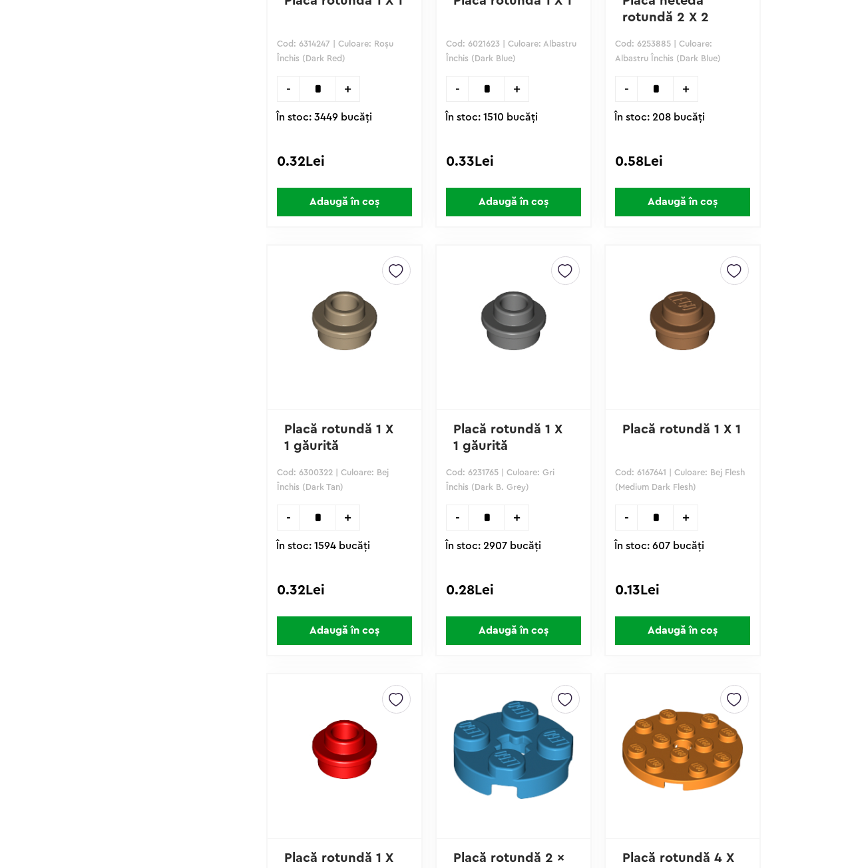
scroll to position [7145, 0]
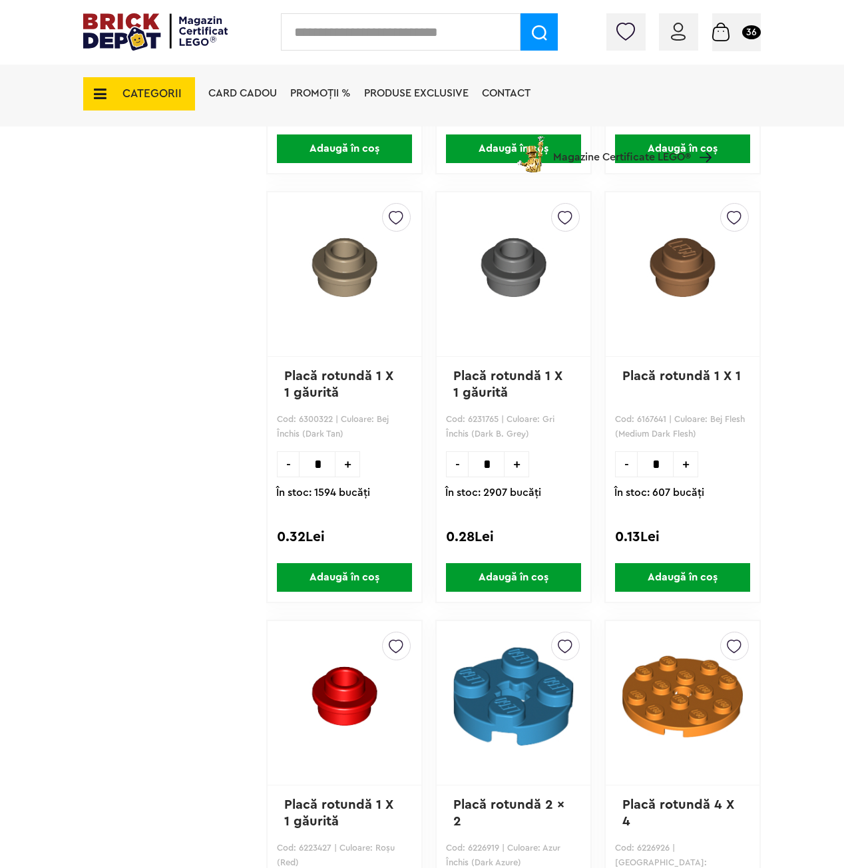
click at [715, 35] on img at bounding box center [720, 32] width 17 height 19
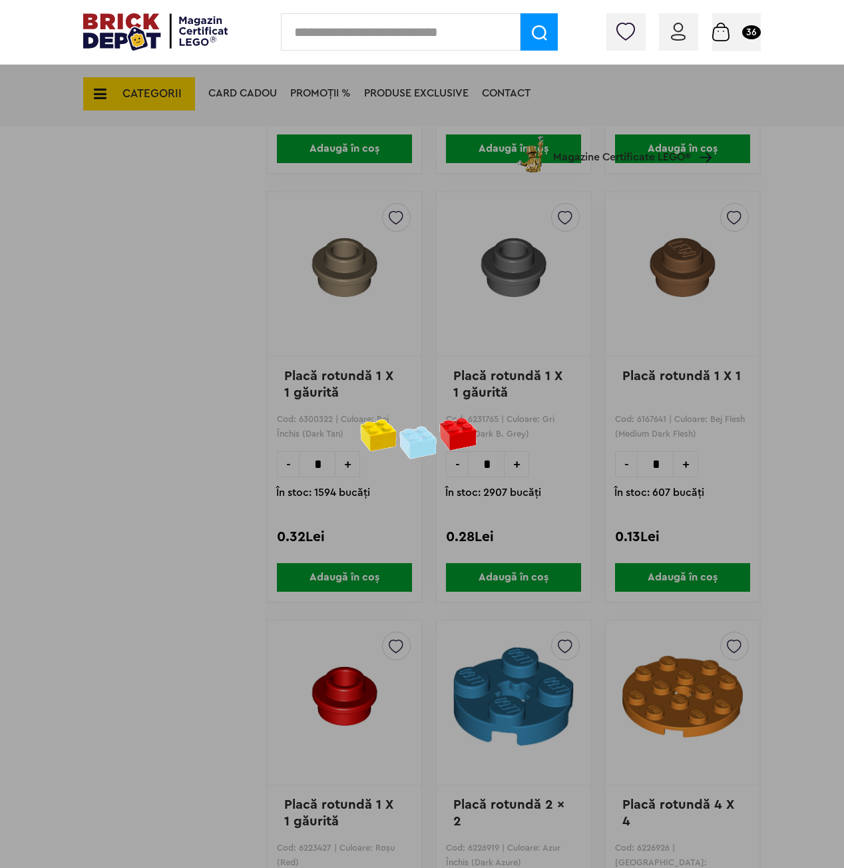
drag, startPoint x: 723, startPoint y: 27, endPoint x: 724, endPoint y: 15, distance: 12.1
click at [248, 413] on div at bounding box center [422, 434] width 844 height 868
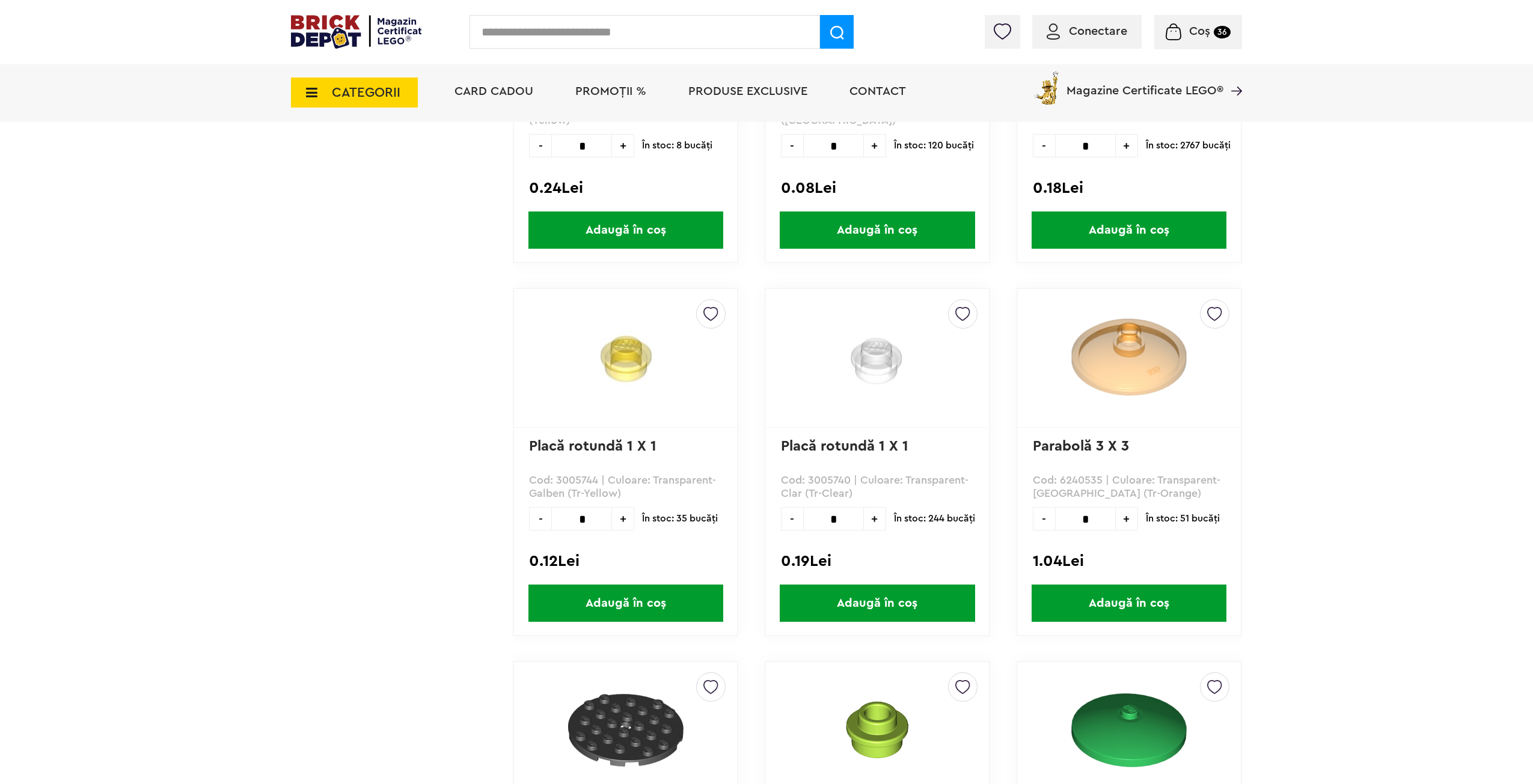
scroll to position [22751, 0]
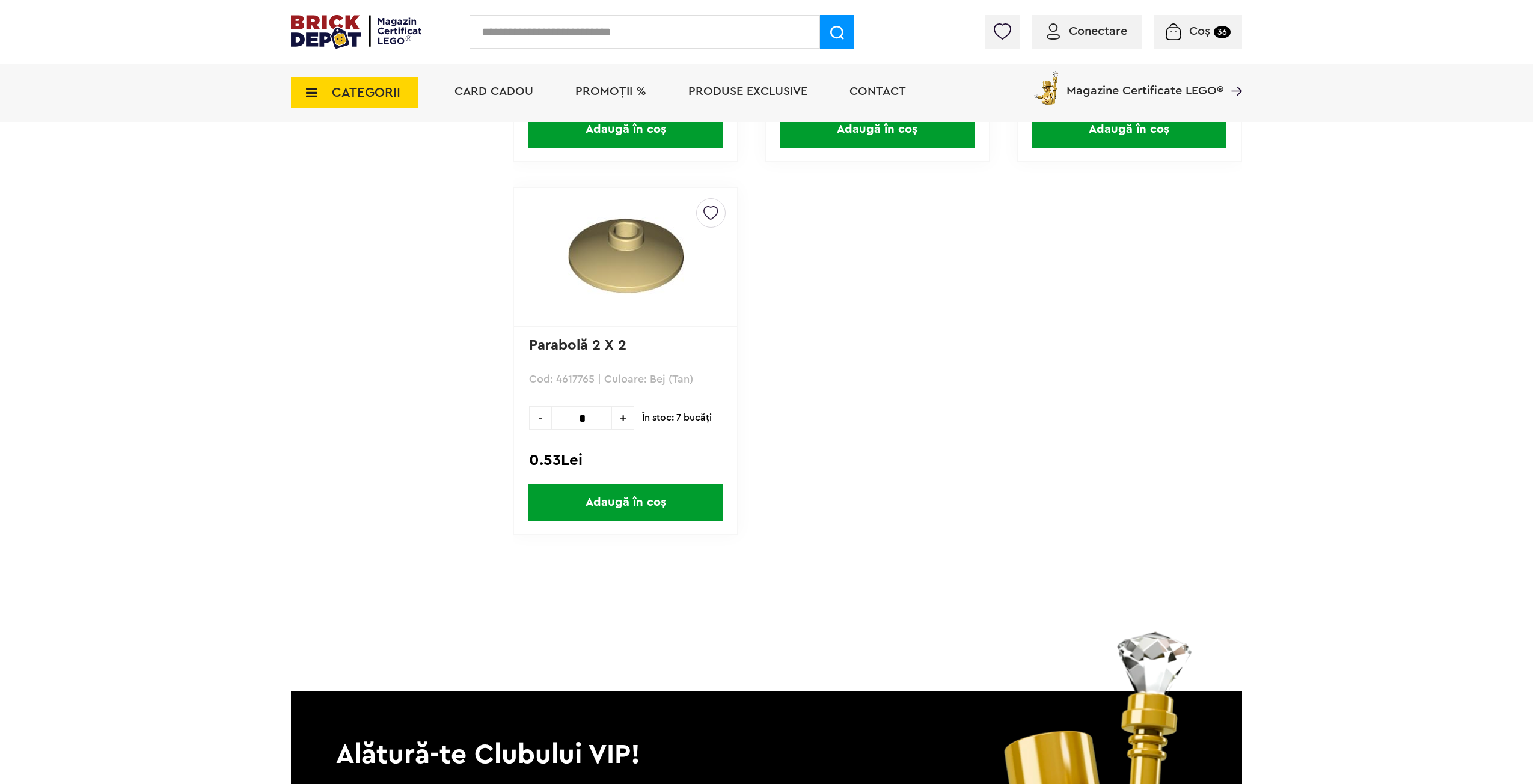
scroll to position [24795, 0]
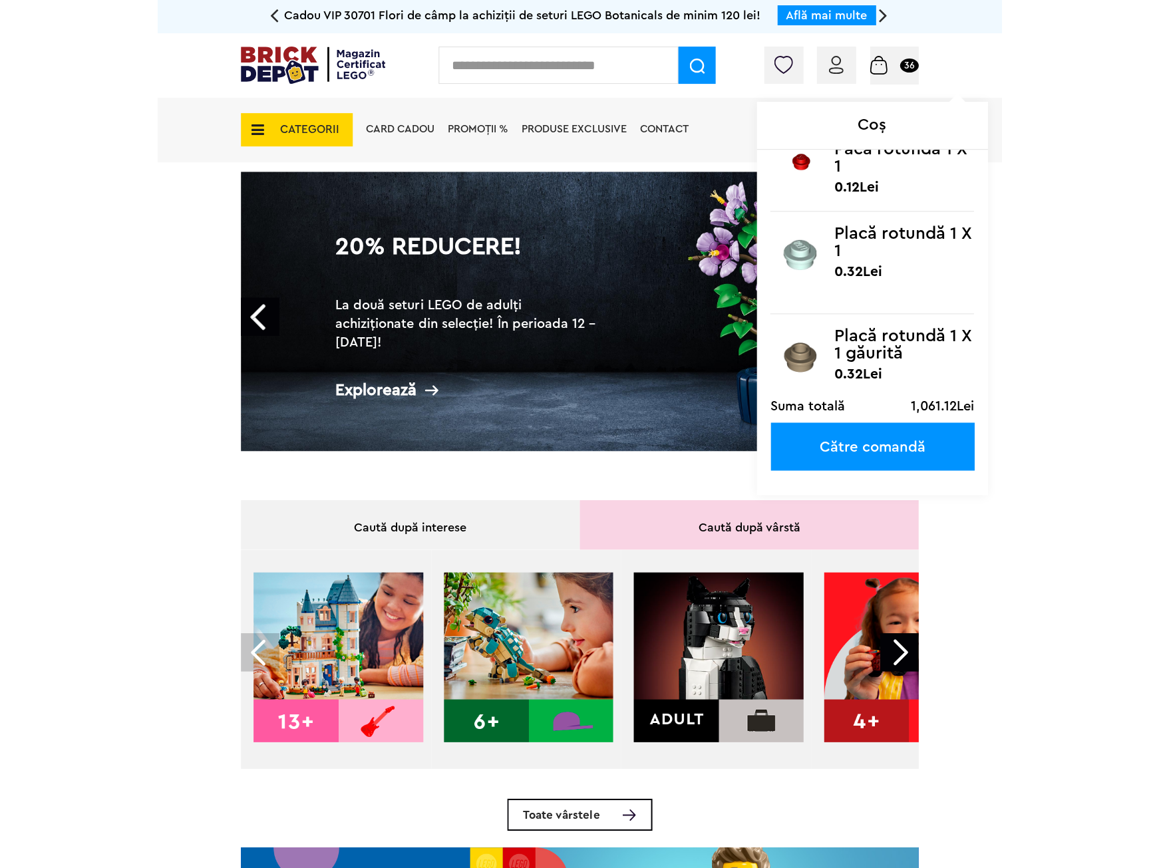
scroll to position [568, 0]
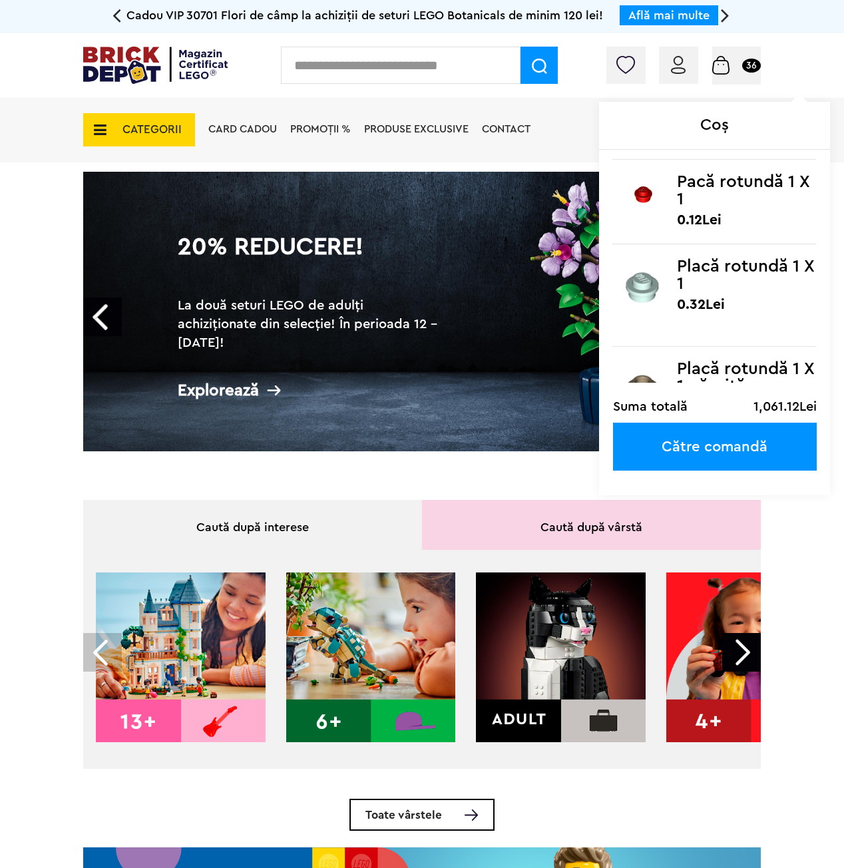
click at [689, 447] on link "Către comandă" at bounding box center [715, 447] width 204 height 48
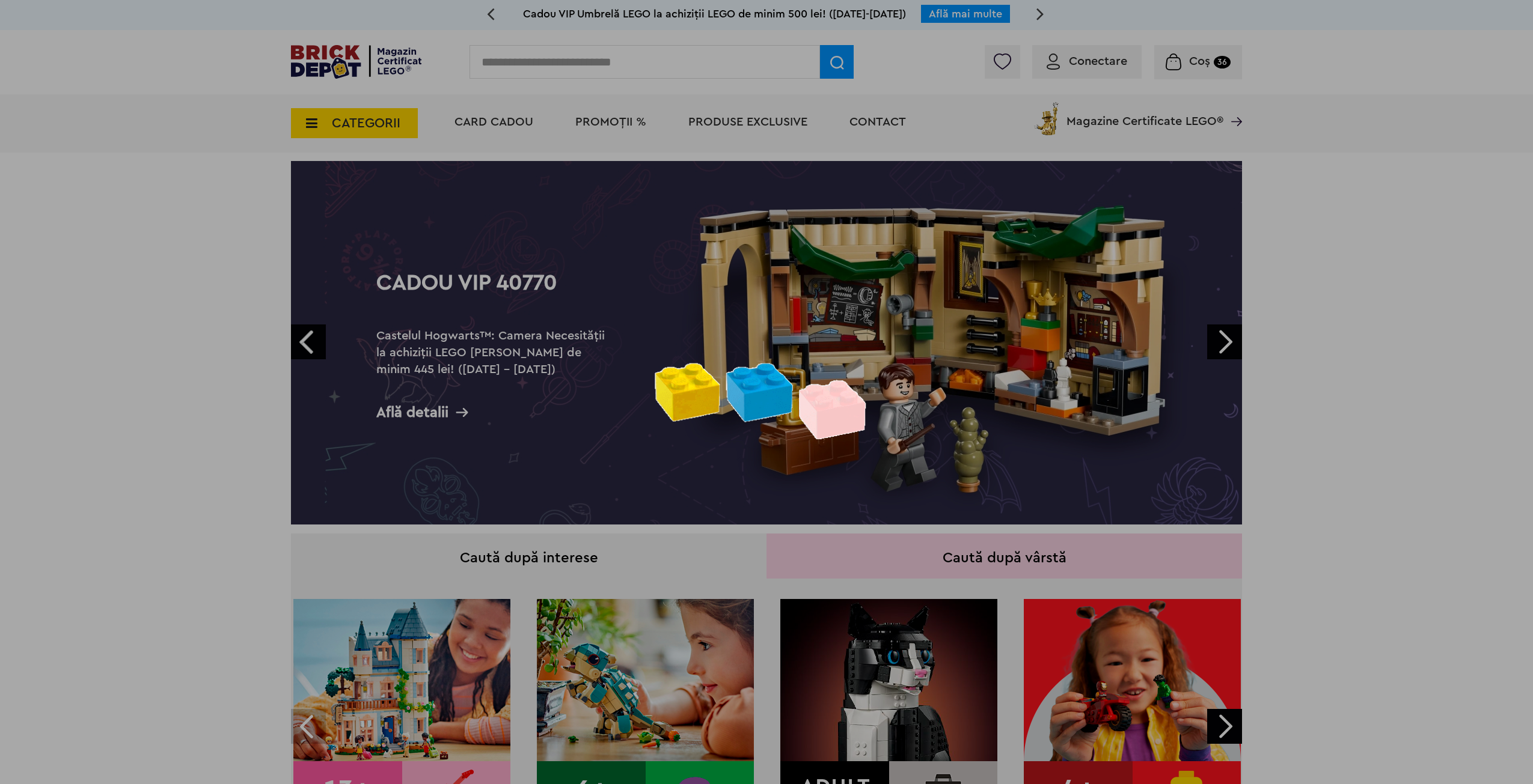
drag, startPoint x: 1480, startPoint y: 145, endPoint x: 1266, endPoint y: 140, distance: 214.1
click at [762, 145] on div at bounding box center [766, 392] width 1533 height 784
drag, startPoint x: 1266, startPoint y: 140, endPoint x: 1225, endPoint y: 117, distance: 47.0
click at [762, 134] on div at bounding box center [766, 392] width 1533 height 784
click at [762, 117] on div at bounding box center [766, 392] width 1533 height 784
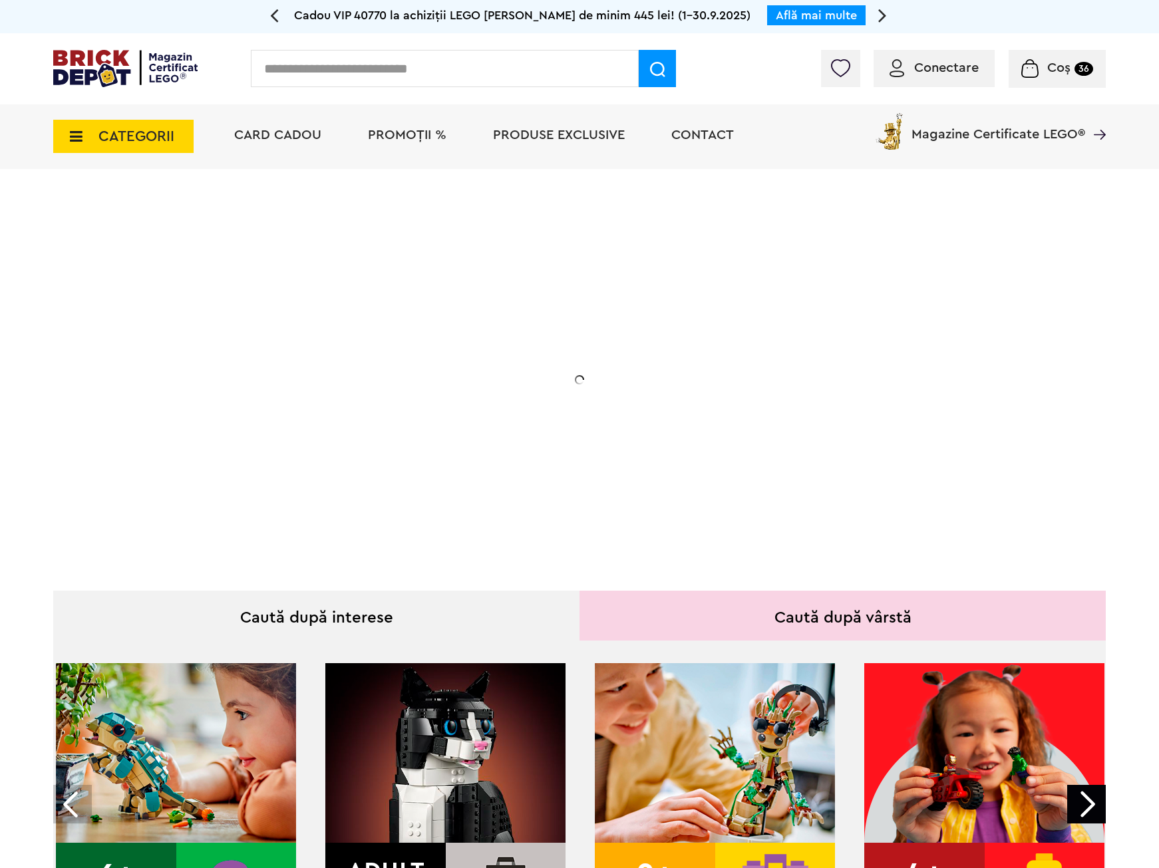
click at [98, 57] on img at bounding box center [125, 68] width 144 height 37
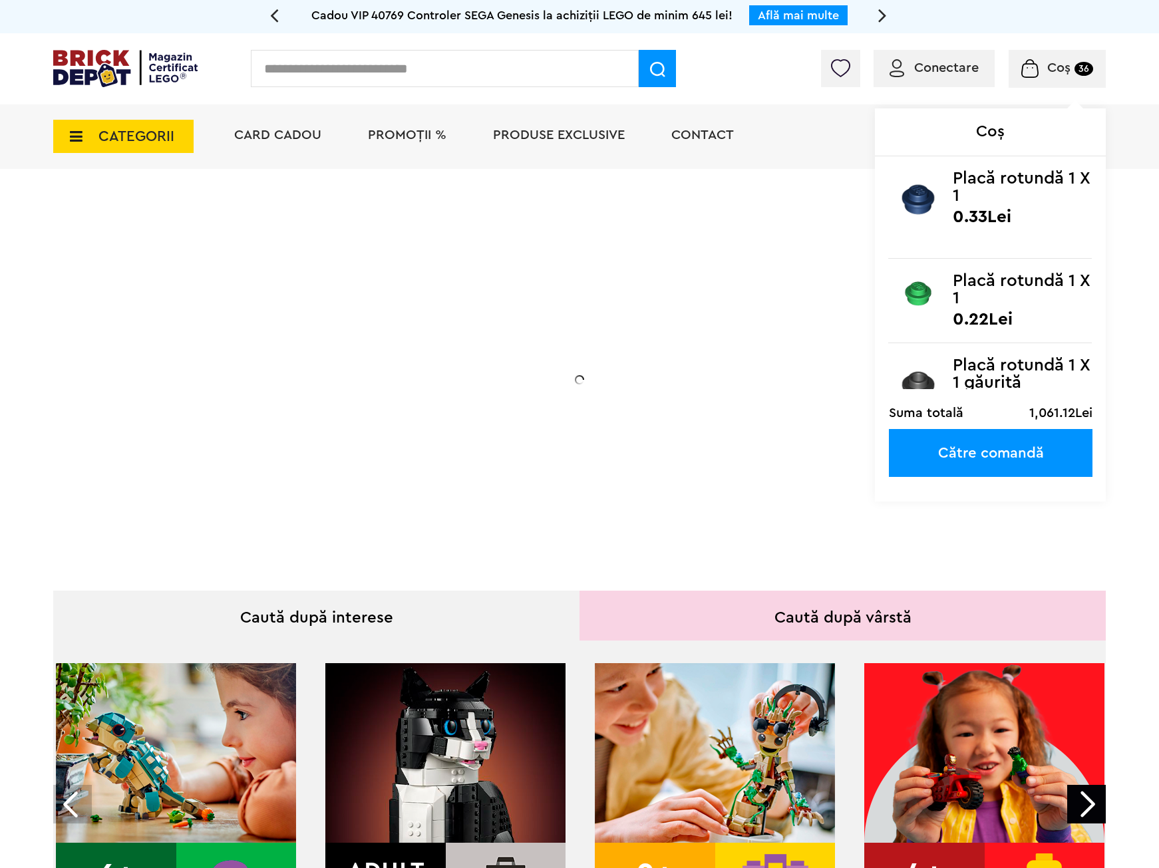
click at [1052, 63] on span "Coș" at bounding box center [1058, 67] width 23 height 13
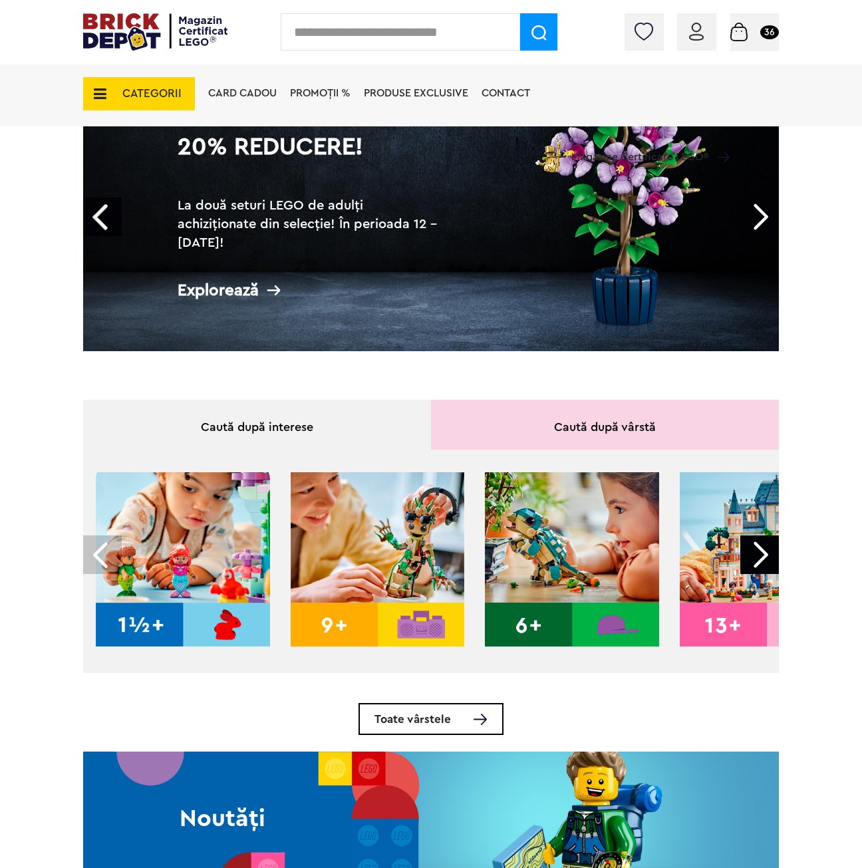
scroll to position [133, 0]
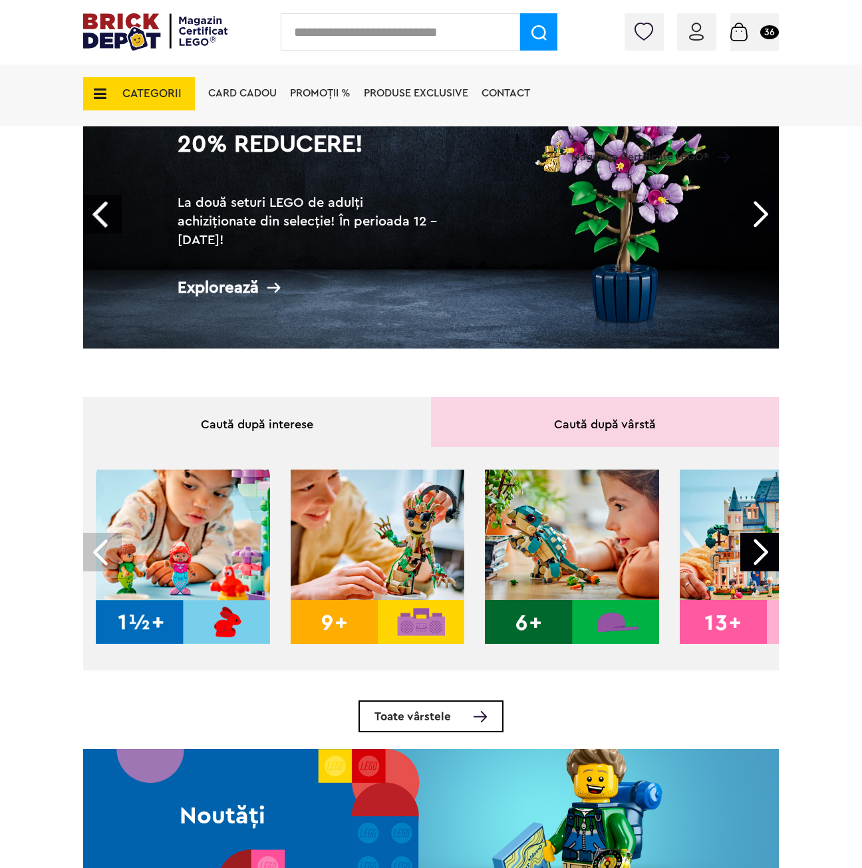
drag, startPoint x: 747, startPoint y: 31, endPoint x: 714, endPoint y: 25, distance: 33.0
click at [714, 25] on div "Conectare" at bounding box center [696, 31] width 39 height 37
click at [763, 37] on small "36" at bounding box center [770, 32] width 19 height 14
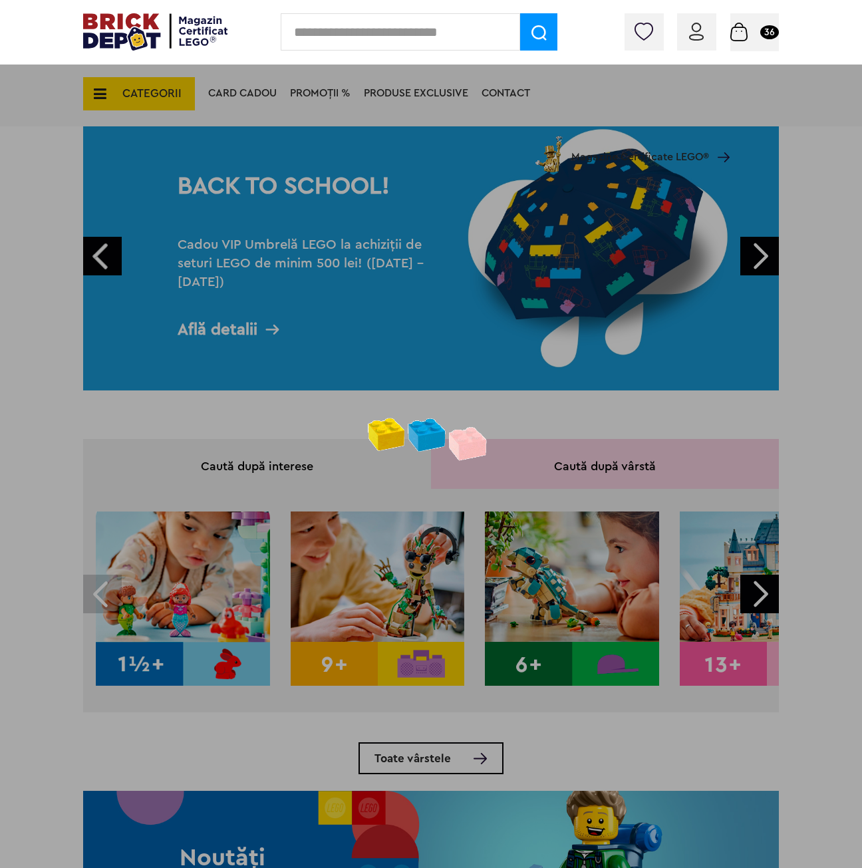
scroll to position [0, 0]
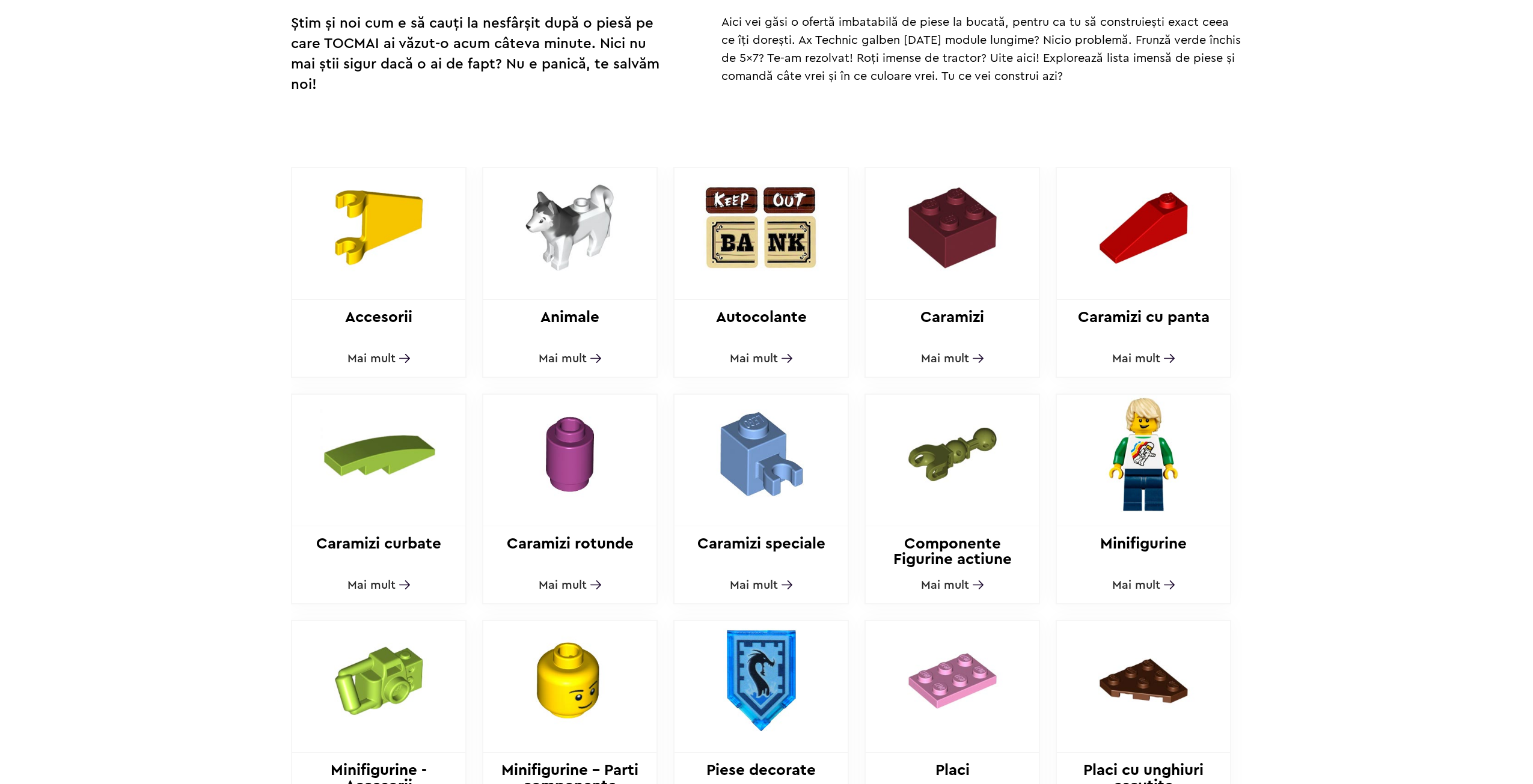
scroll to position [391, 0]
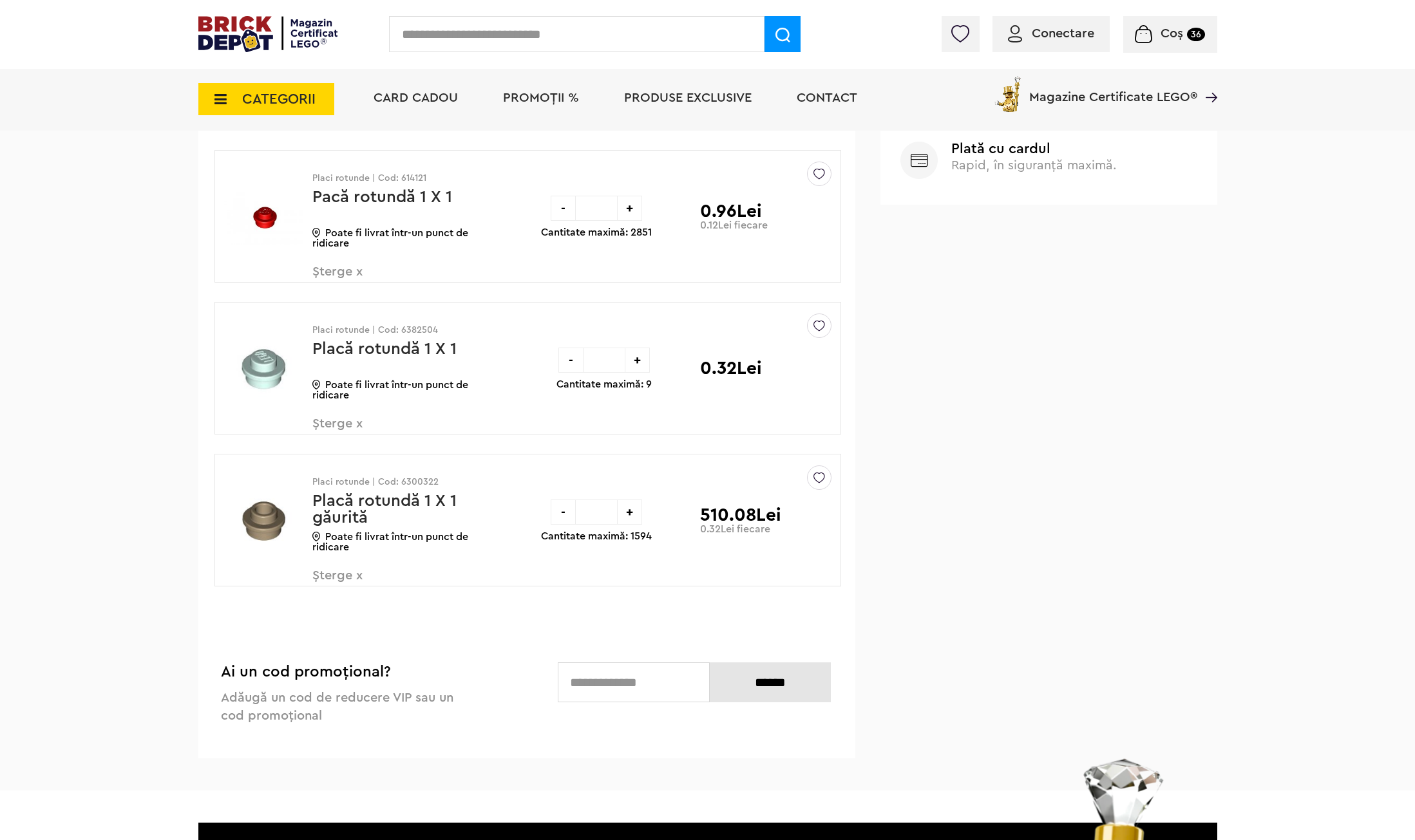
scroll to position [1031, 0]
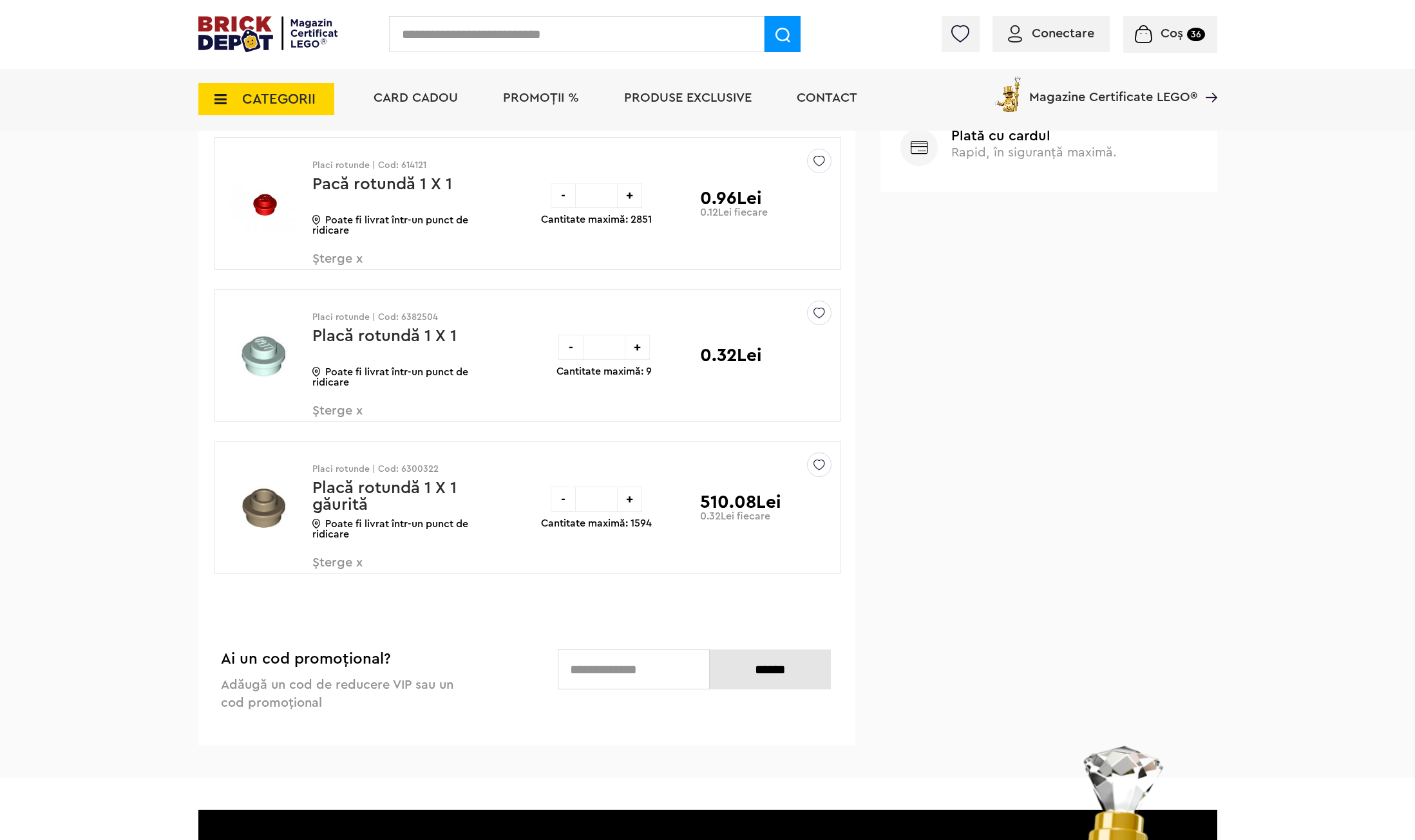
click at [588, 505] on input "****" at bounding box center [596, 499] width 42 height 25
type input "***"
click at [597, 495] on input "***" at bounding box center [596, 499] width 42 height 25
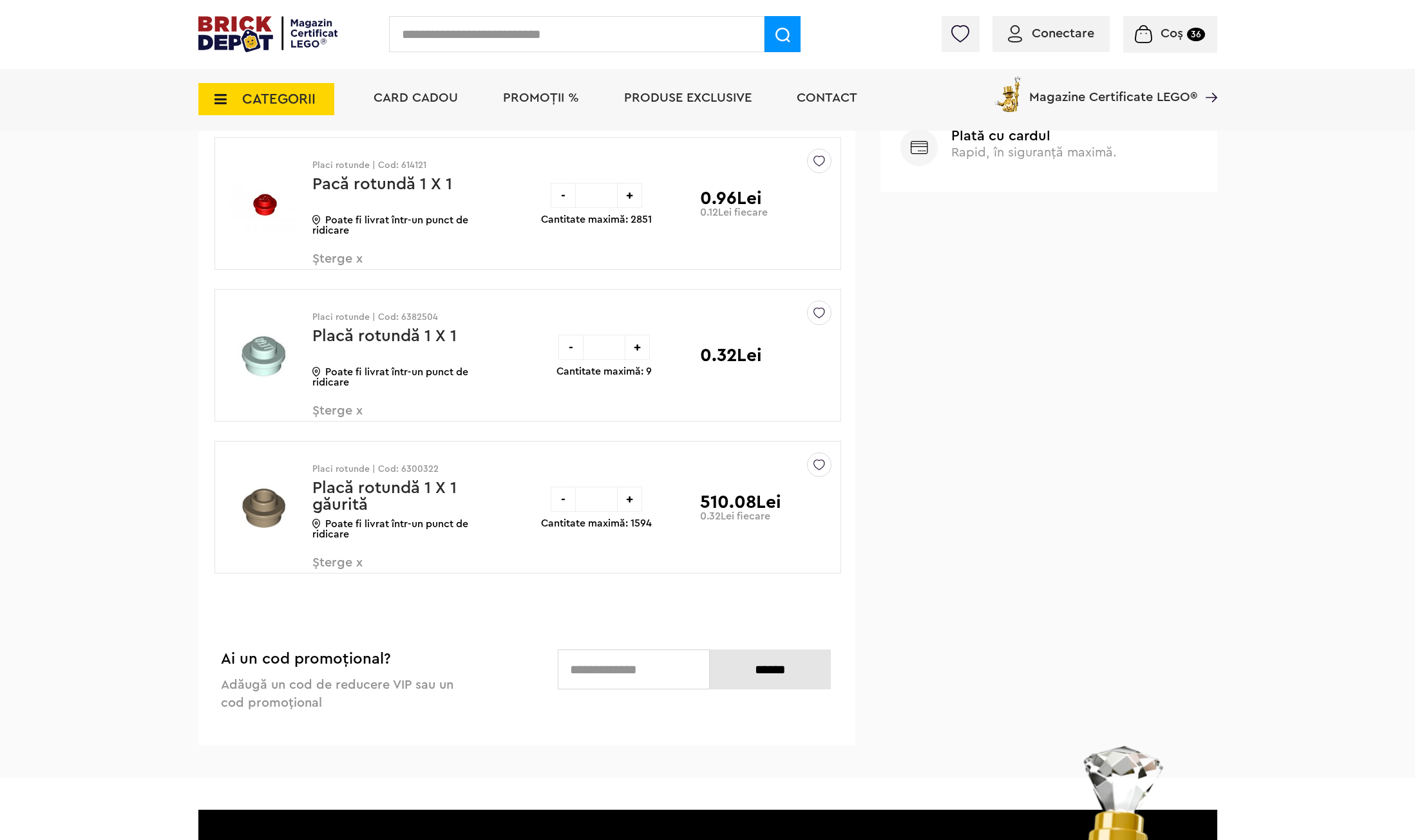
click at [597, 495] on input "***" at bounding box center [596, 499] width 42 height 25
click at [562, 503] on div "-" at bounding box center [563, 499] width 25 height 25
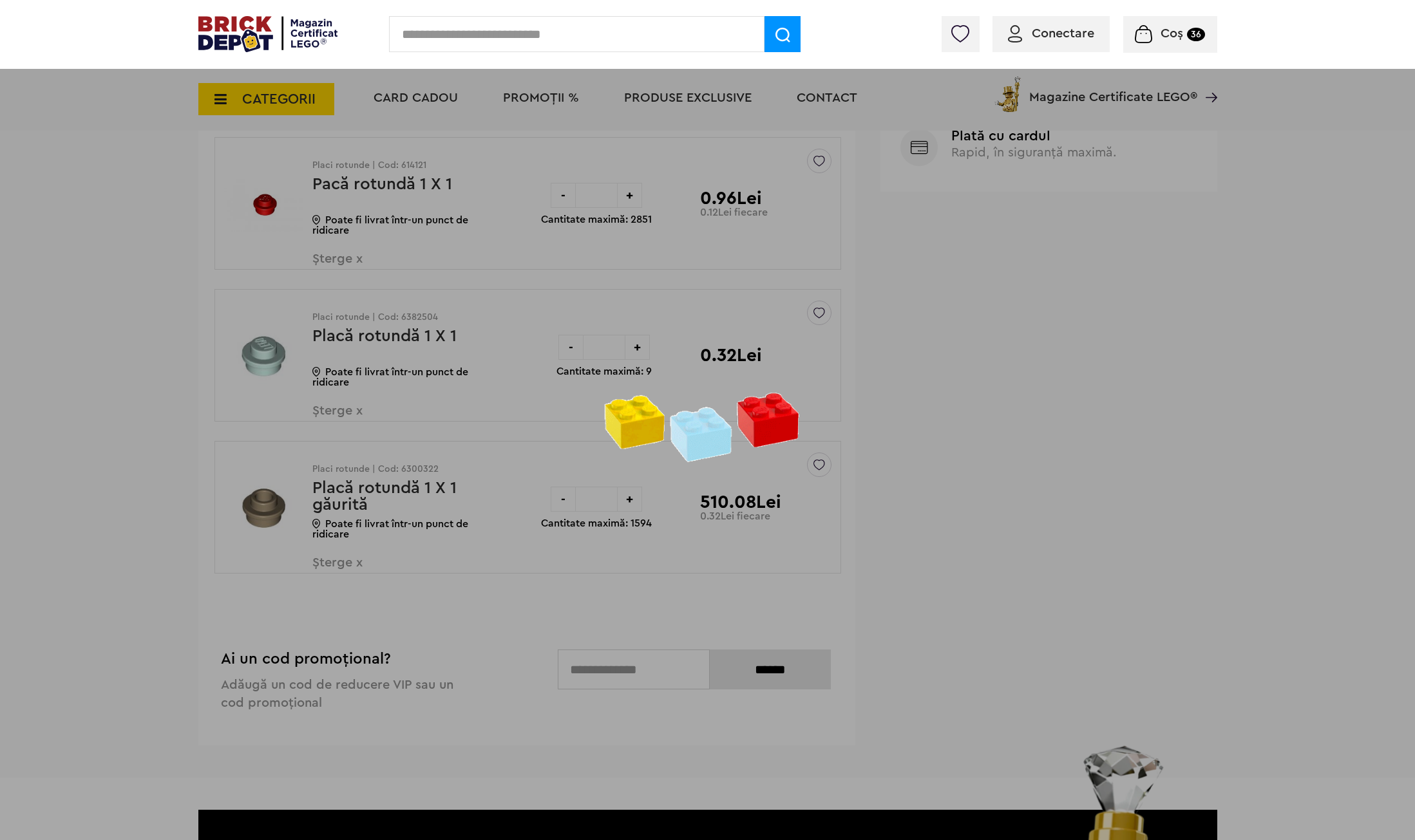
click at [67, 335] on div at bounding box center [708, 420] width 1415 height 840
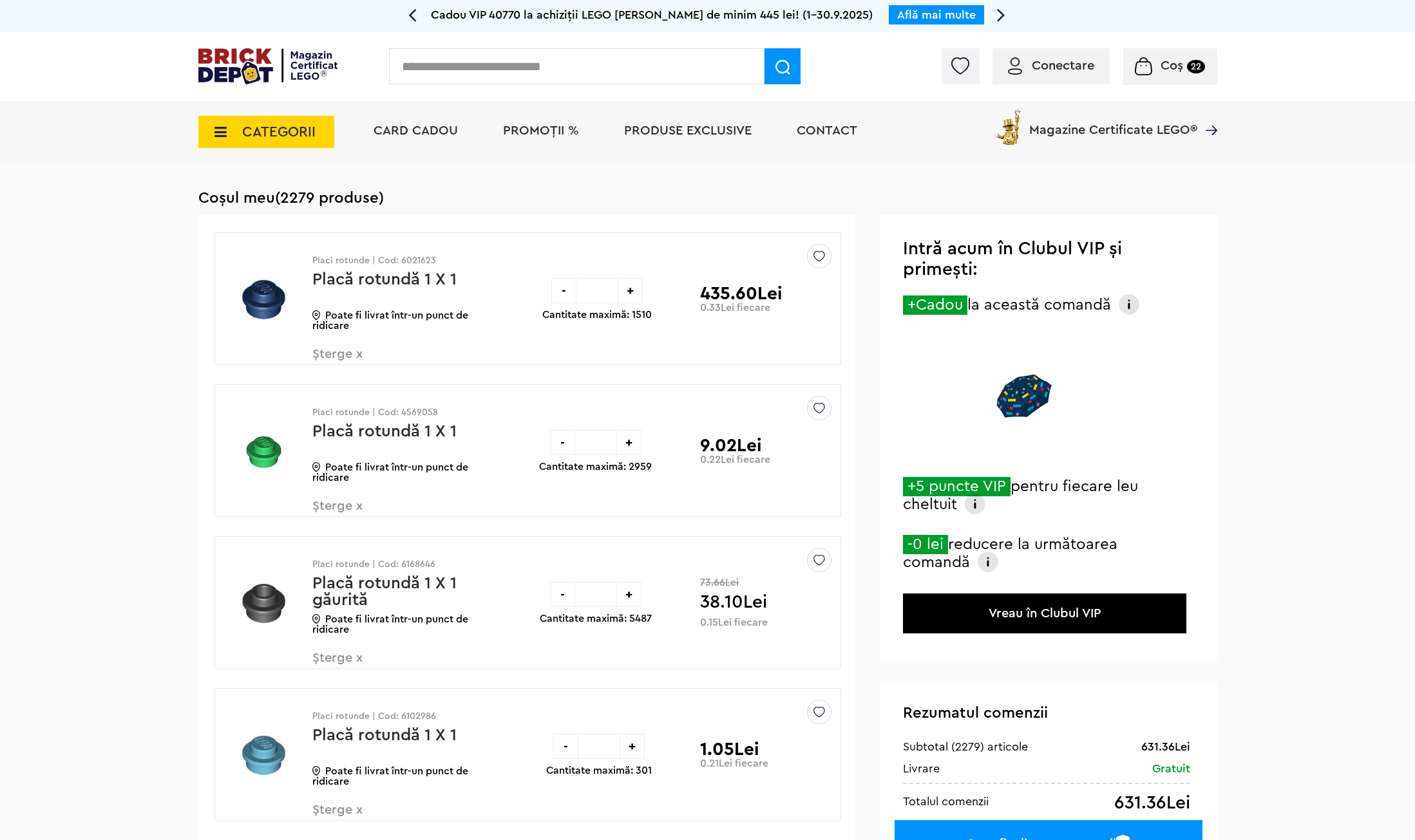
click at [1133, 297] on img at bounding box center [1129, 304] width 20 height 20
click at [980, 501] on img at bounding box center [975, 503] width 20 height 20
click at [980, 503] on img at bounding box center [975, 503] width 20 height 20
click at [985, 561] on img at bounding box center [987, 561] width 20 height 20
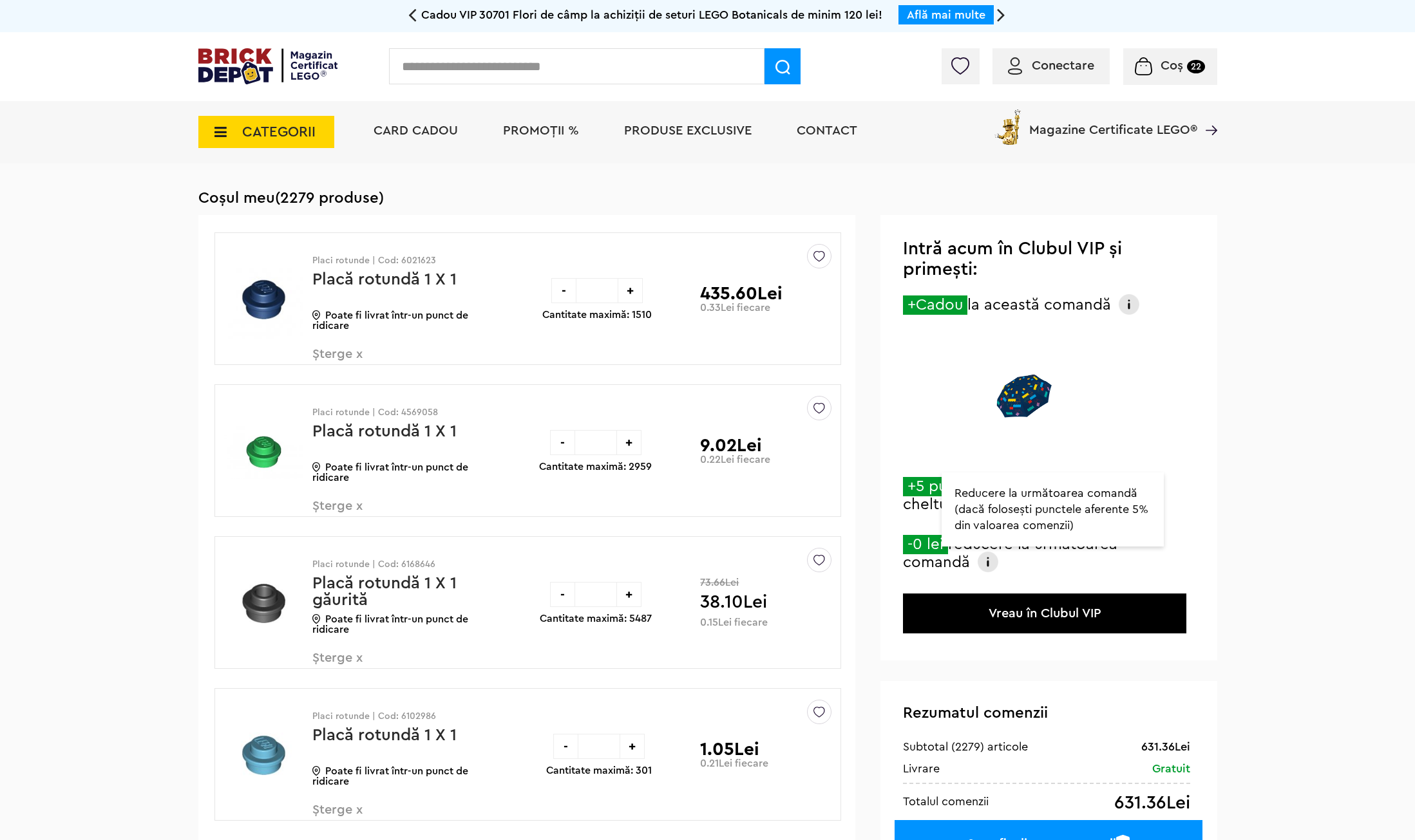
click at [1201, 405] on div "Intră acum în Clubul VIP și primești: +Cadou la această comandă Primești gratui…" at bounding box center [1048, 437] width 336 height 446
